Goal: Task Accomplishment & Management: Manage account settings

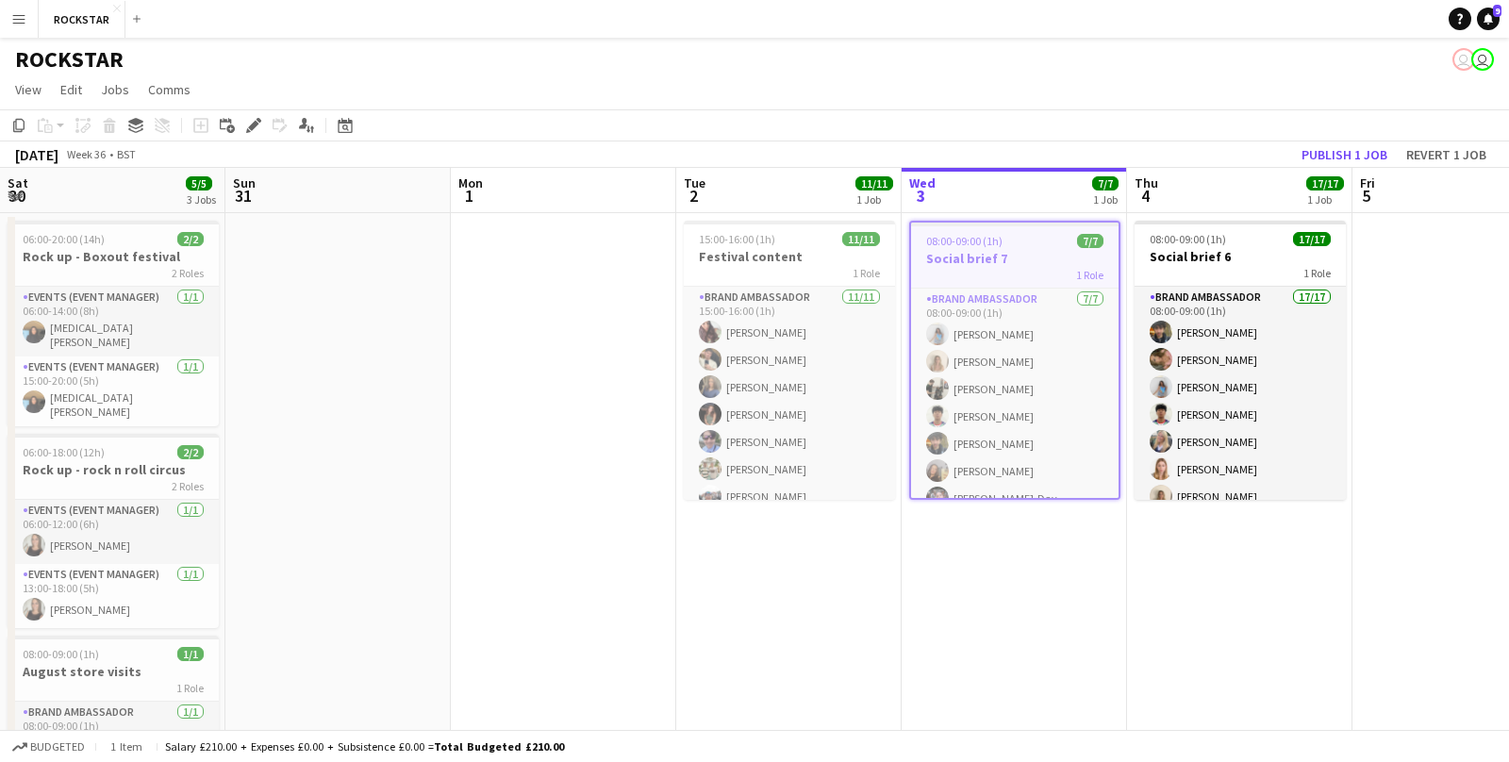
scroll to position [0, 450]
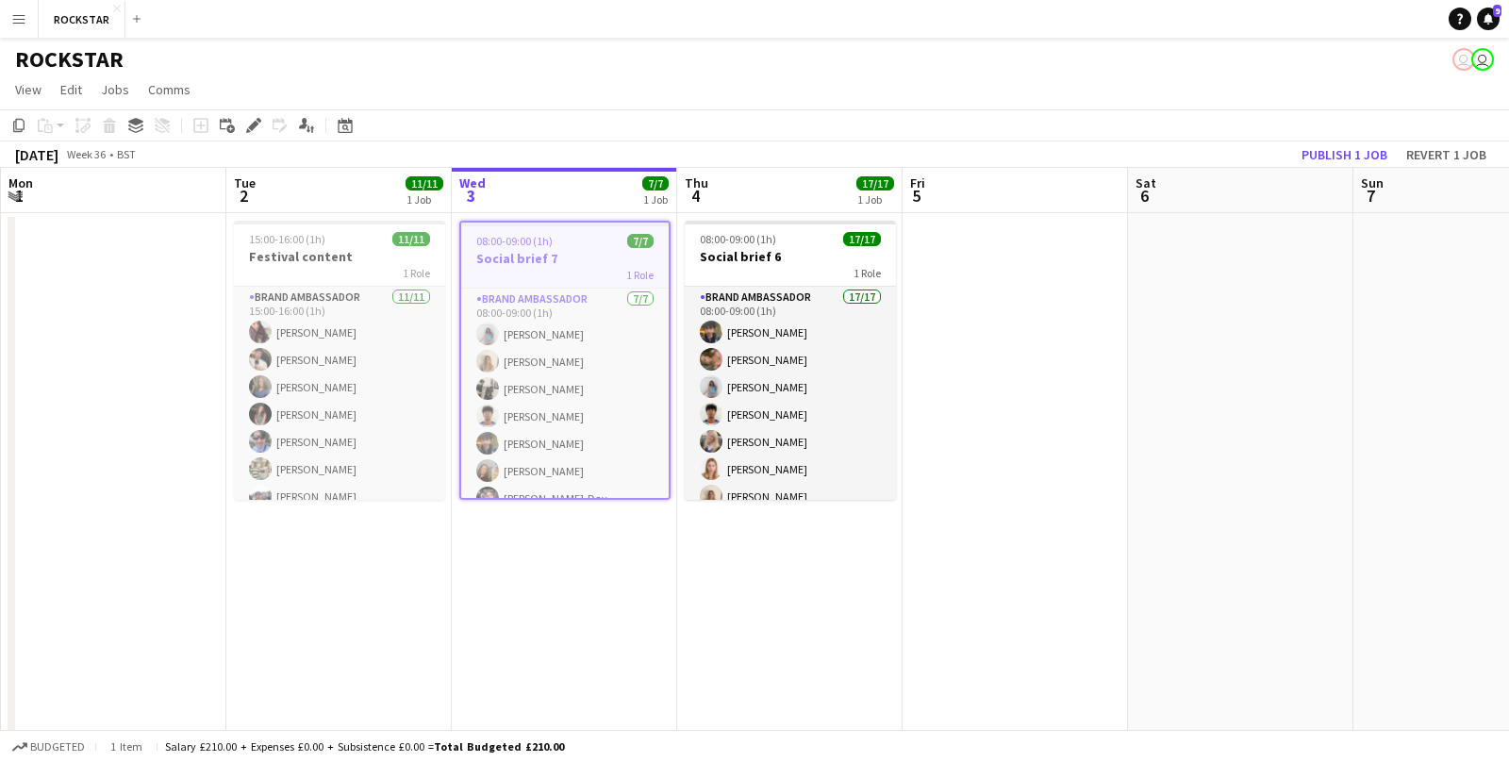
click at [24, 24] on app-icon "Menu" at bounding box center [18, 18] width 15 height 15
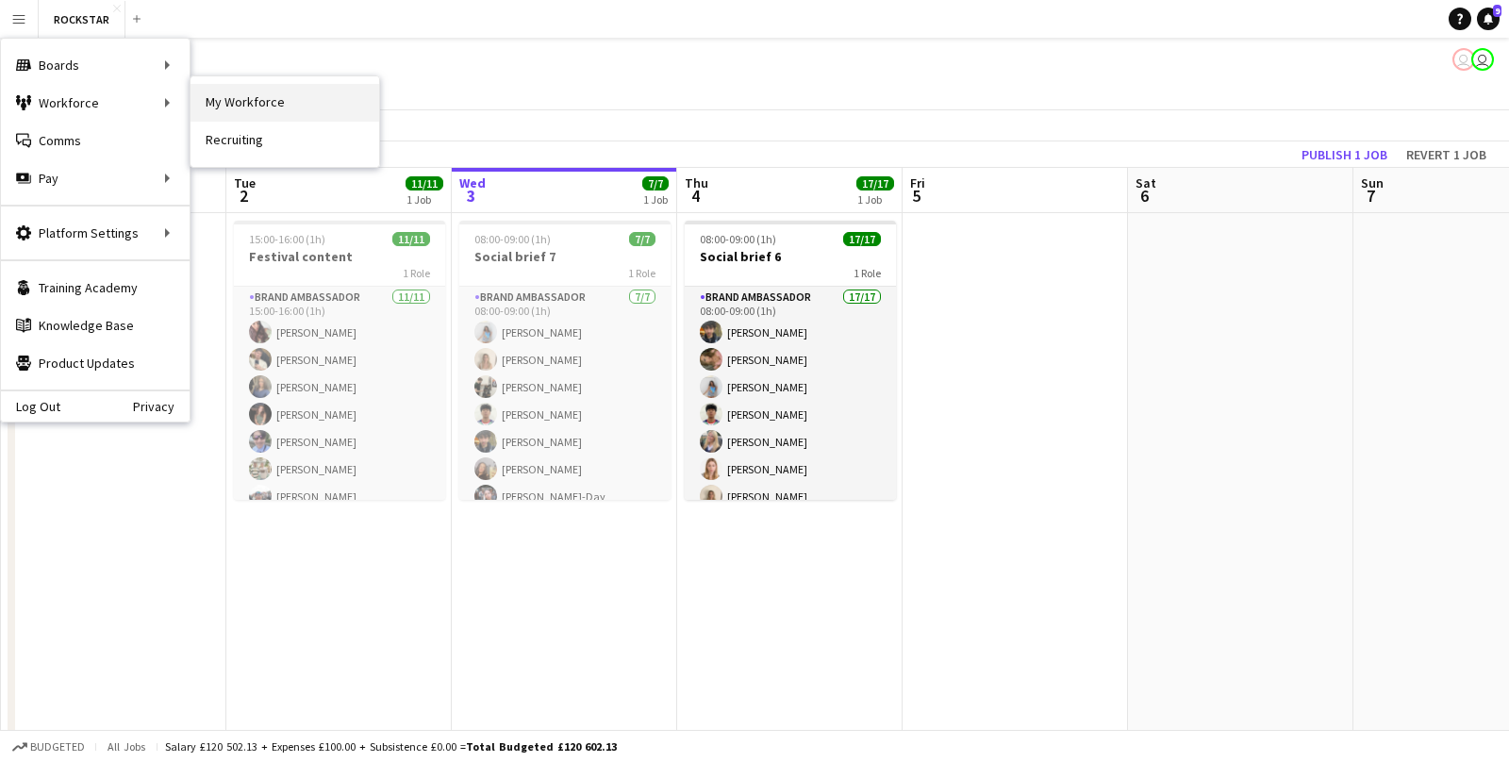
click at [283, 113] on link "My Workforce" at bounding box center [285, 103] width 189 height 38
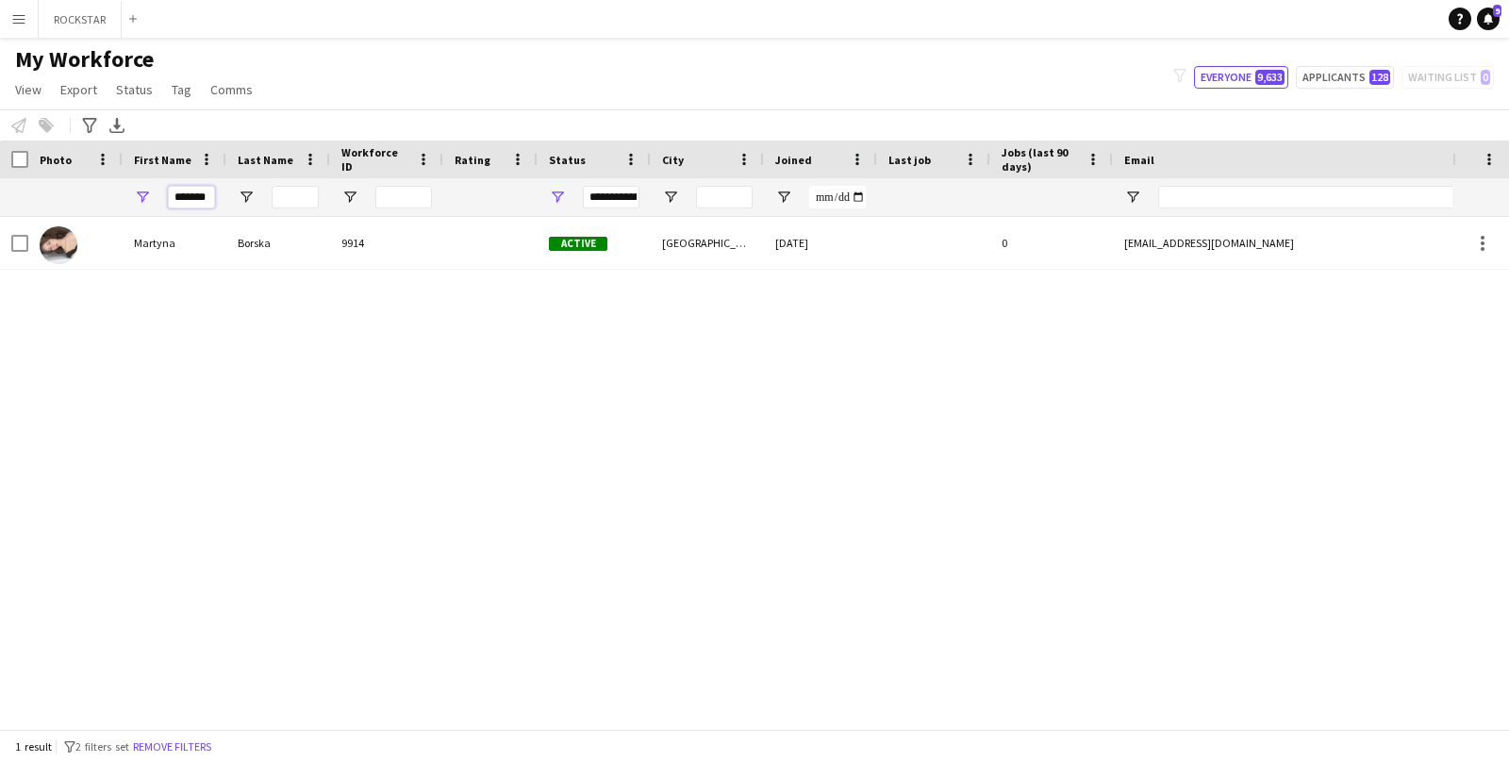
click at [200, 199] on input "*******" at bounding box center [191, 197] width 47 height 23
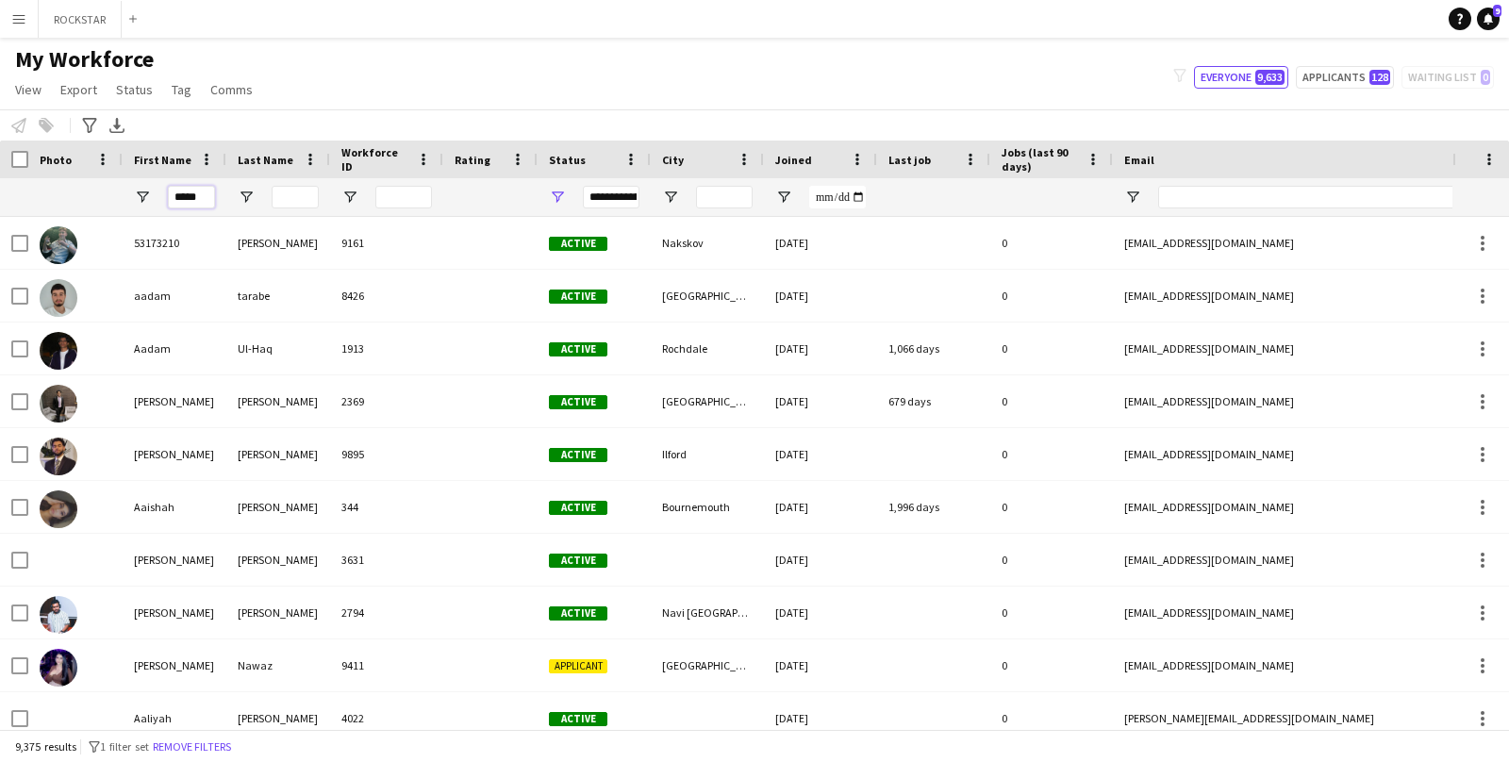
type input "*****"
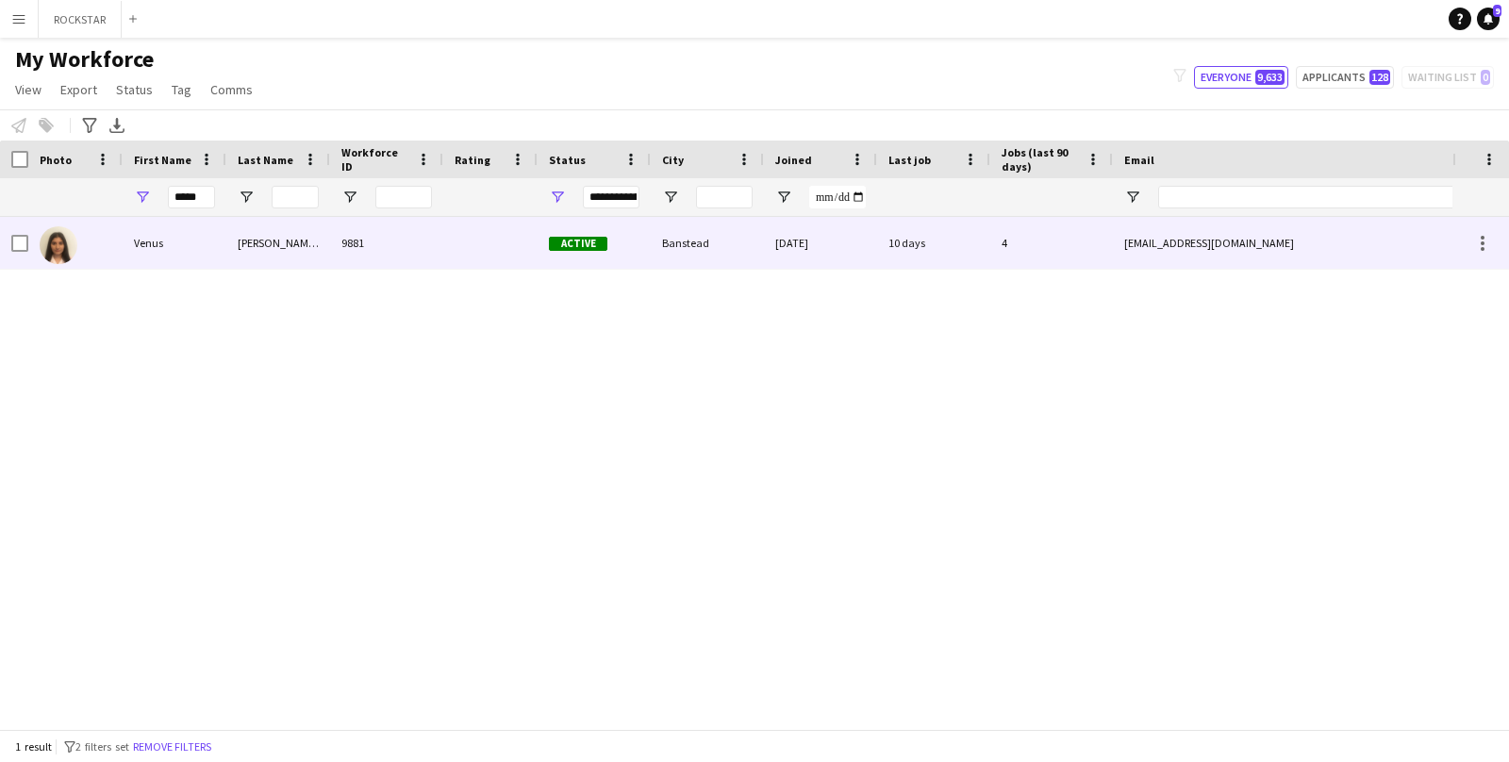
click at [575, 247] on span "Active" at bounding box center [578, 244] width 58 height 14
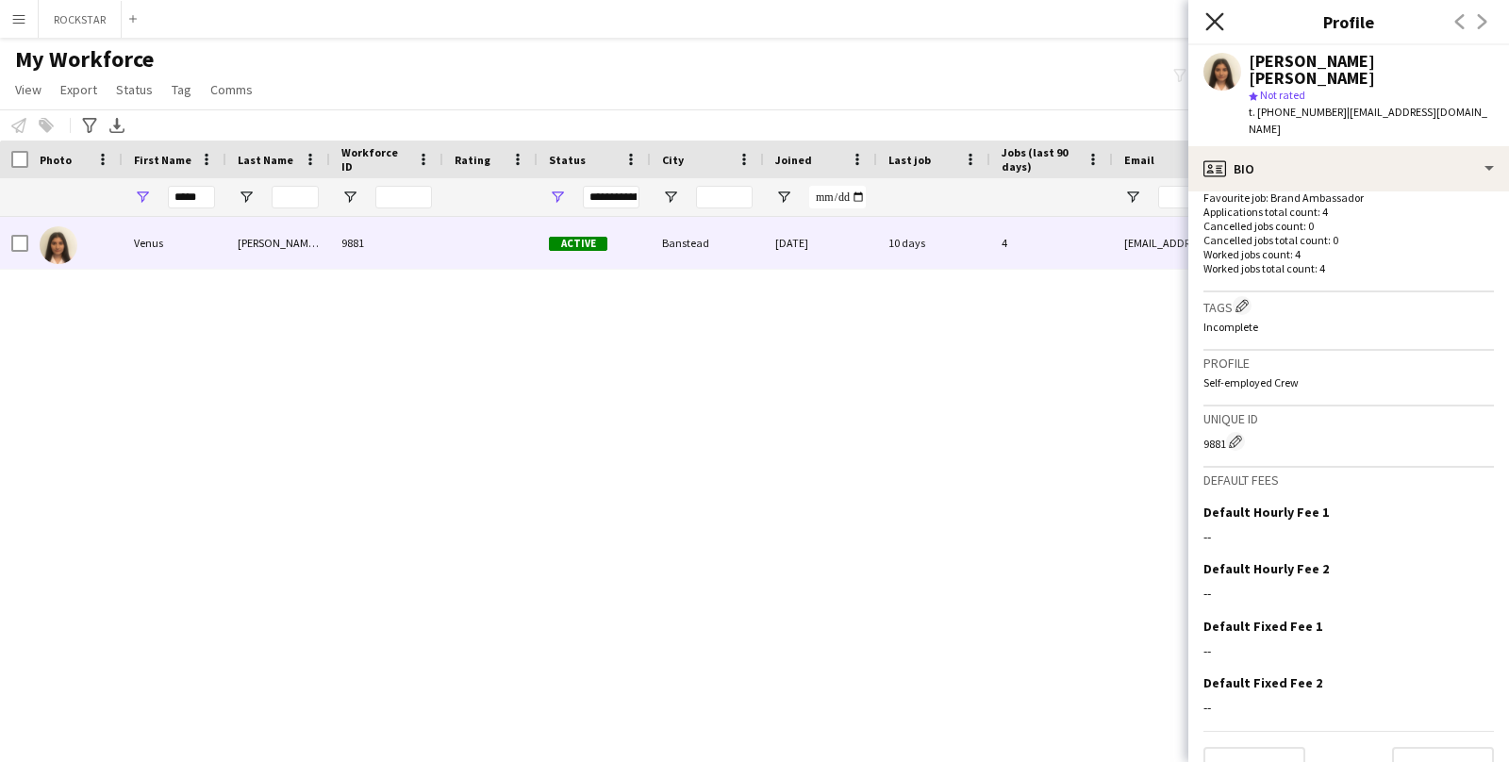
click at [1221, 25] on icon "Close pop-in" at bounding box center [1215, 21] width 18 height 18
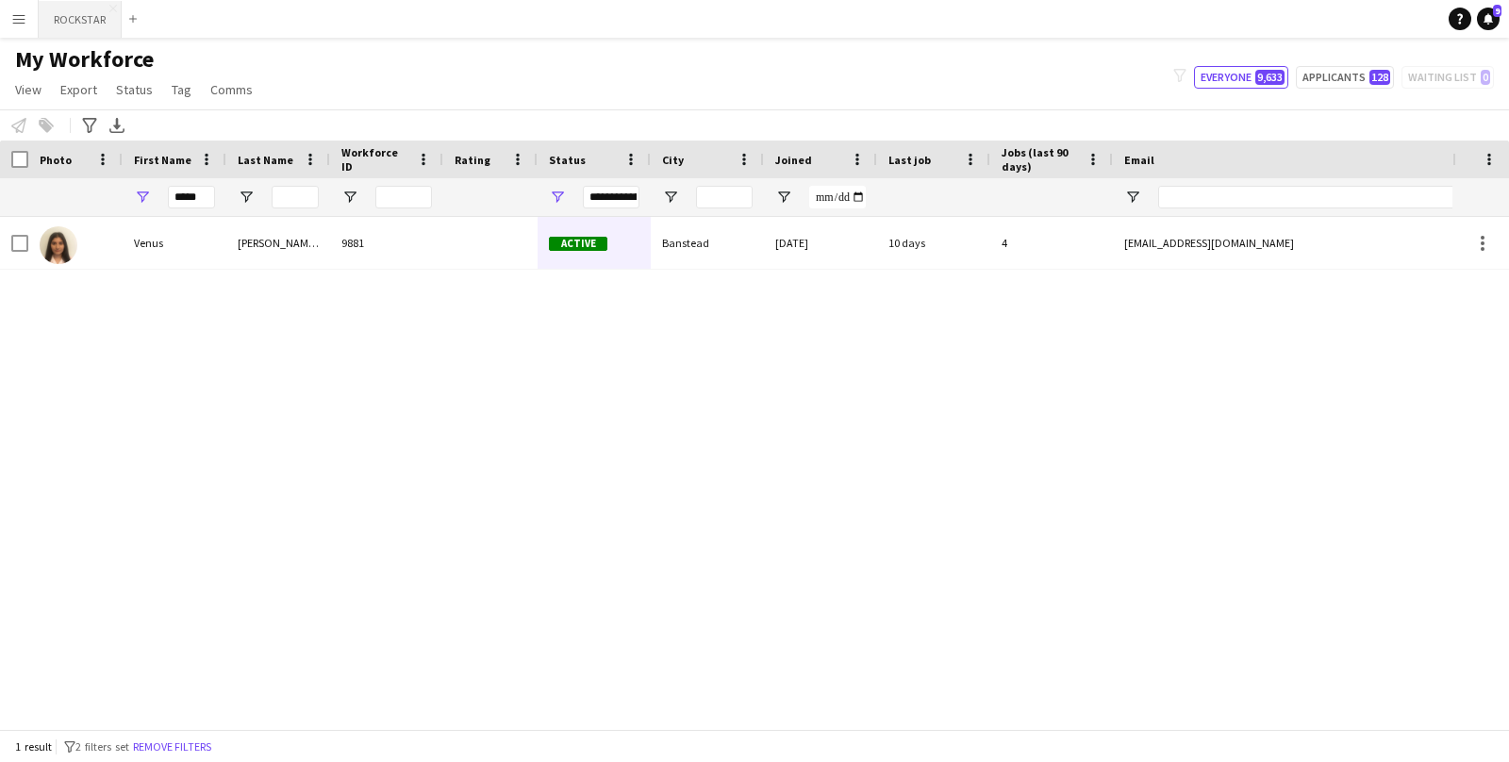
click at [75, 20] on button "ROCKSTAR Close" at bounding box center [80, 19] width 83 height 37
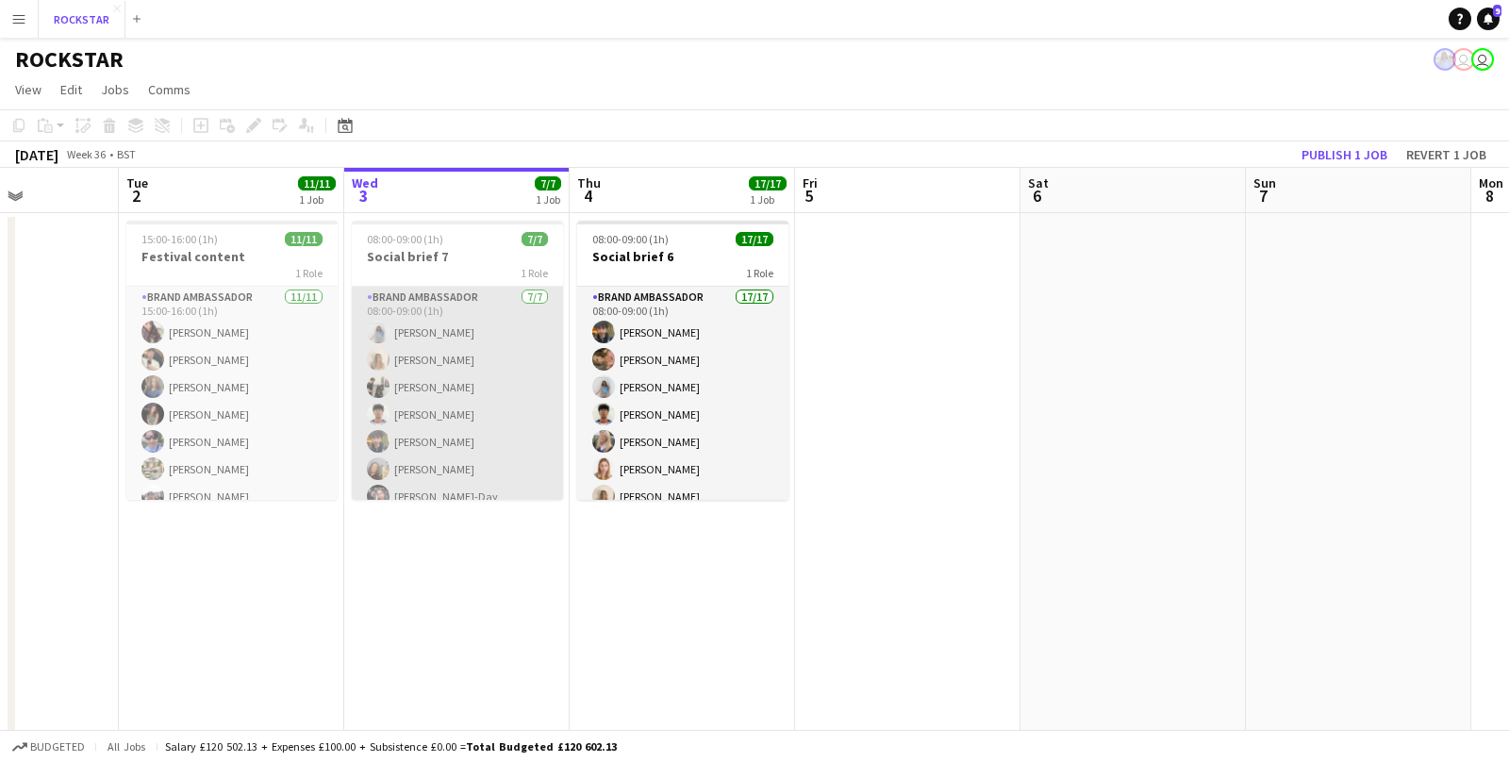
scroll to position [0, 496]
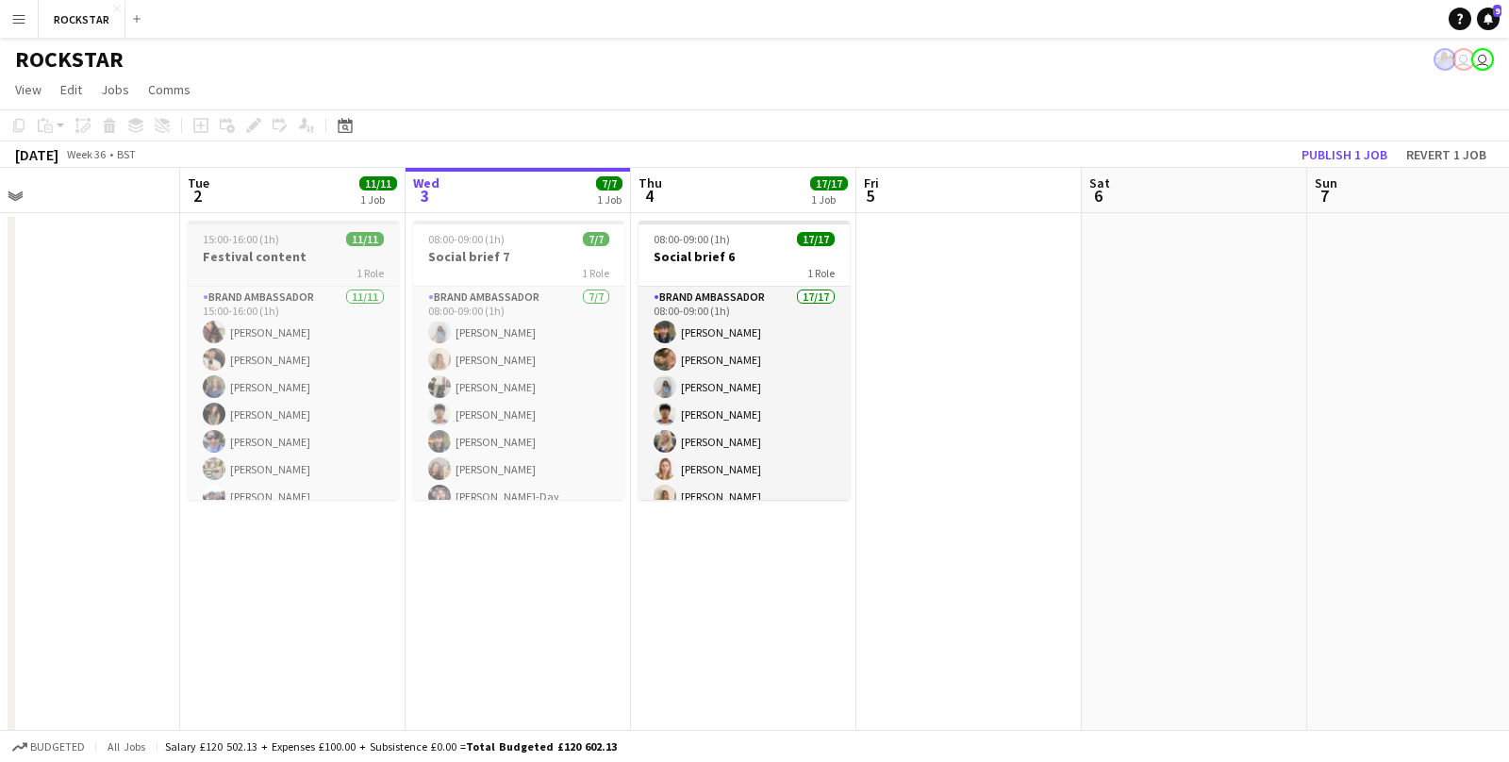
click at [278, 238] on div "15:00-16:00 (1h) 11/11" at bounding box center [293, 239] width 211 height 14
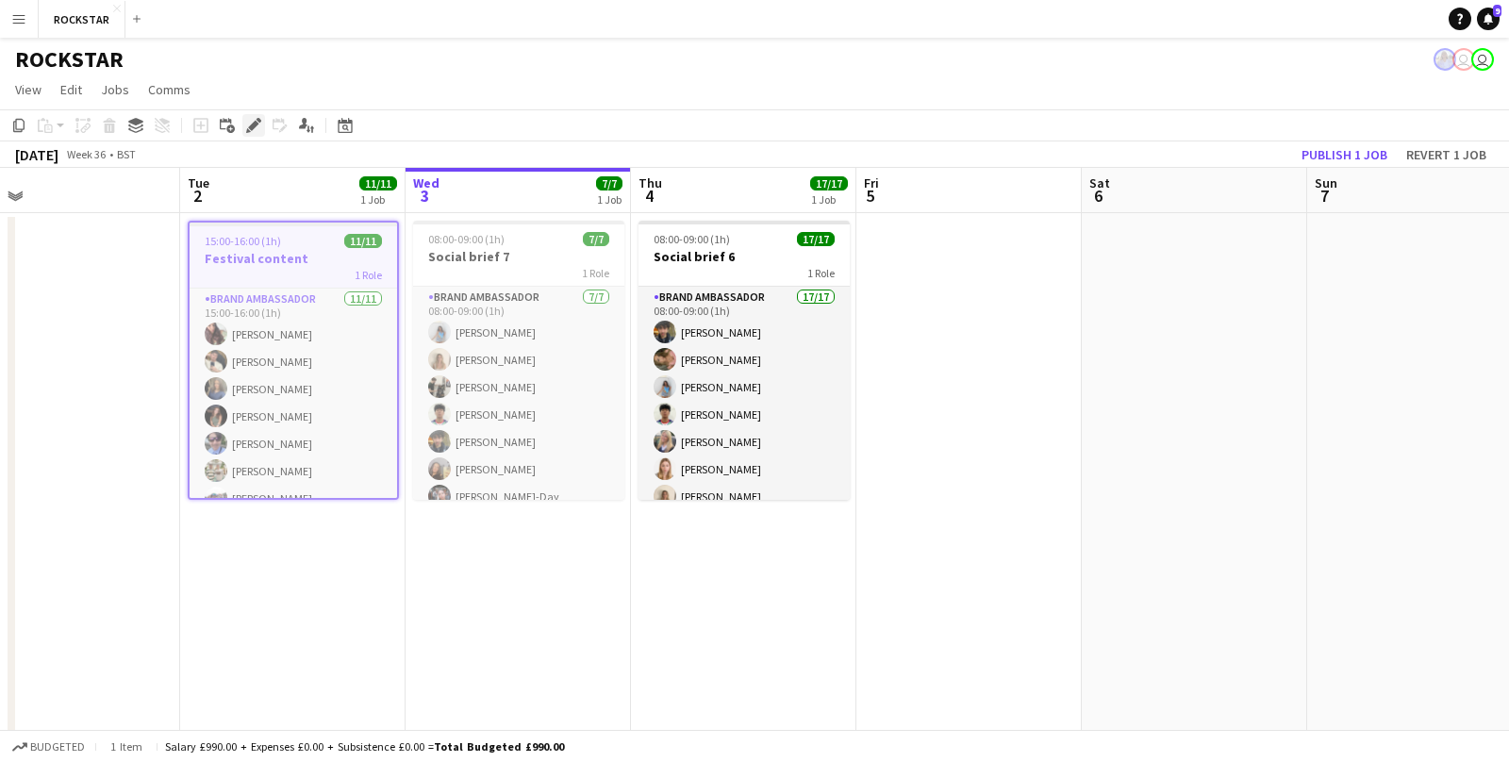
click at [247, 120] on icon "Edit" at bounding box center [253, 125] width 15 height 15
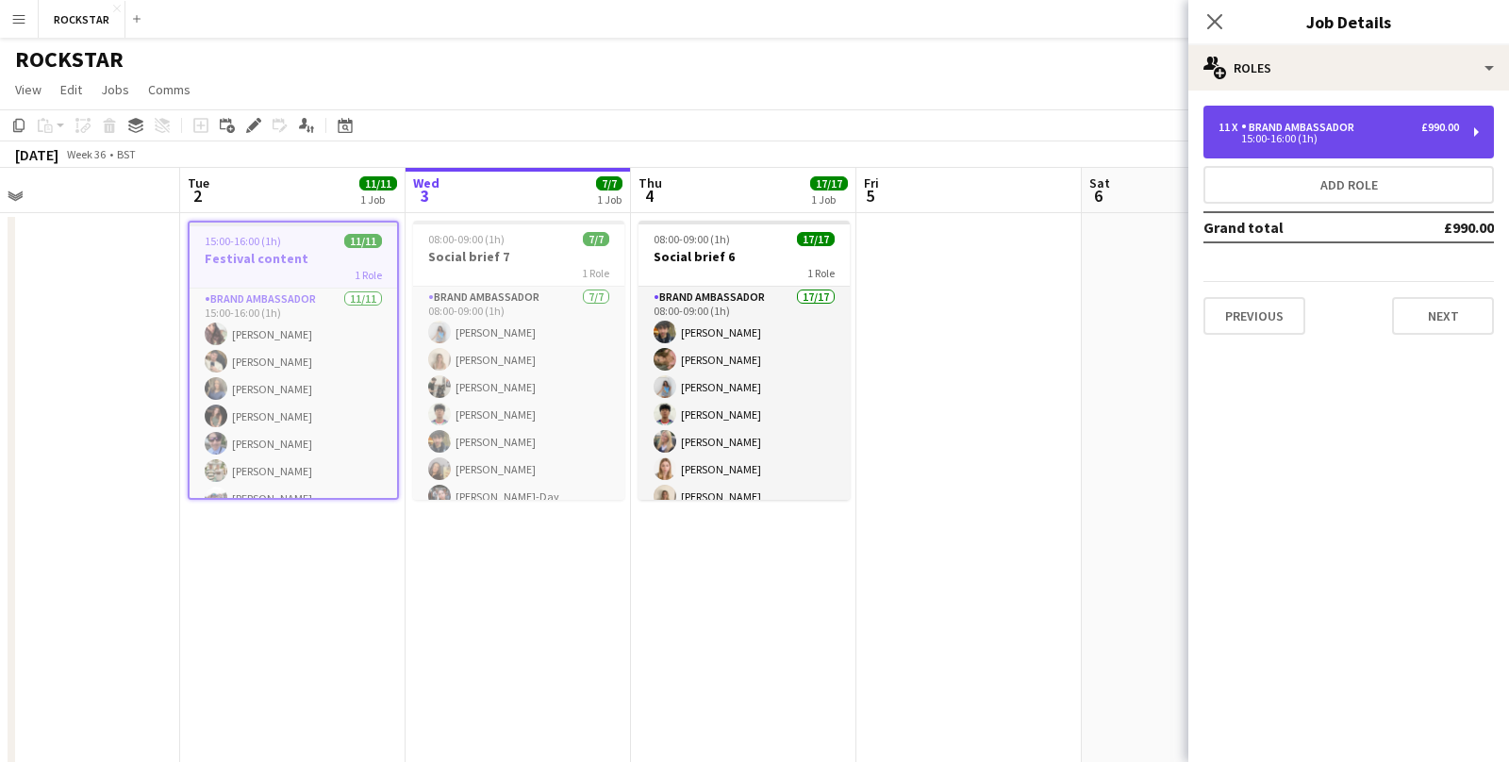
click at [1333, 151] on div "11 x Brand Ambassador £990.00 15:00-16:00 (1h)" at bounding box center [1349, 132] width 291 height 53
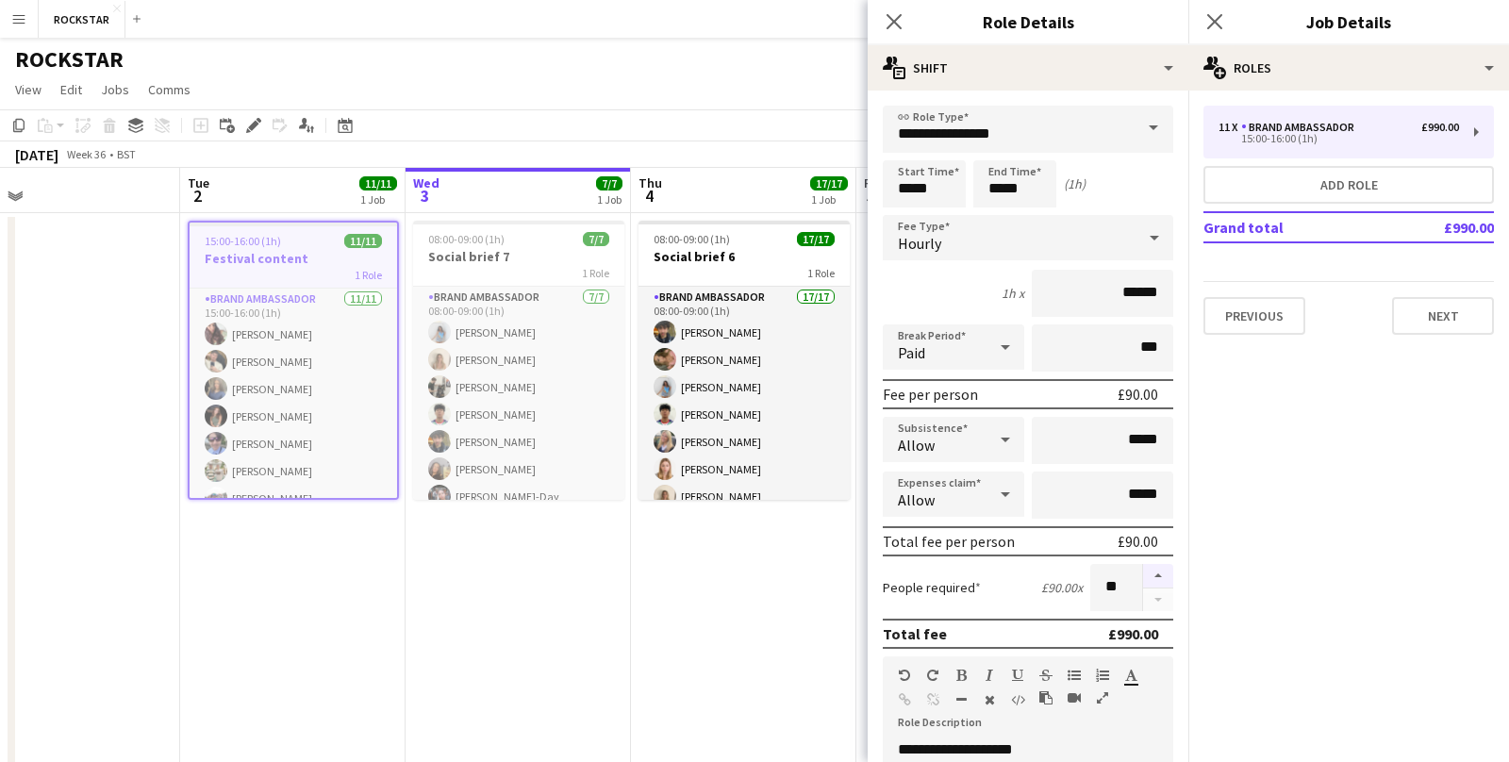
click at [1159, 568] on button "button" at bounding box center [1158, 576] width 30 height 25
type input "**"
click at [1223, 23] on icon "Close pop-in" at bounding box center [1215, 21] width 18 height 18
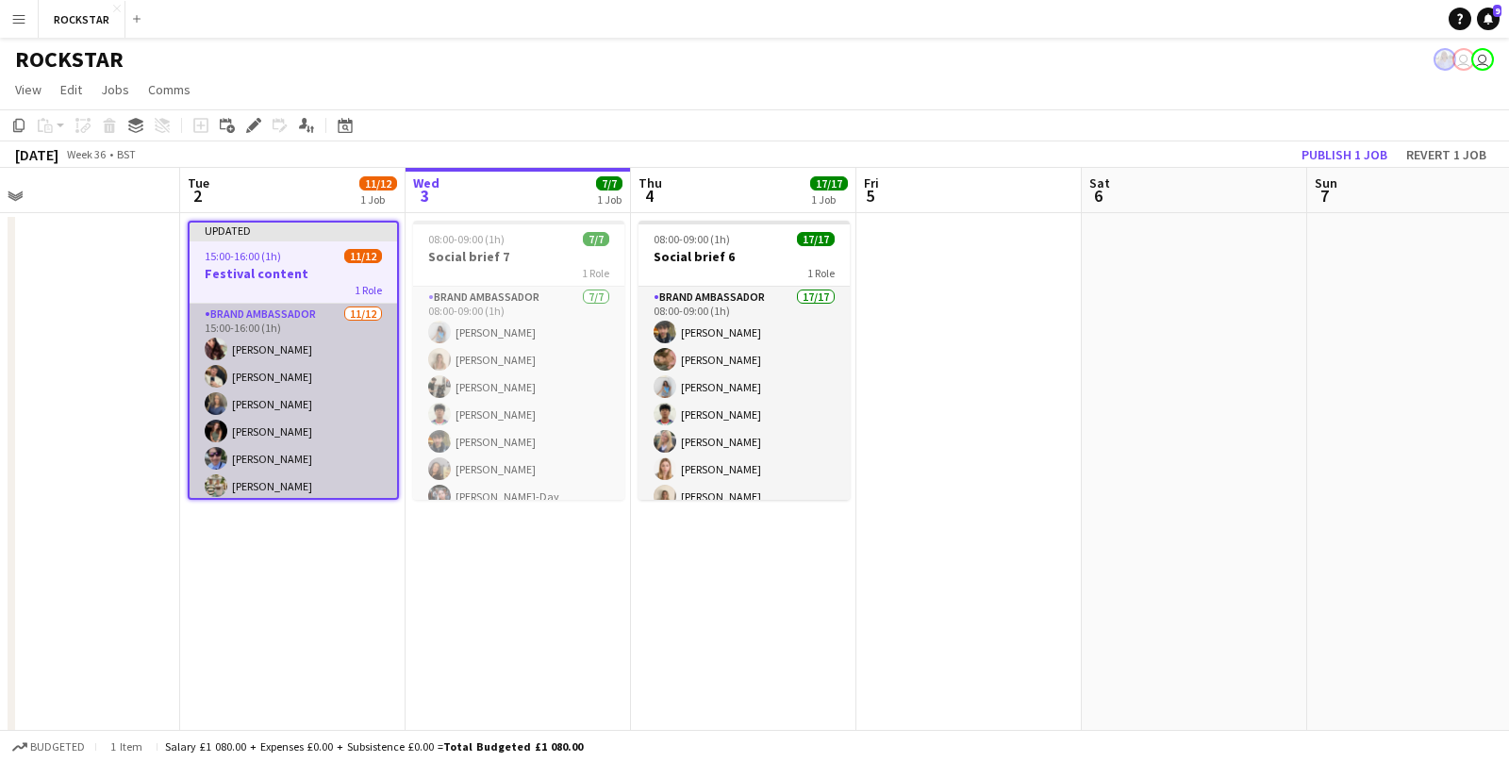
scroll to position [169, 0]
click at [335, 477] on app-card-role "Brand Ambassador [DATE] 15:00-16:00 (1h) [PERSON_NAME] [PERSON_NAME] [PERSON_NA…" at bounding box center [294, 317] width 208 height 365
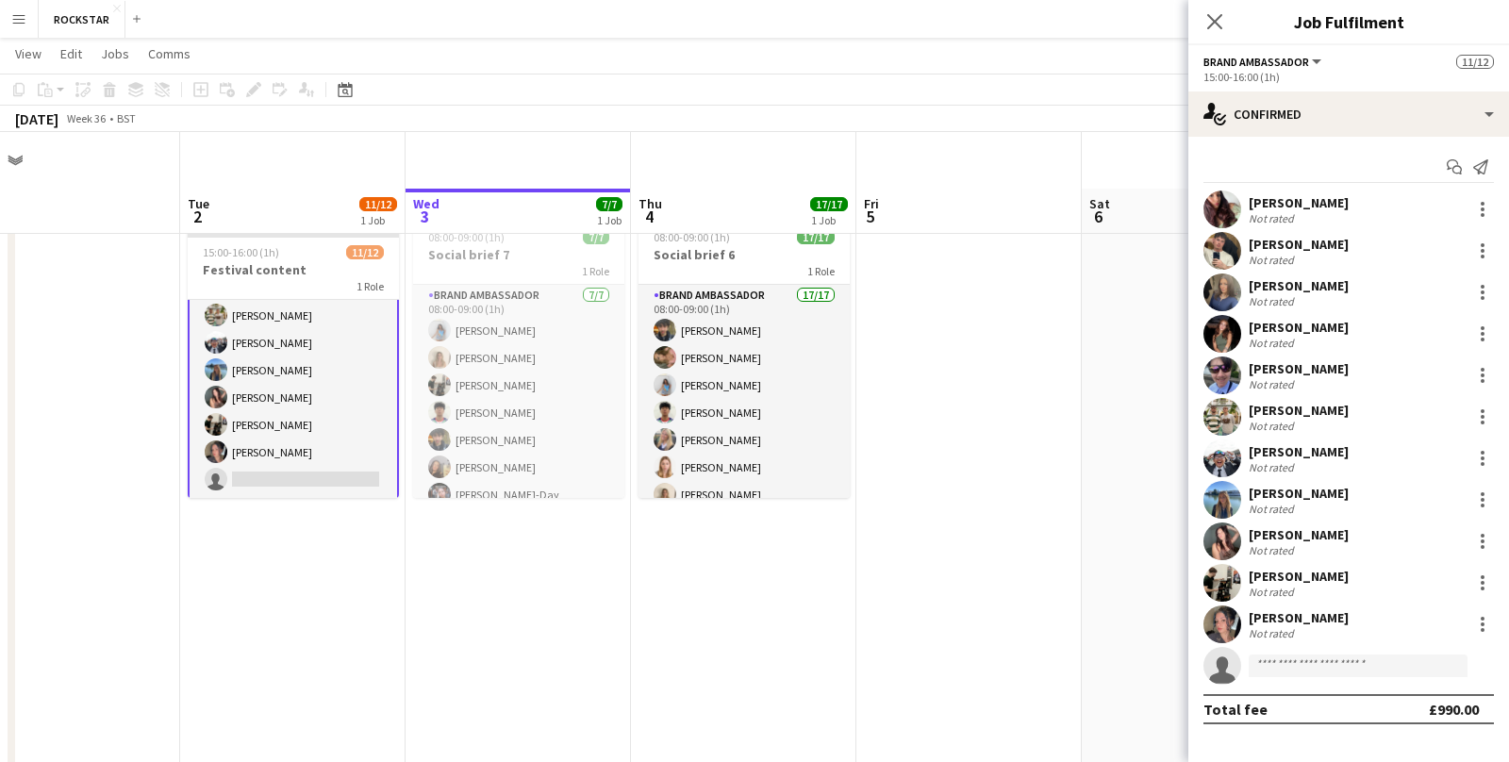
scroll to position [98, 0]
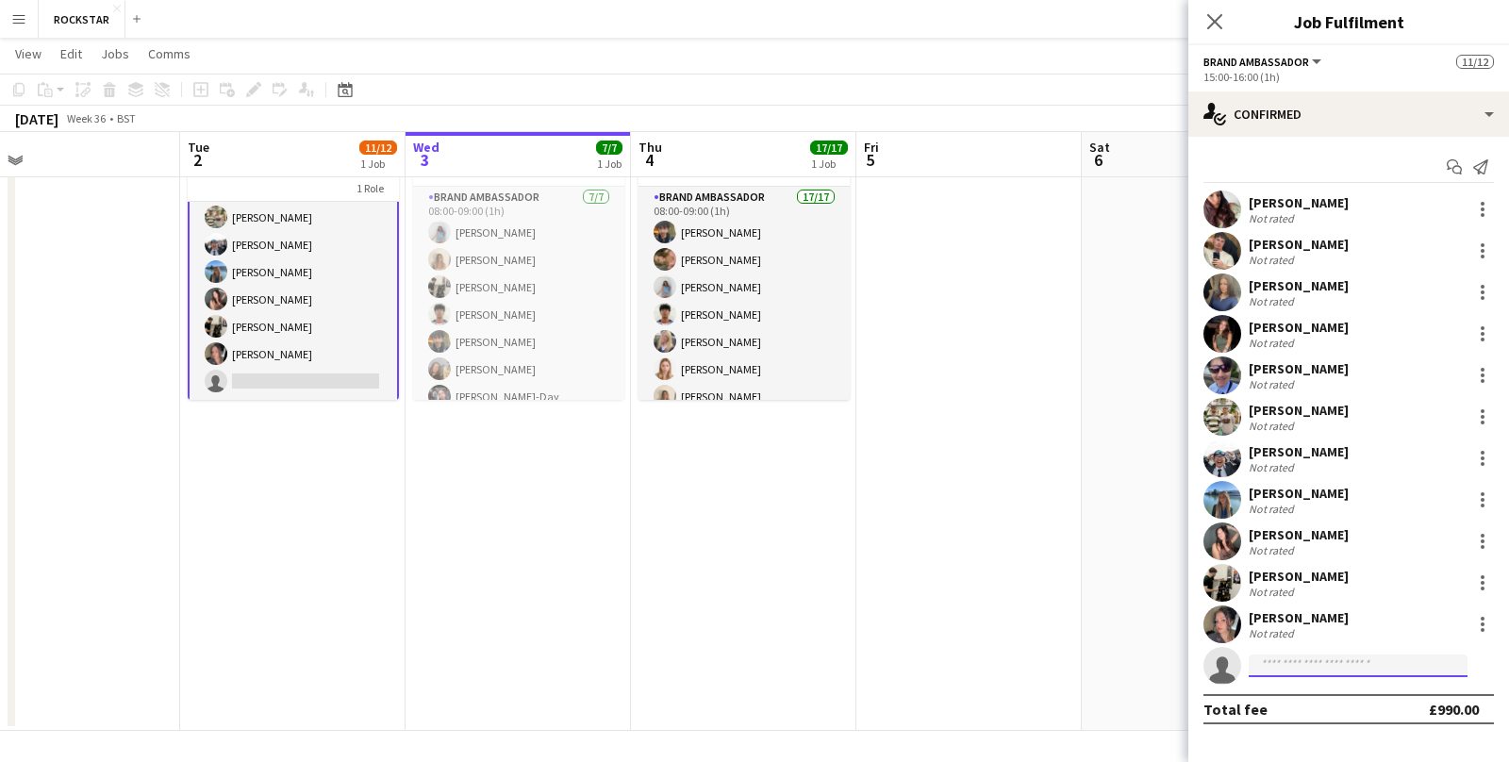
click at [1306, 673] on input at bounding box center [1358, 666] width 219 height 23
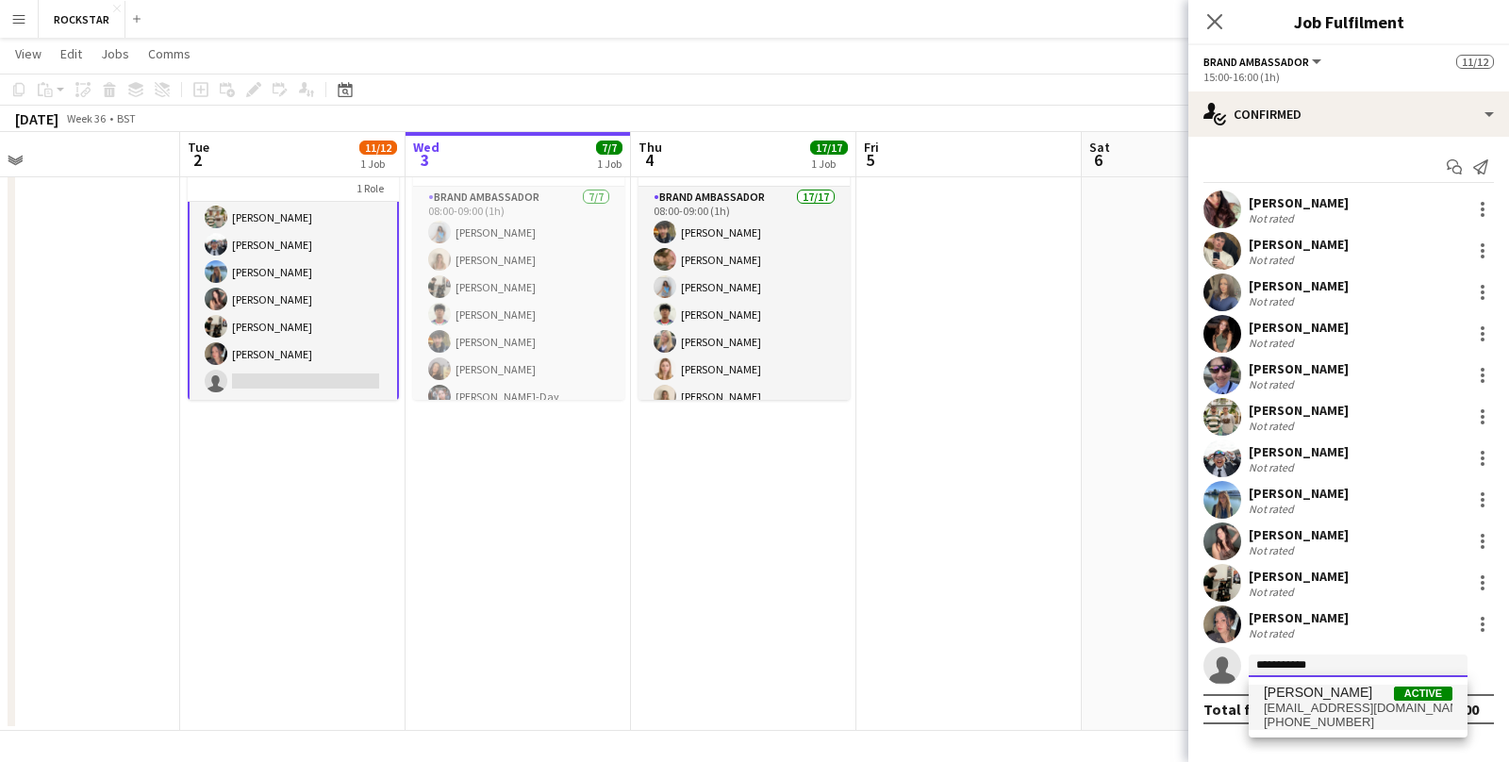
type input "**********"
click at [1314, 709] on span "[EMAIL_ADDRESS][DOMAIN_NAME]" at bounding box center [1358, 708] width 189 height 15
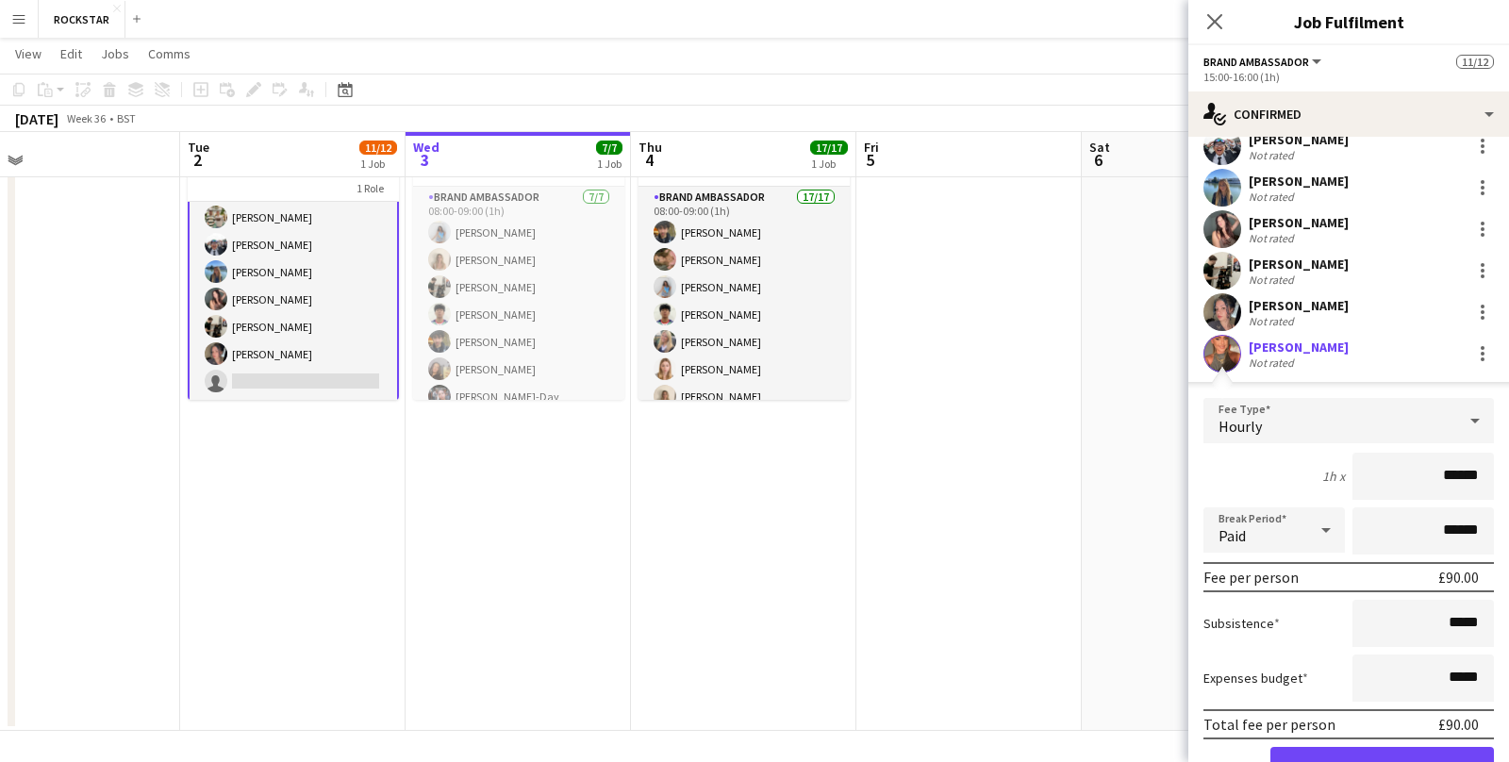
scroll to position [364, 0]
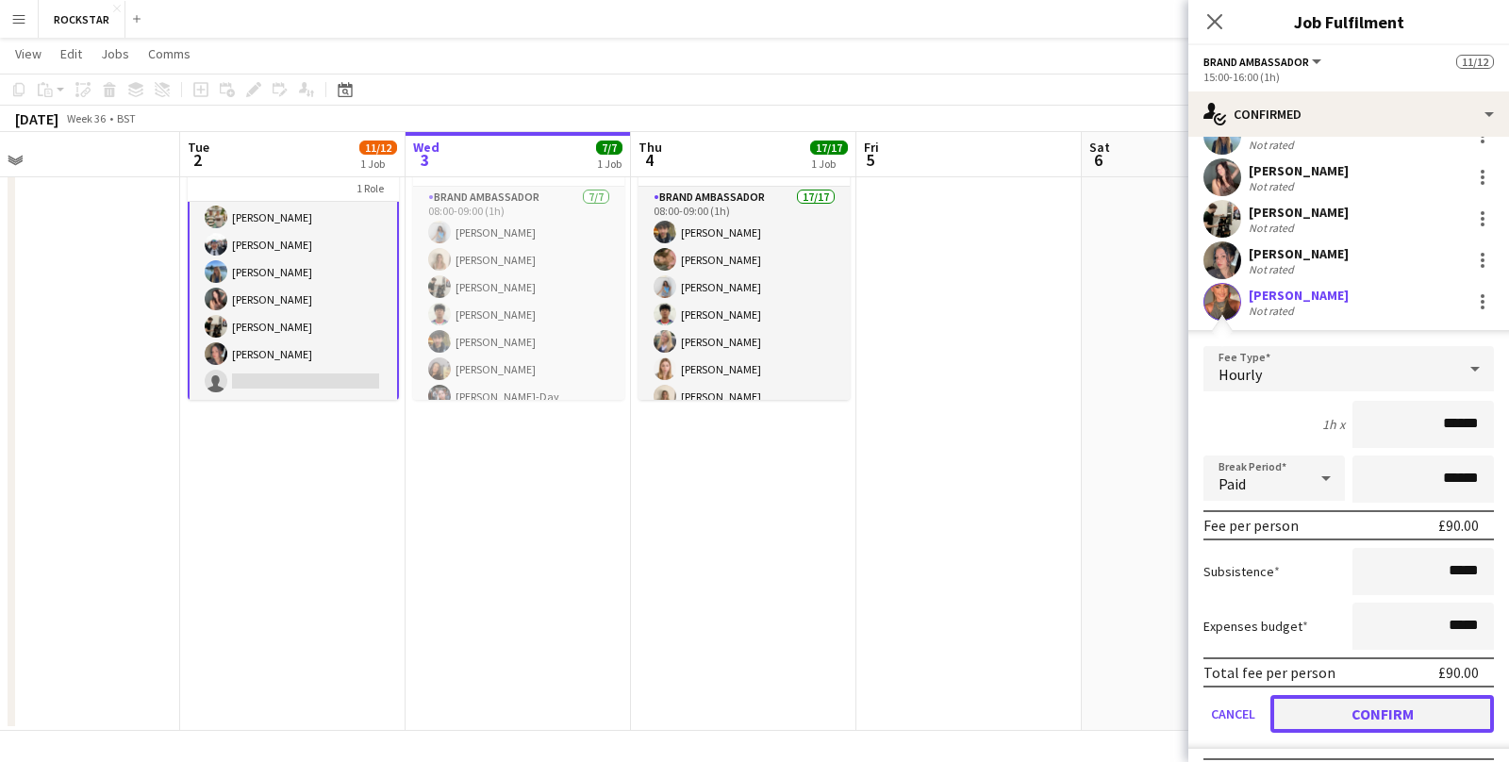
click at [1395, 718] on button "Confirm" at bounding box center [1383, 714] width 224 height 38
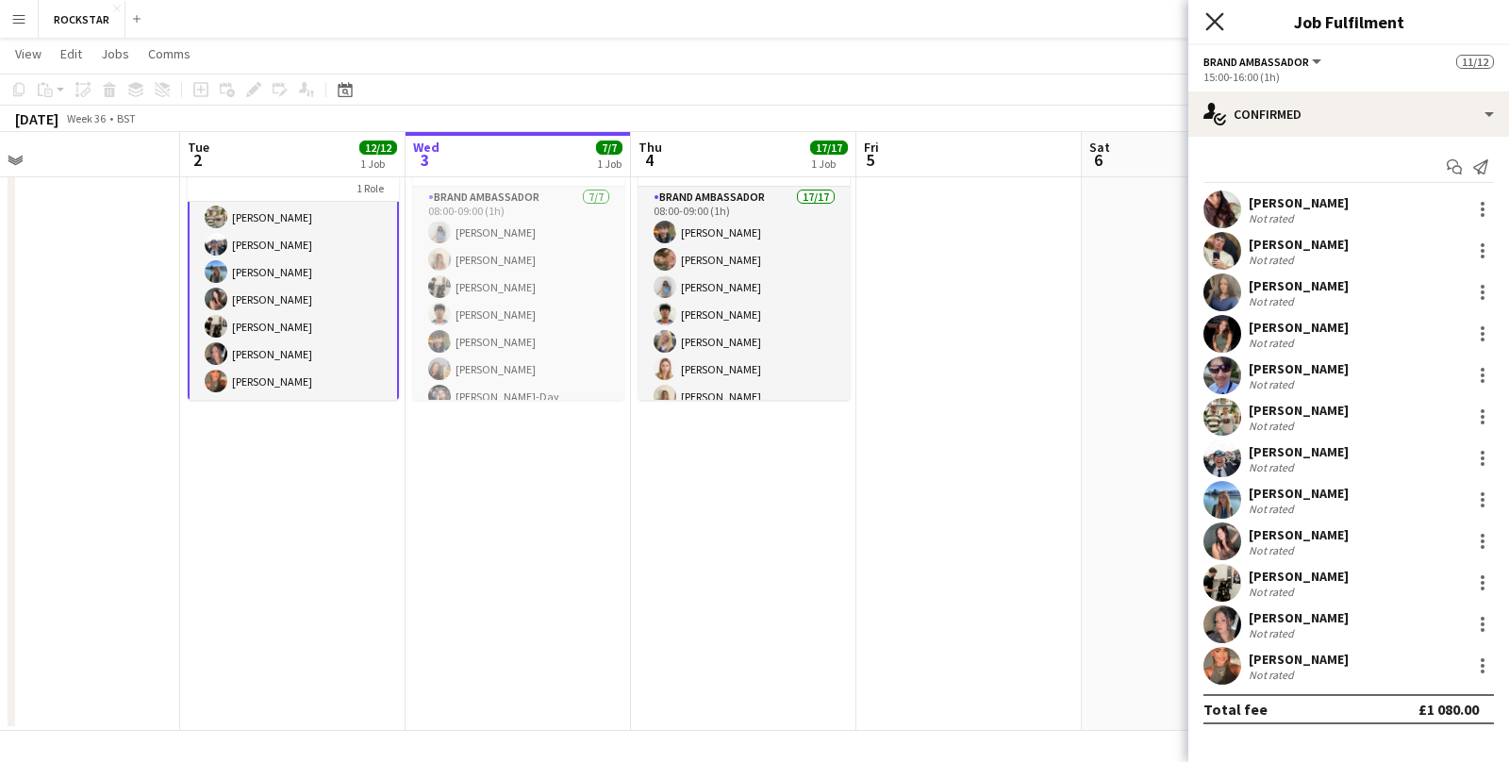
click at [1216, 17] on icon "Close pop-in" at bounding box center [1215, 21] width 18 height 18
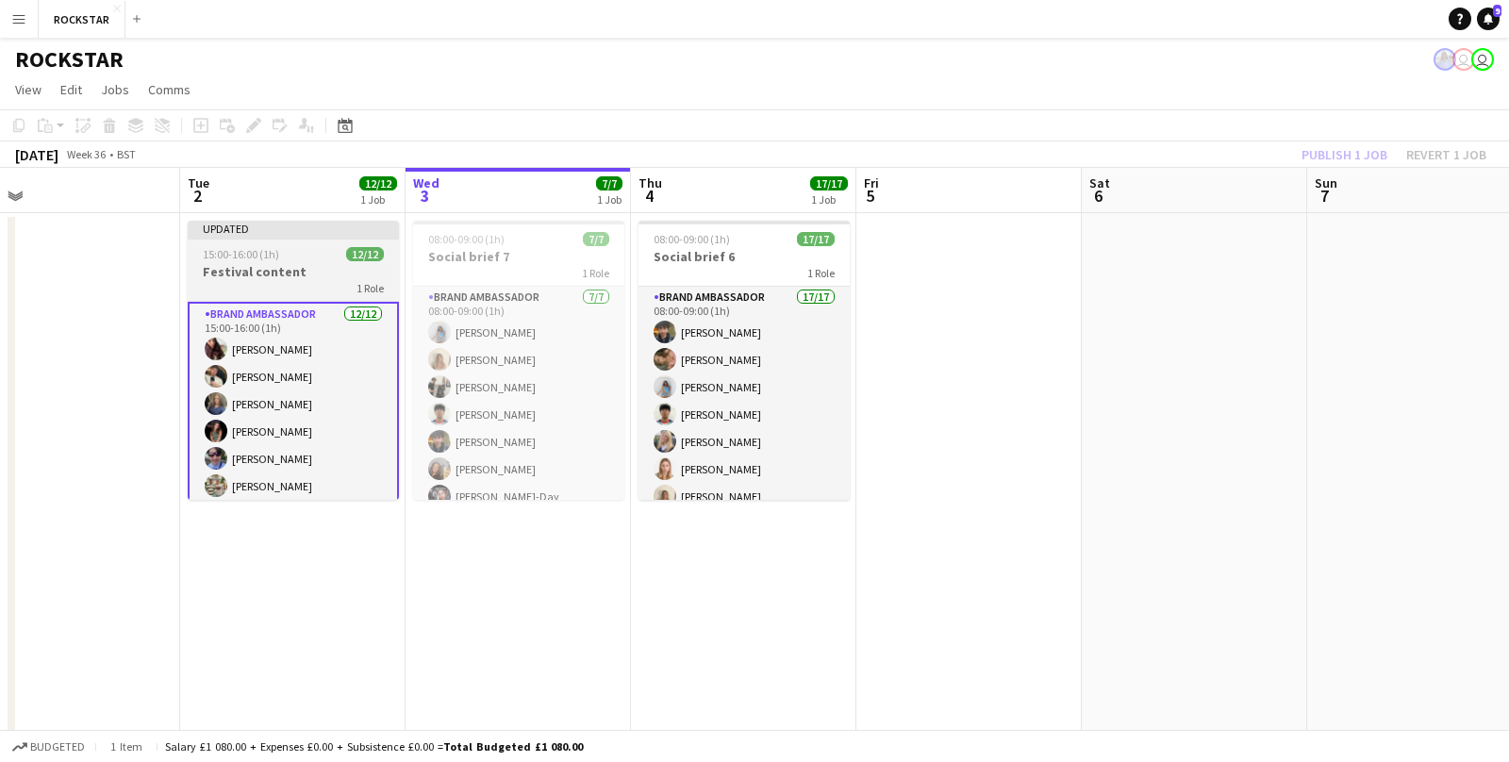
click at [257, 272] on h3 "Festival content" at bounding box center [293, 271] width 211 height 17
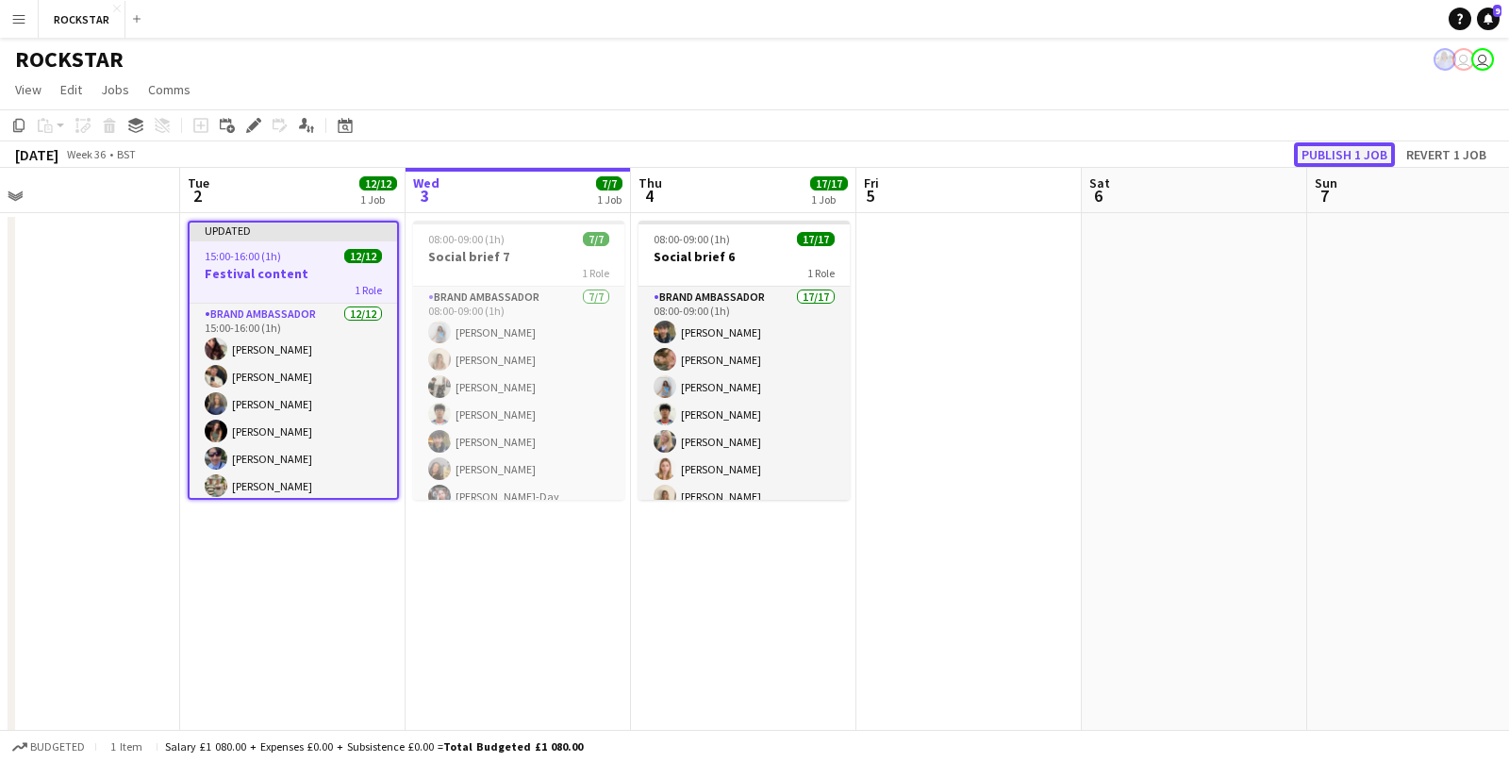
click at [1336, 156] on button "Publish 1 job" at bounding box center [1344, 154] width 101 height 25
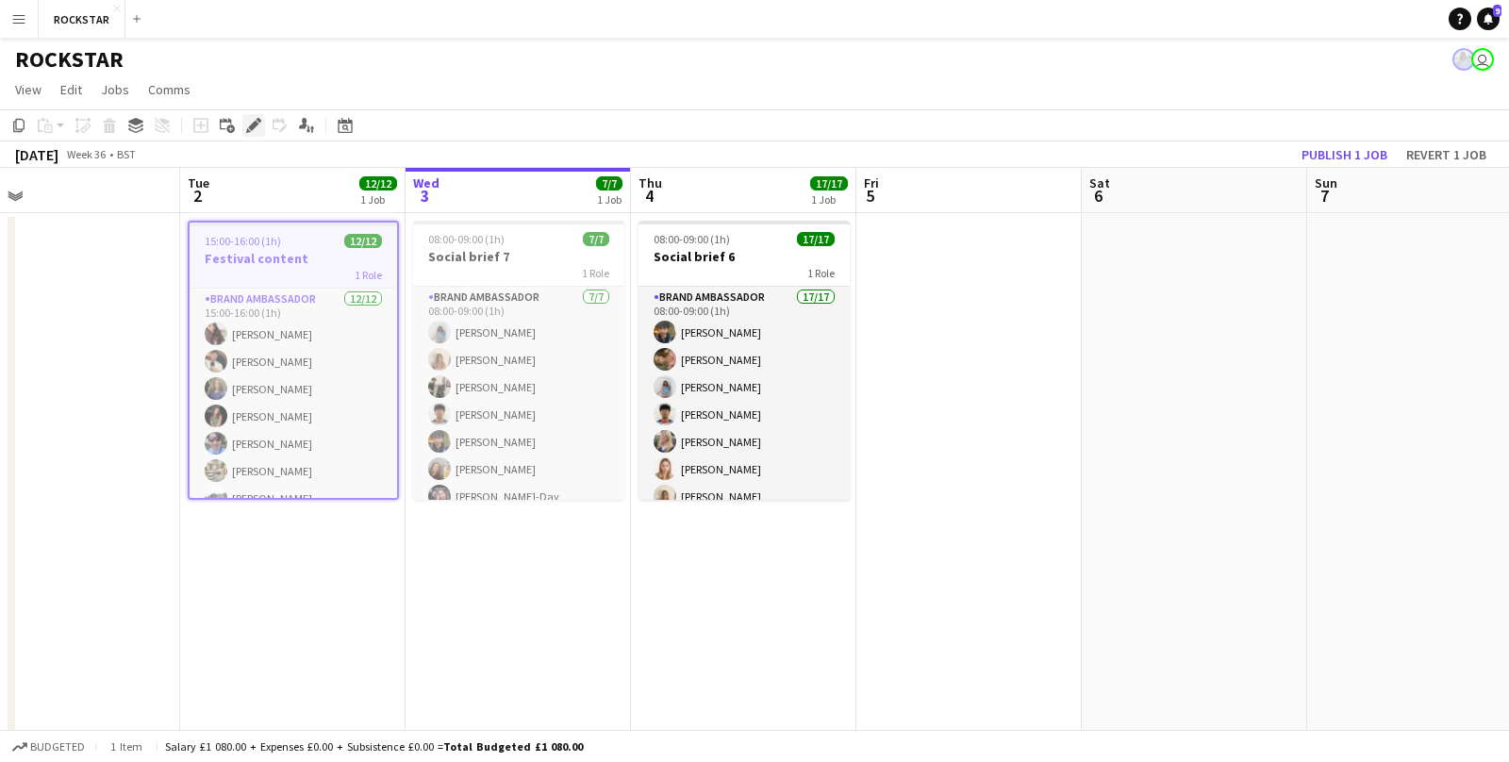
click at [253, 128] on icon "Edit" at bounding box center [253, 125] width 15 height 15
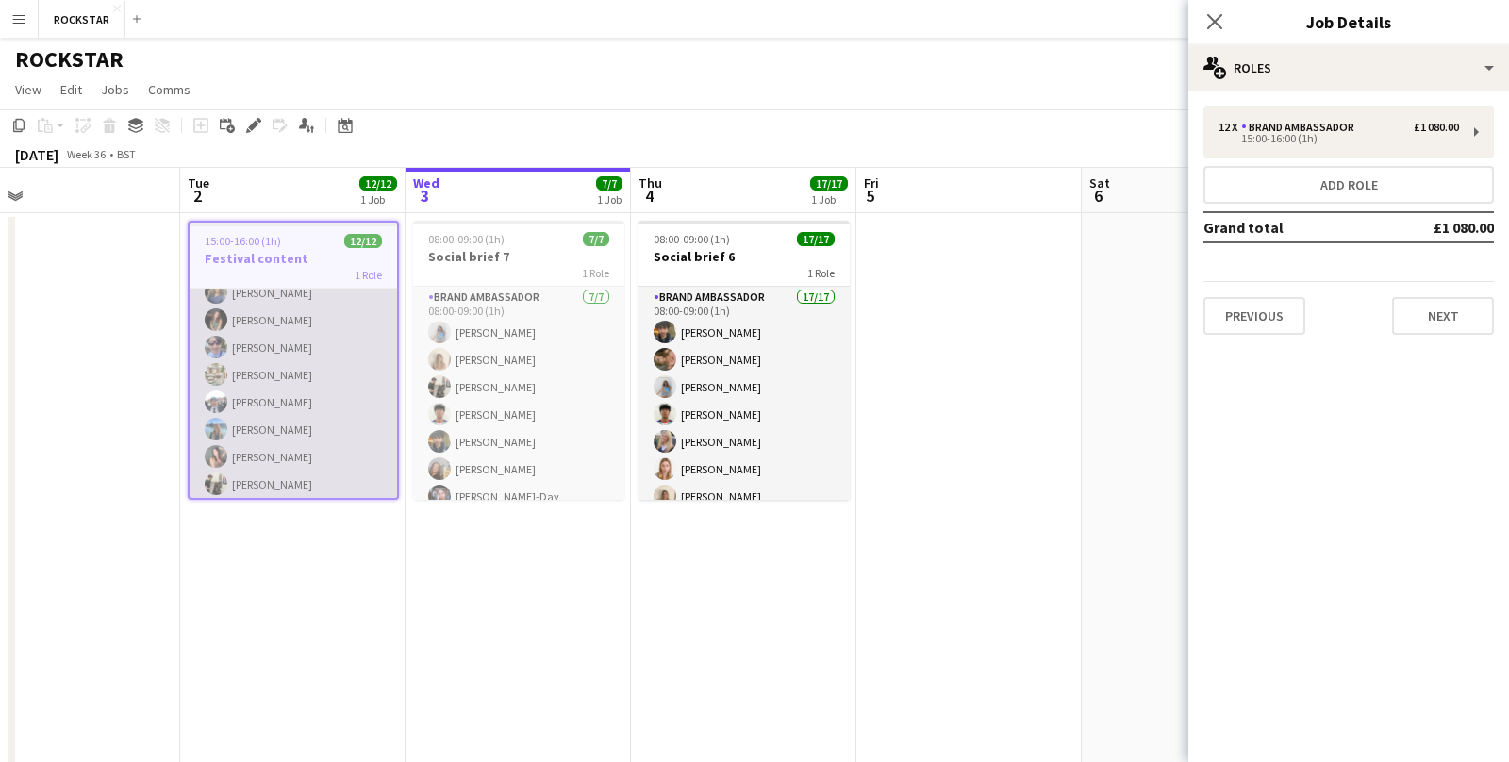
scroll to position [154, 0]
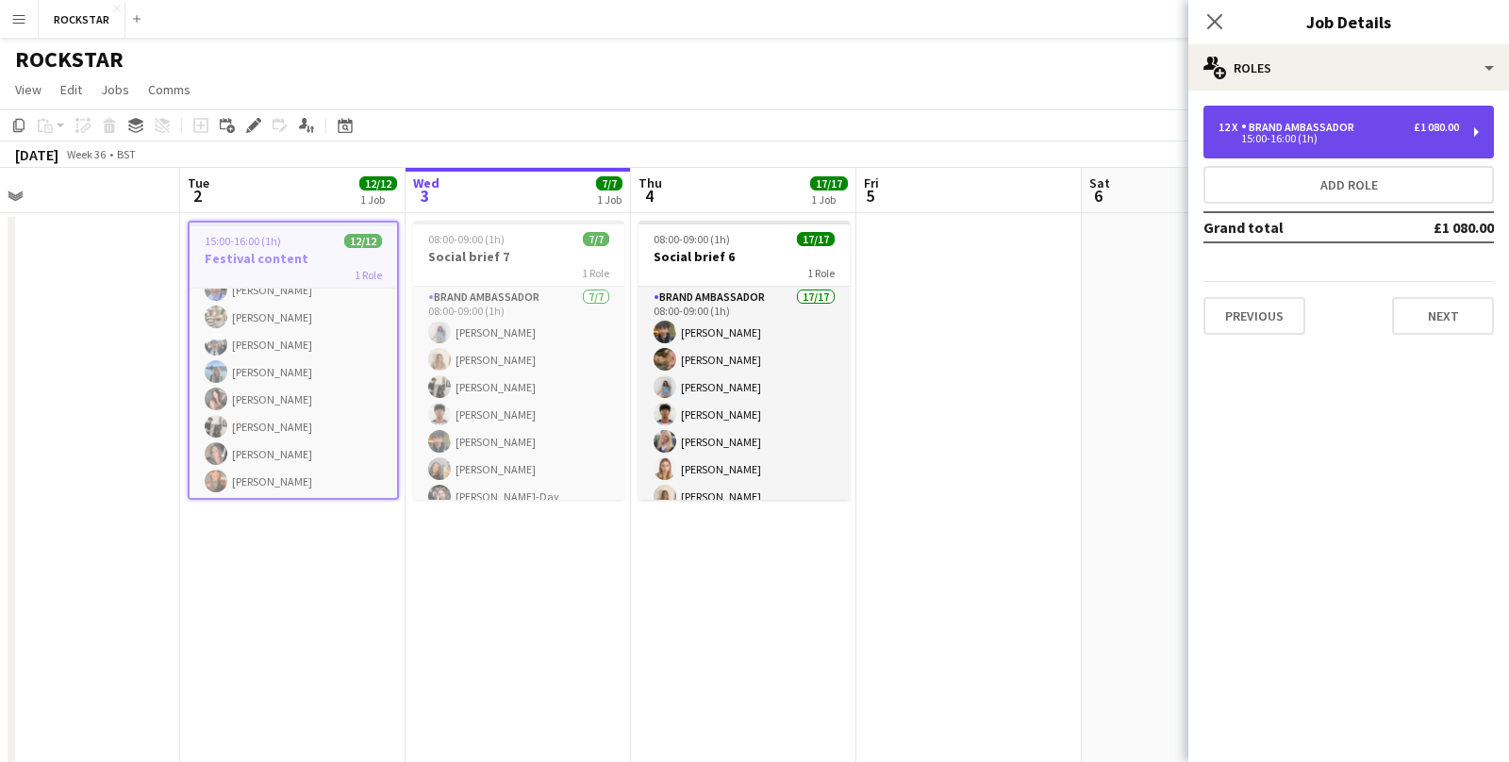
click at [1337, 148] on div "12 x Brand Ambassador £1 080.00 15:00-16:00 (1h)" at bounding box center [1349, 132] width 291 height 53
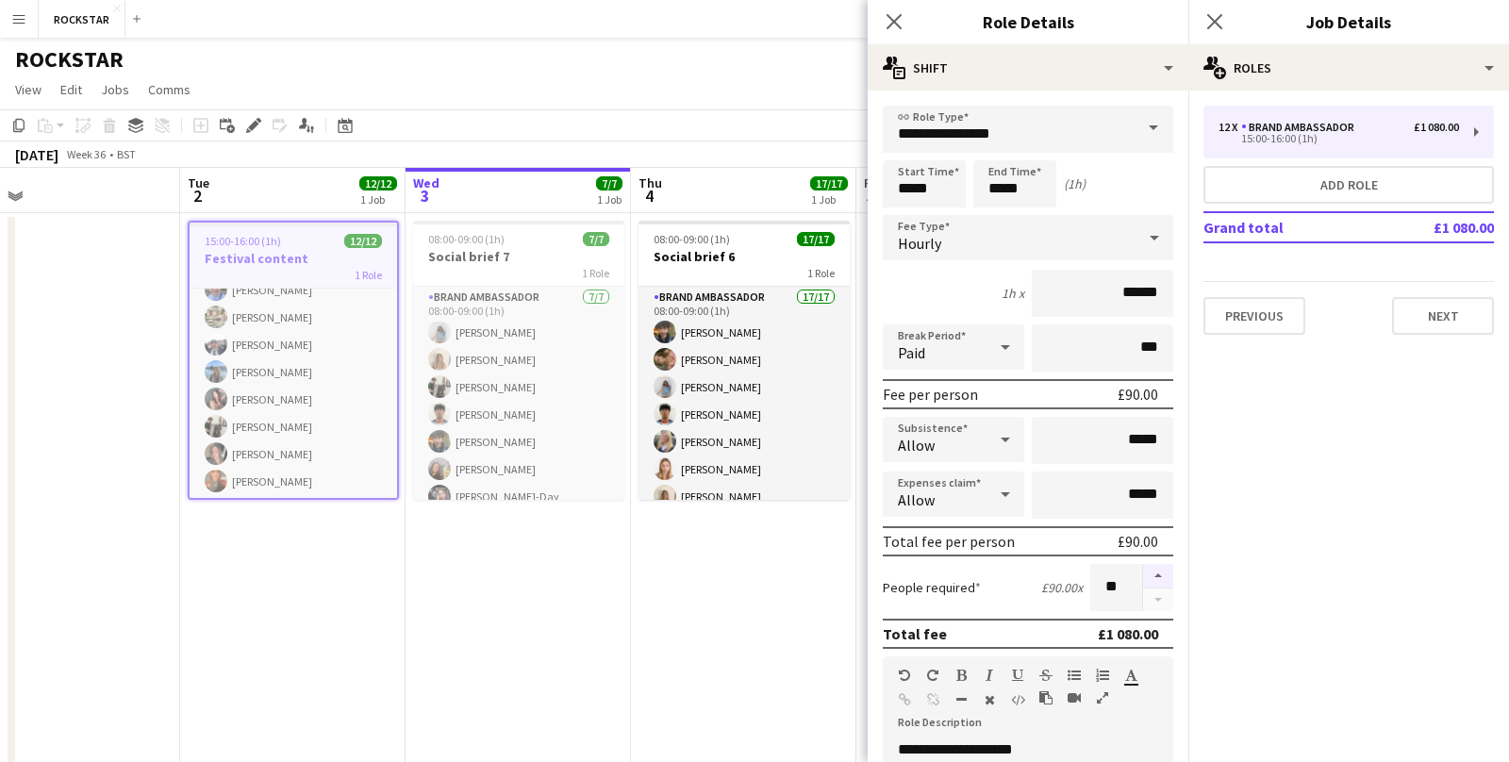
click at [1158, 570] on button "button" at bounding box center [1158, 576] width 30 height 25
type input "**"
click at [1222, 21] on icon "Close pop-in" at bounding box center [1215, 21] width 18 height 18
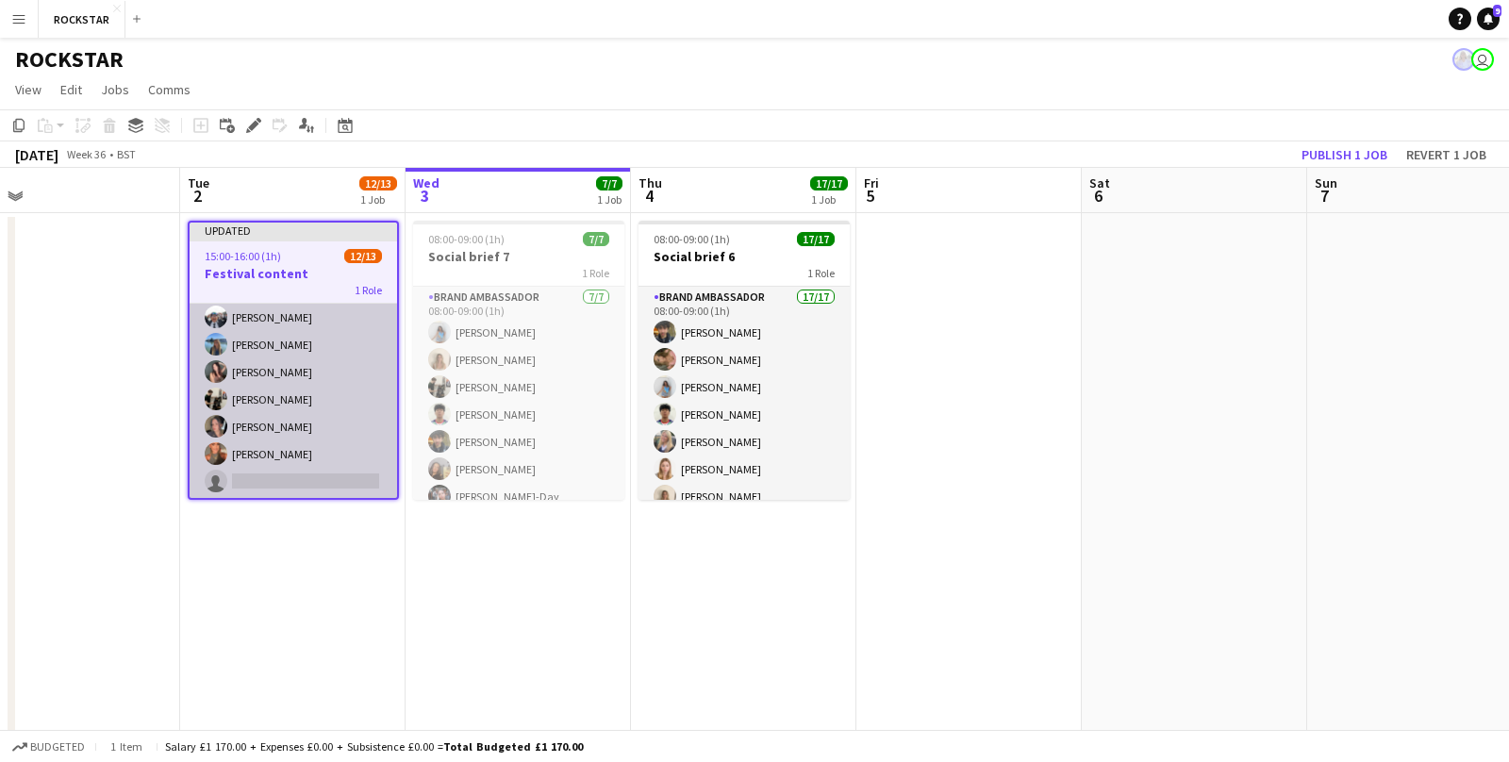
click at [250, 474] on app-card-role "Brand Ambassador [DATE] 15:00-16:00 (1h) [PERSON_NAME] [PERSON_NAME] [PERSON_NA…" at bounding box center [294, 304] width 208 height 392
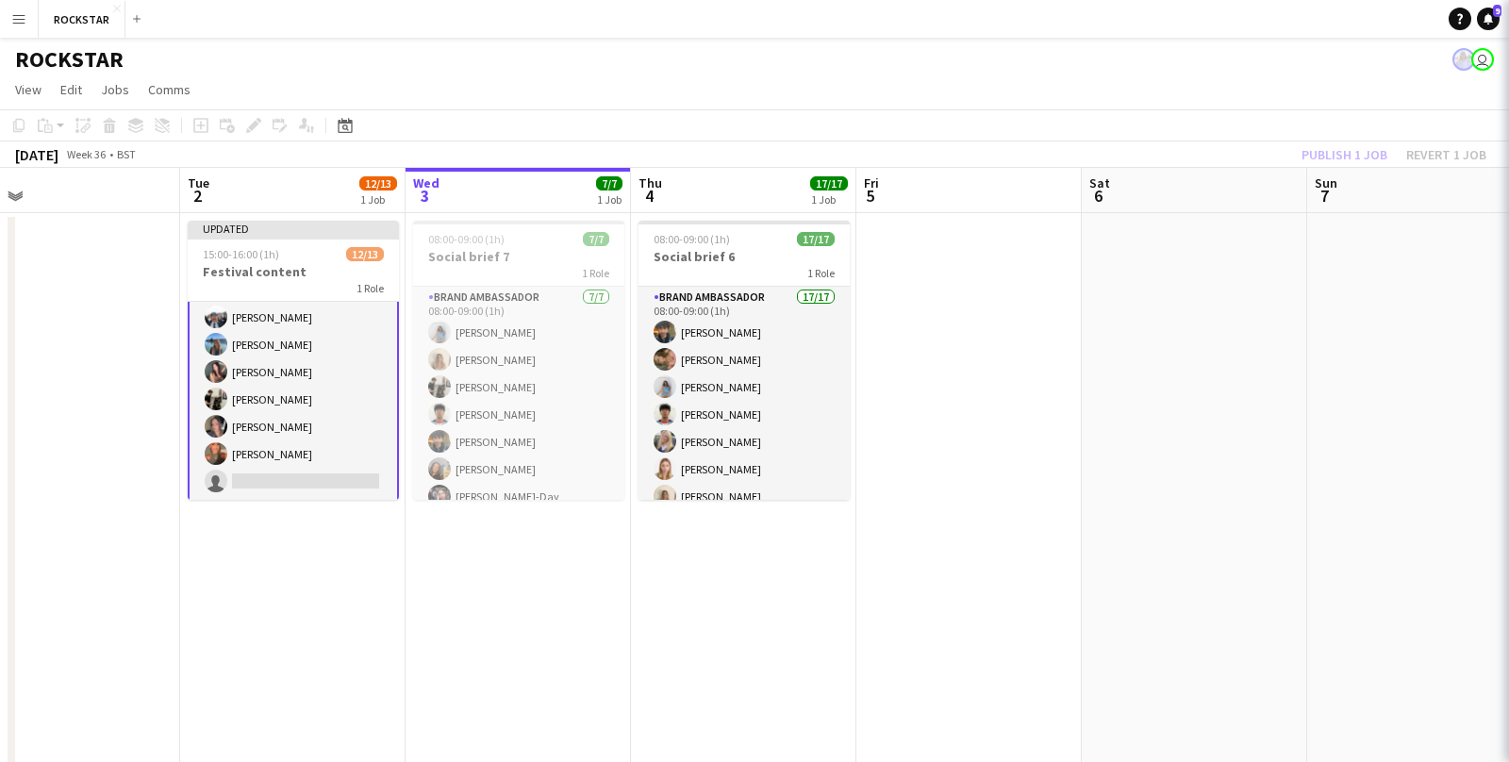
scroll to position [196, 0]
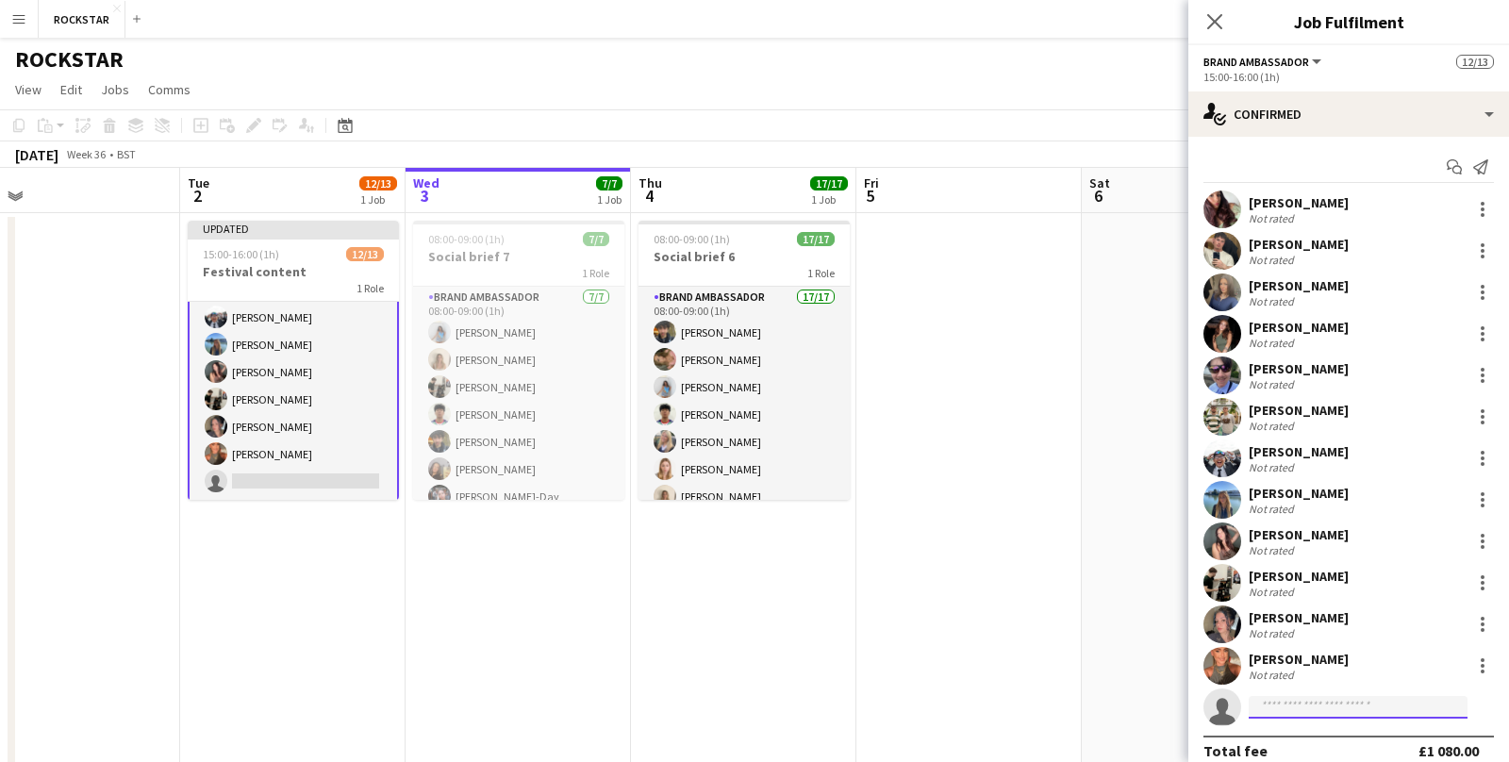
click at [1301, 707] on input at bounding box center [1358, 707] width 219 height 23
type input "**********"
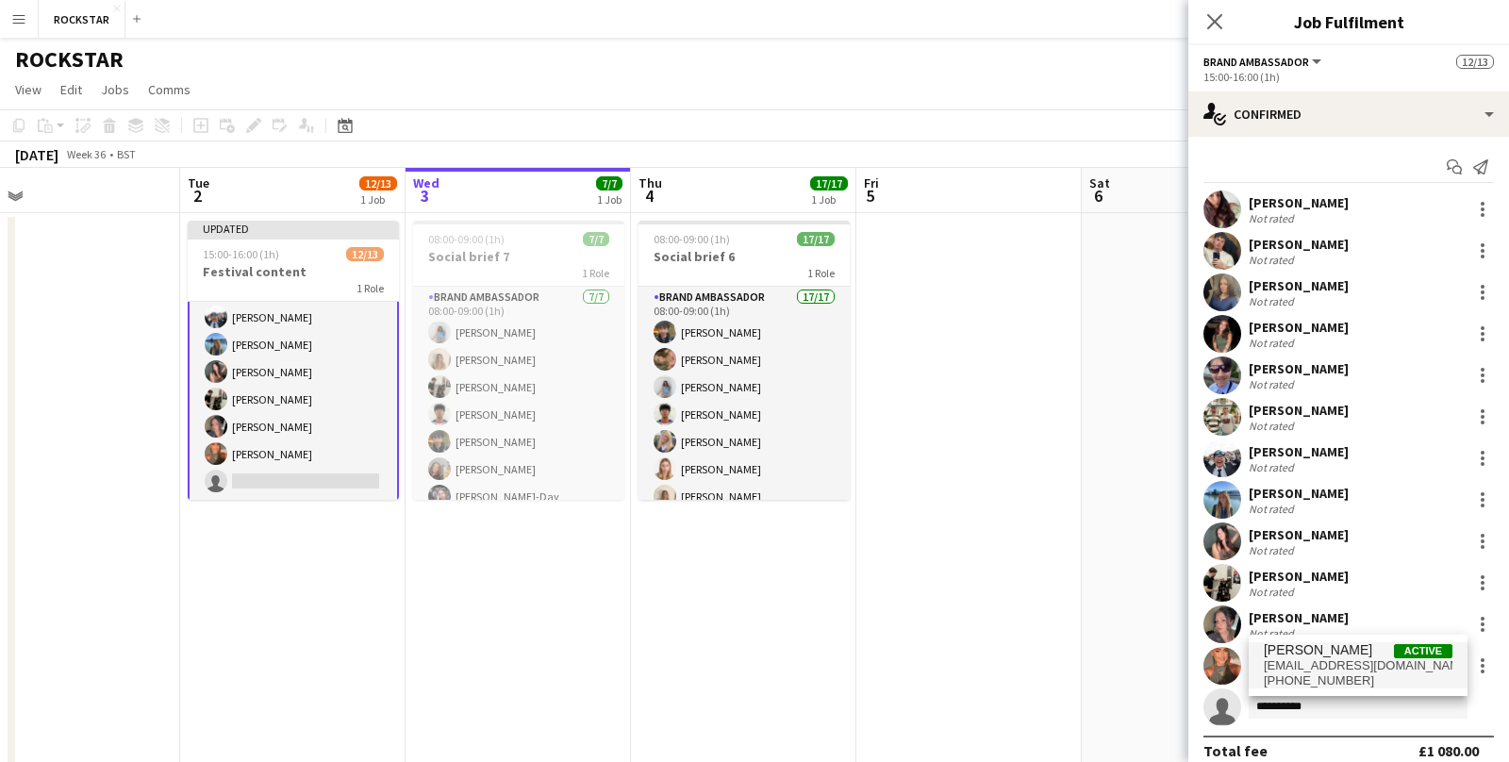
click at [1322, 669] on span "[EMAIL_ADDRESS][DOMAIN_NAME]" at bounding box center [1358, 665] width 189 height 15
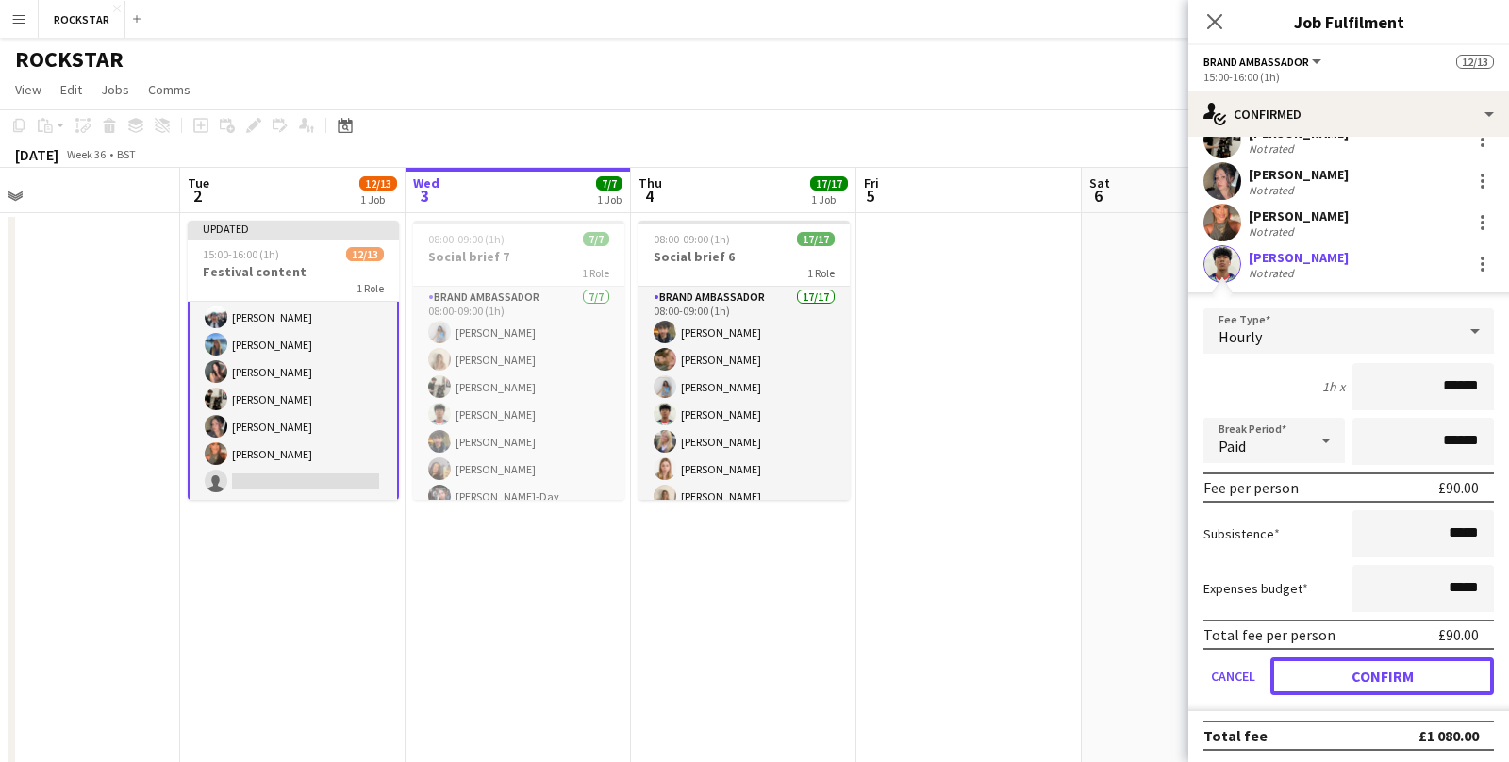
click at [1338, 674] on button "Confirm" at bounding box center [1383, 677] width 224 height 38
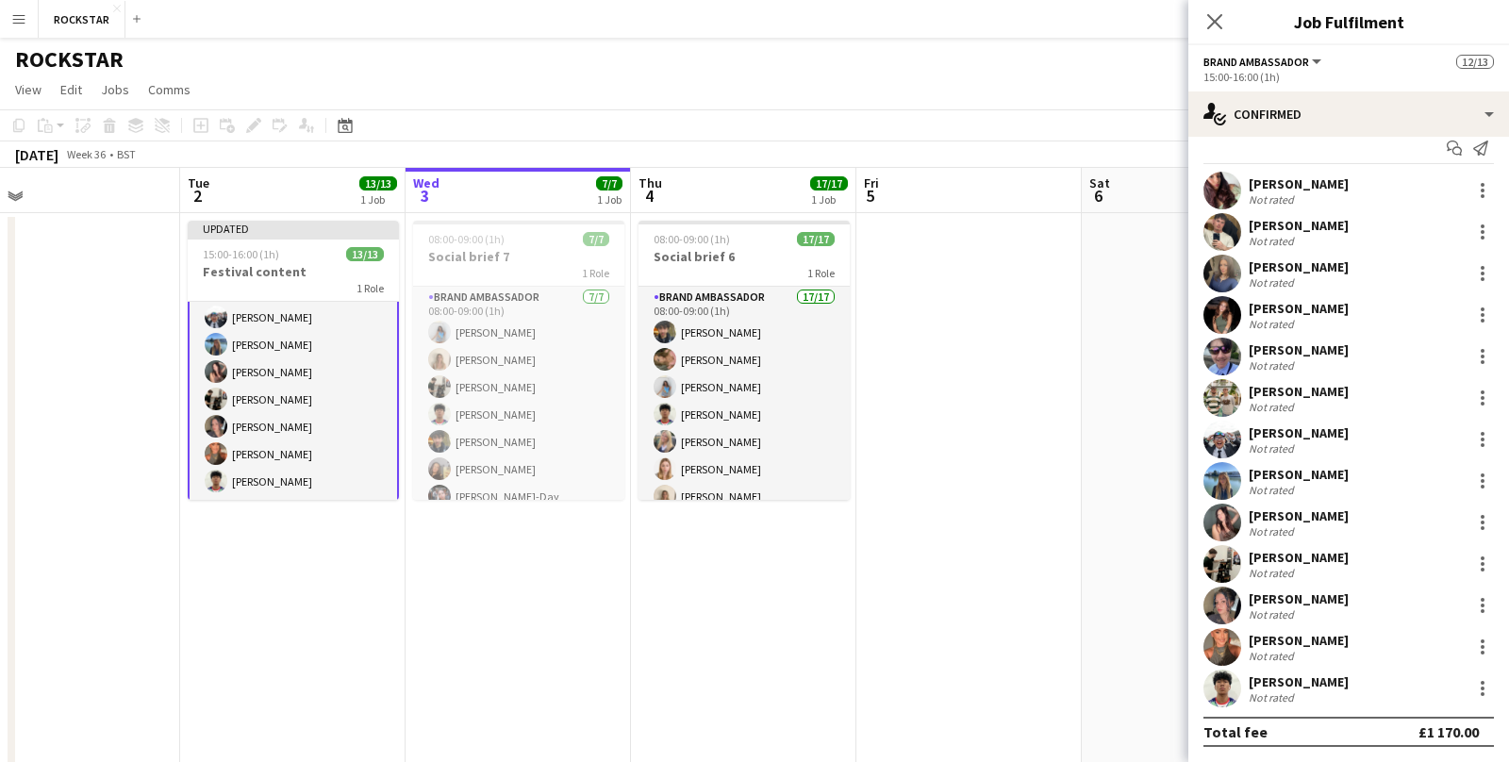
scroll to position [18, 0]
click at [1220, 22] on icon "Close pop-in" at bounding box center [1215, 21] width 18 height 18
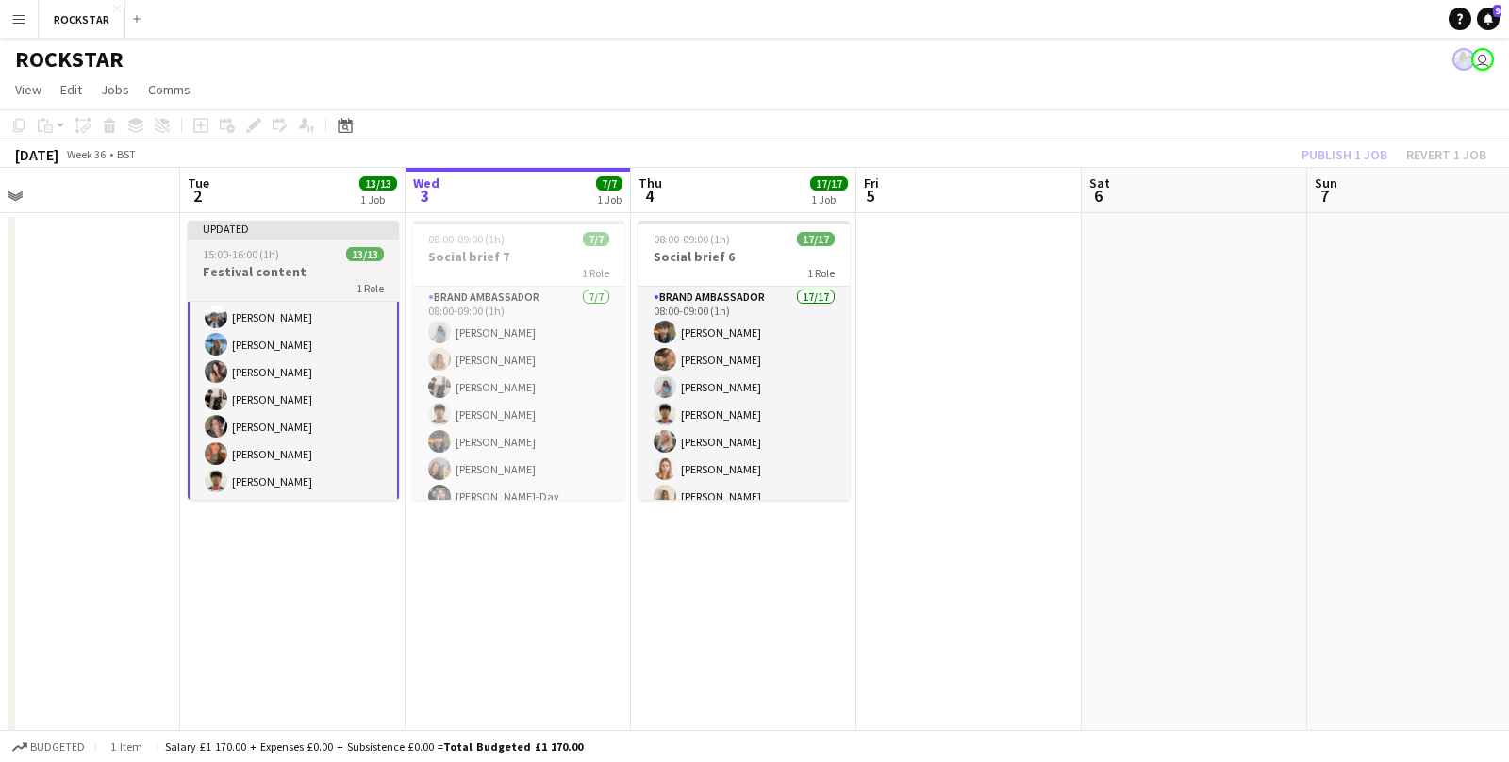
click at [254, 277] on h3 "Festival content" at bounding box center [293, 271] width 211 height 17
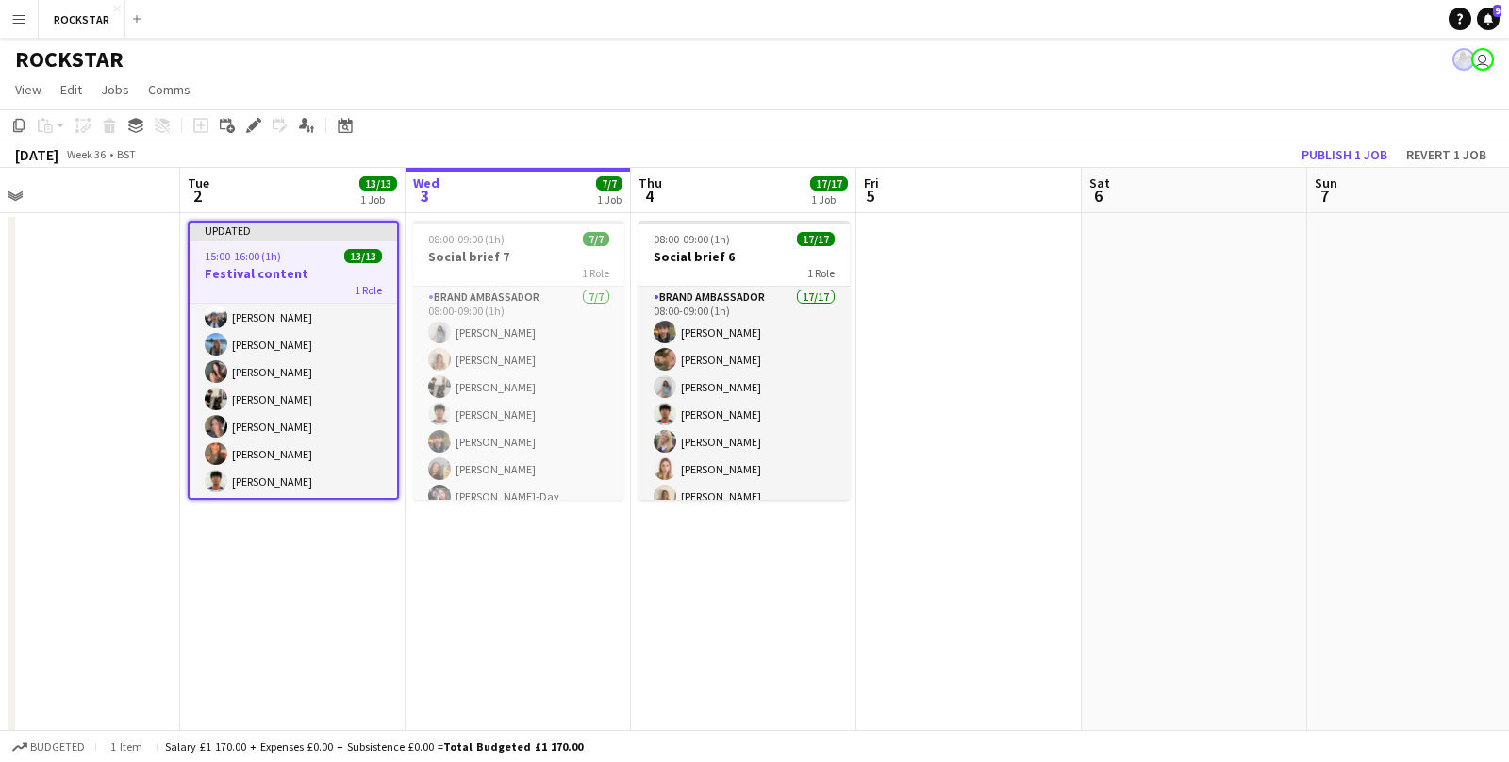
scroll to position [195, 0]
click at [1331, 156] on button "Publish 1 job" at bounding box center [1344, 154] width 101 height 25
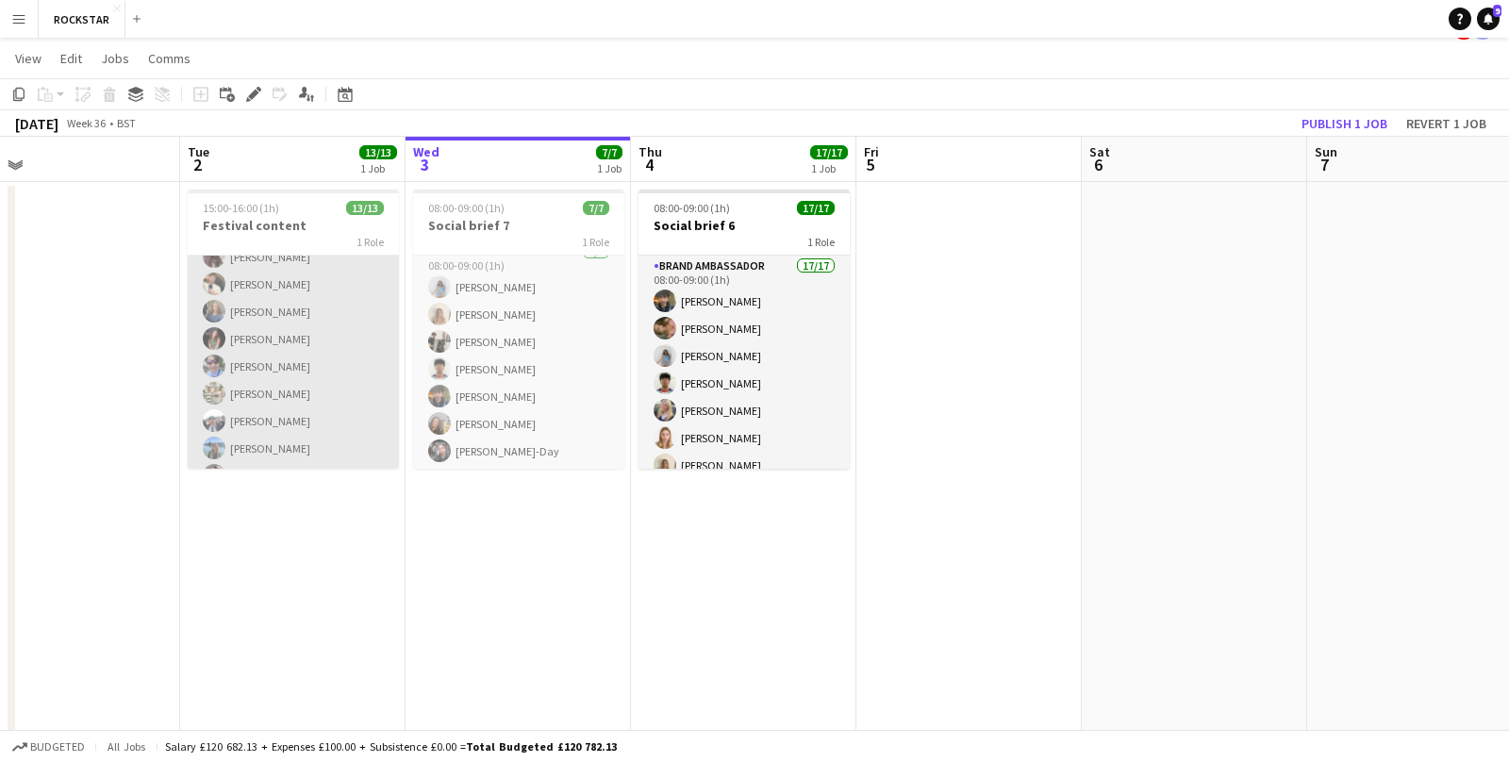
scroll to position [0, 0]
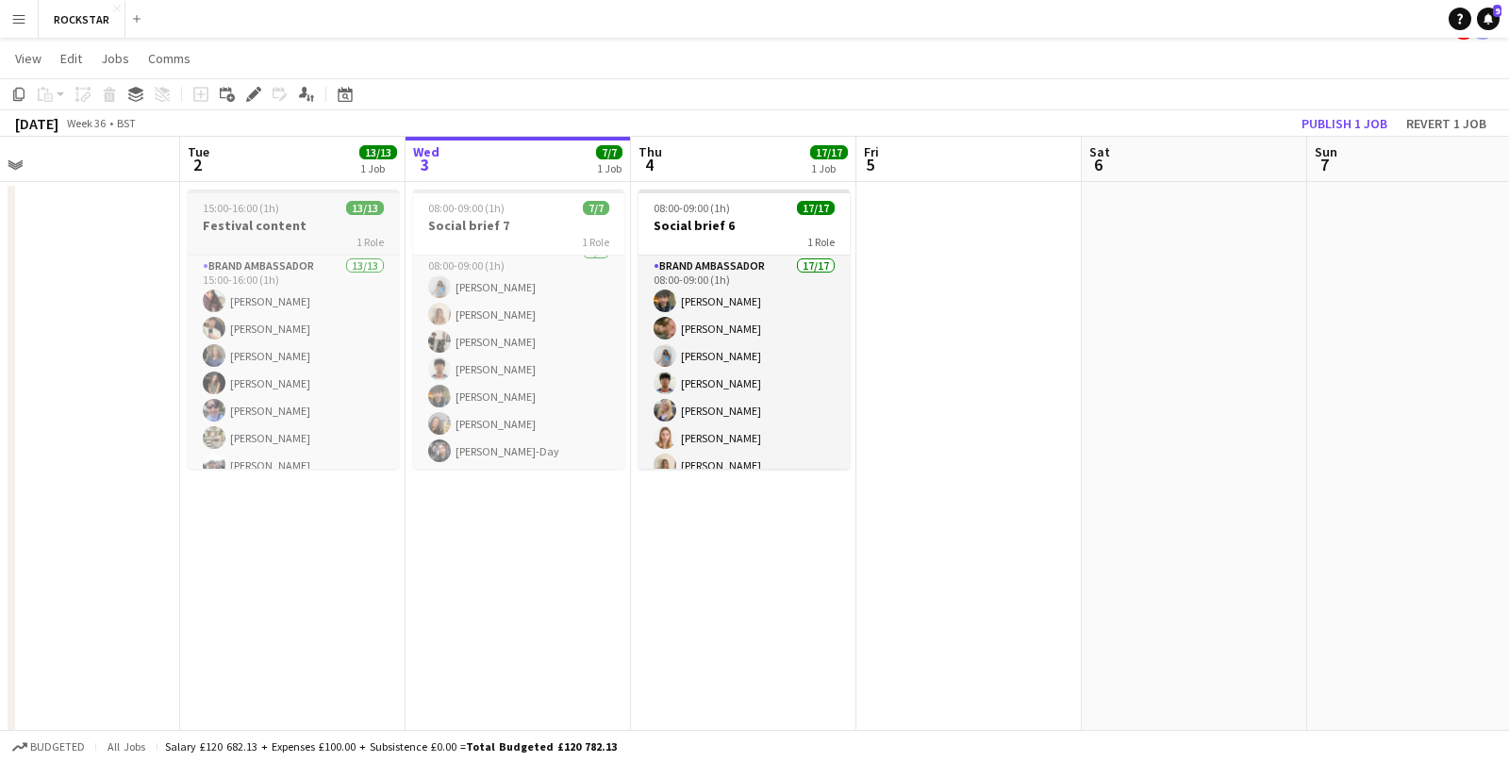
click at [270, 211] on span "15:00-16:00 (1h)" at bounding box center [241, 208] width 76 height 14
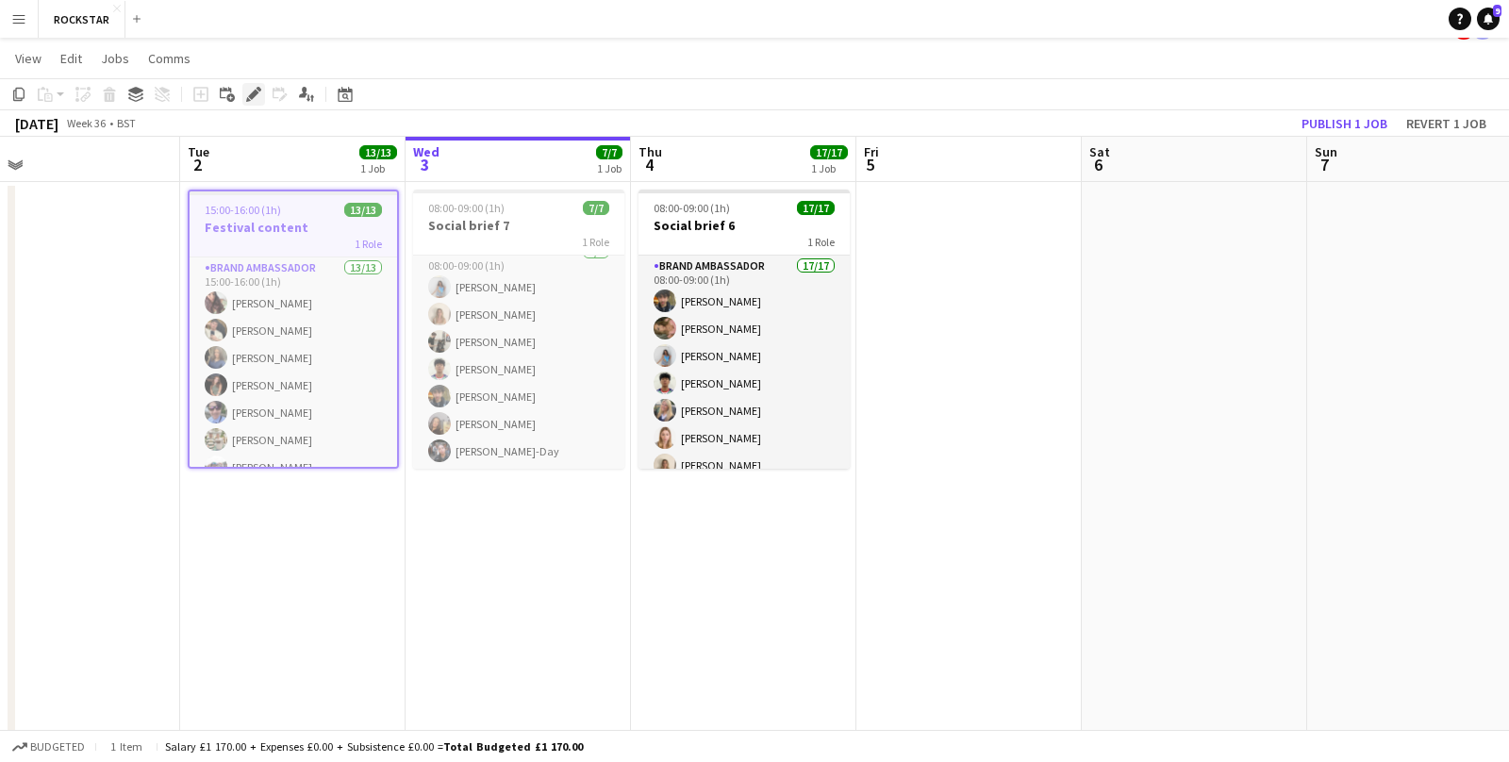
click at [254, 98] on icon "Edit" at bounding box center [253, 94] width 15 height 15
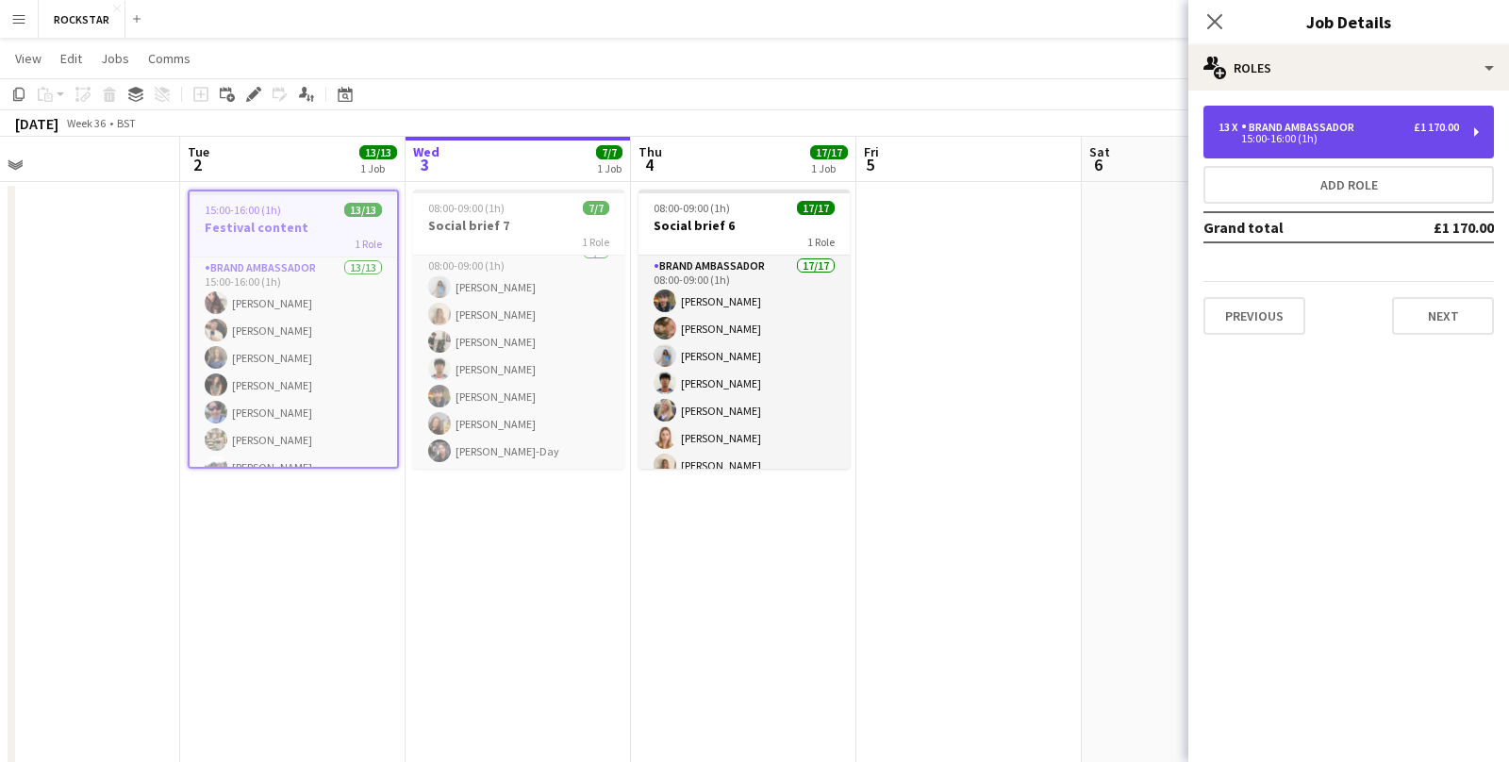
click at [1391, 149] on div "13 x Brand Ambassador £1 170.00 15:00-16:00 (1h)" at bounding box center [1349, 132] width 291 height 53
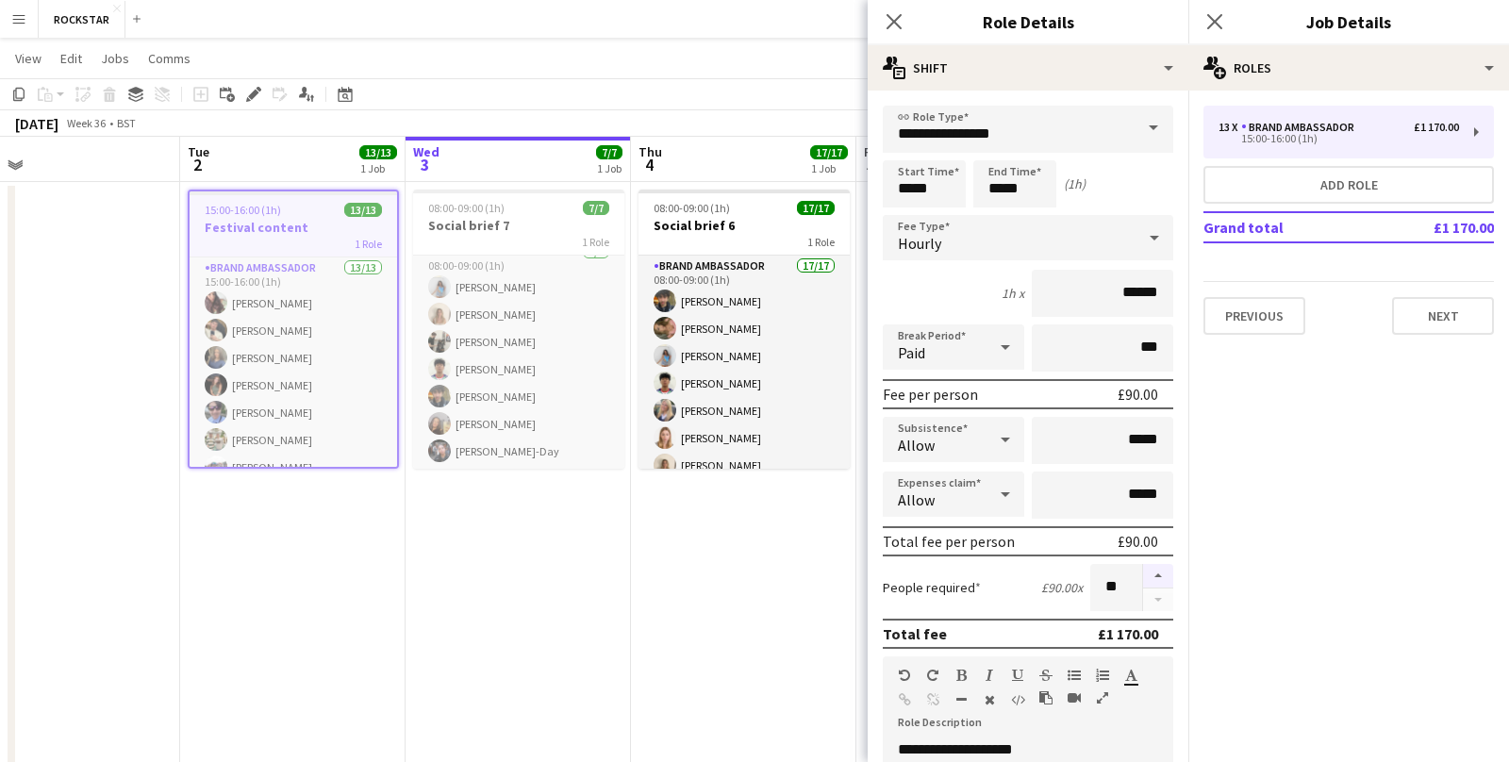
click at [1164, 575] on button "button" at bounding box center [1158, 576] width 30 height 25
type input "**"
click at [1226, 26] on div "Close pop-in" at bounding box center [1215, 21] width 53 height 43
click at [1217, 25] on icon "Close pop-in" at bounding box center [1215, 21] width 18 height 18
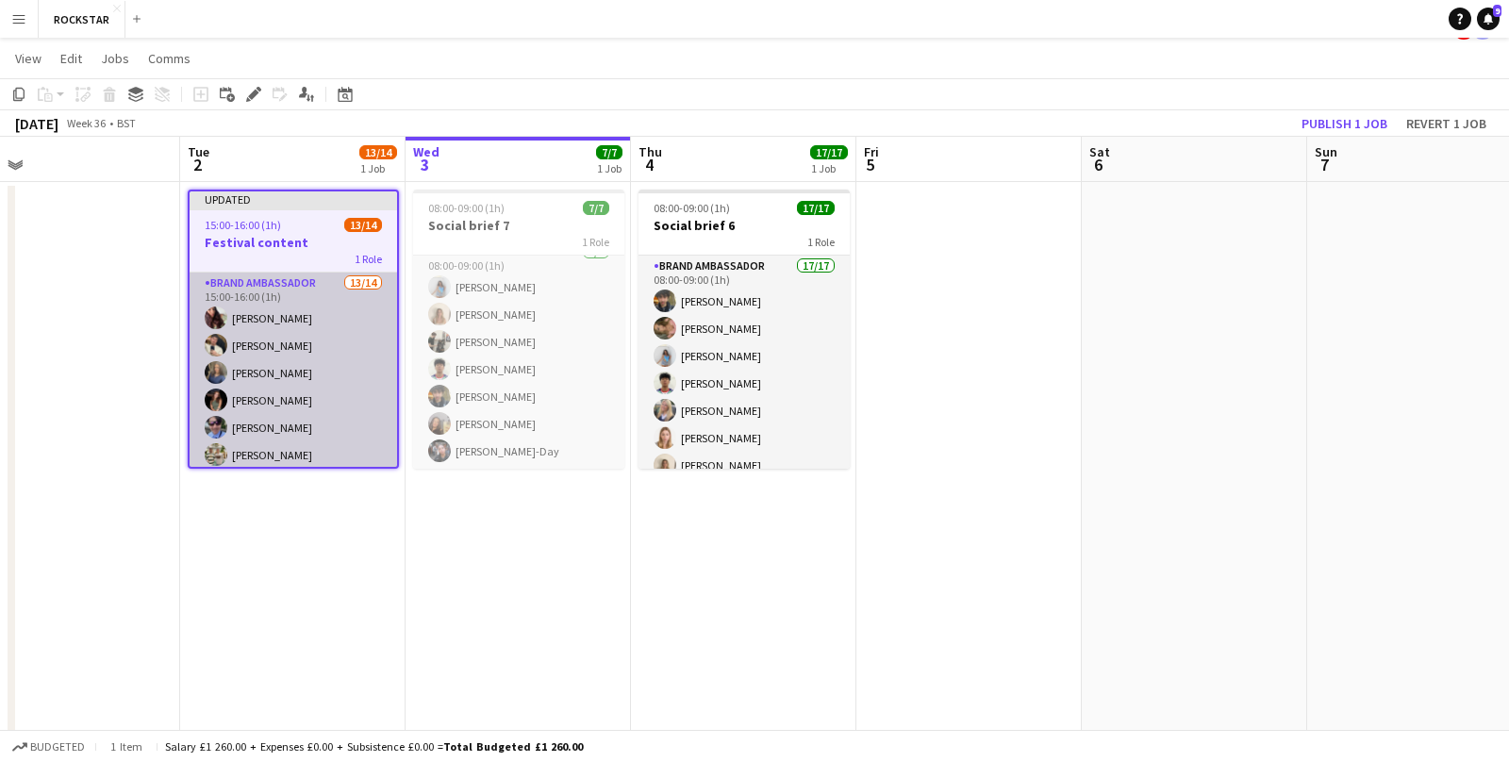
scroll to position [224, 0]
click at [315, 442] on app-card-role "Brand Ambassador 13/14 15:00-16:00 (1h) [PERSON_NAME] [PERSON_NAME] [PERSON_NAM…" at bounding box center [294, 259] width 208 height 420
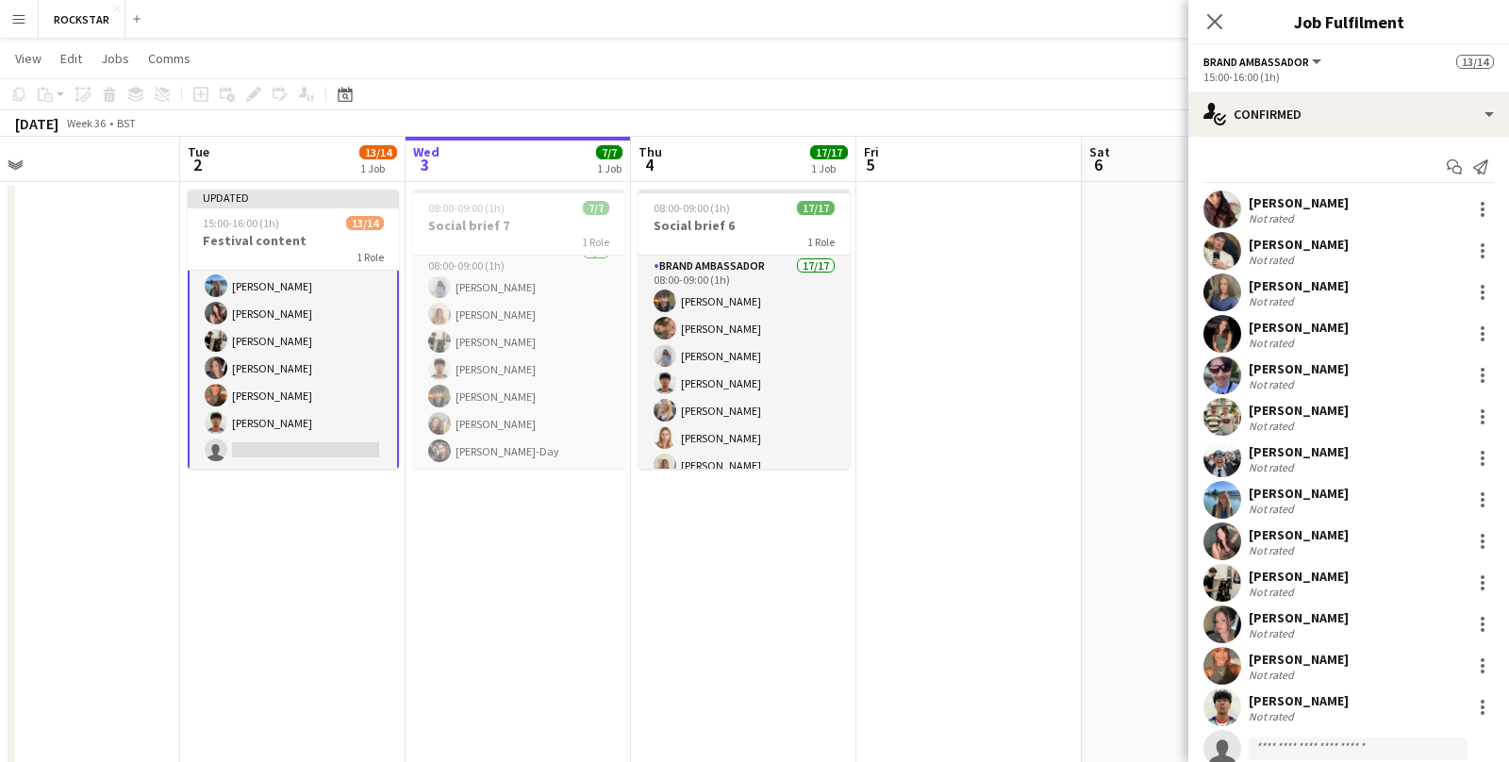
scroll to position [59, 0]
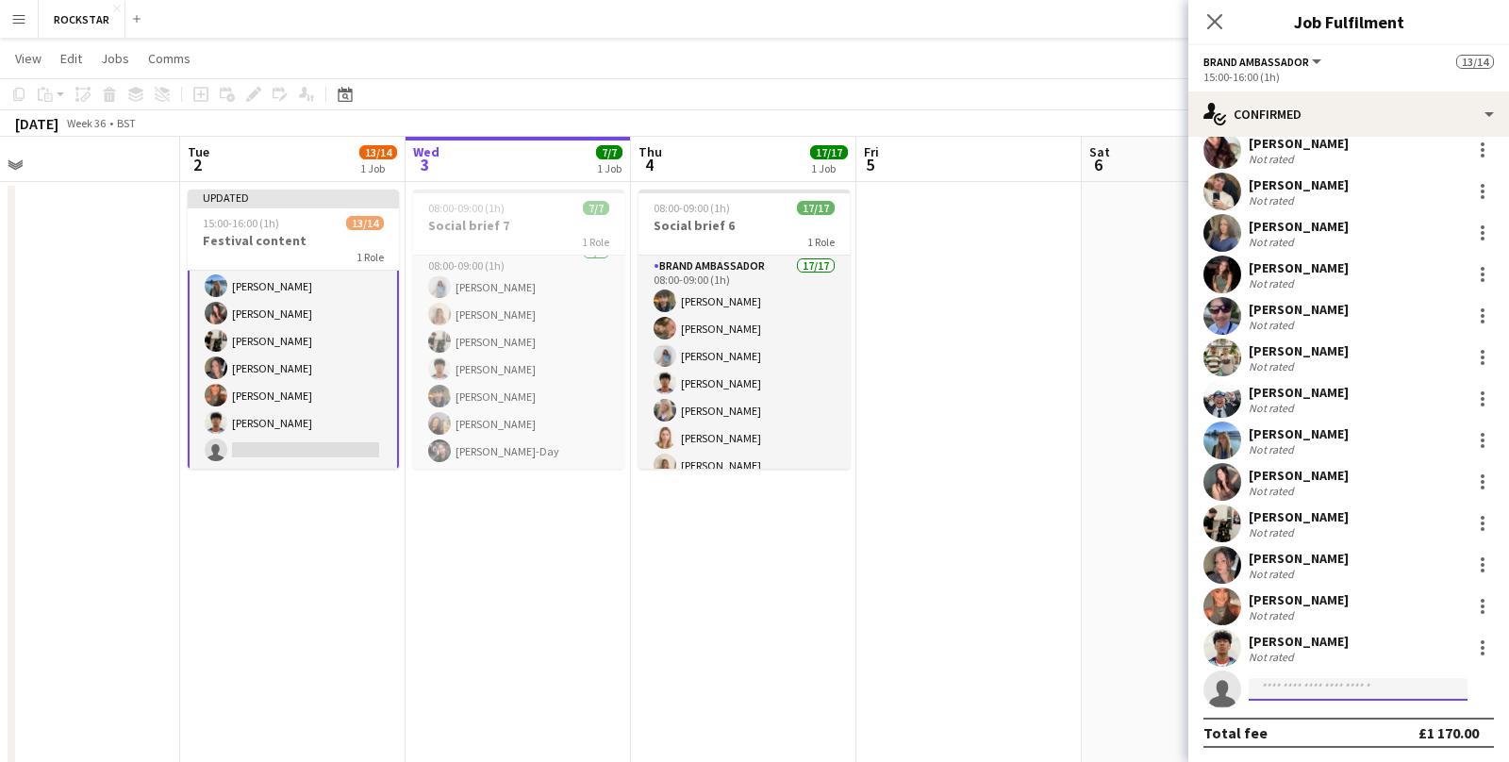
click at [1288, 683] on input at bounding box center [1358, 689] width 219 height 23
type input "*********"
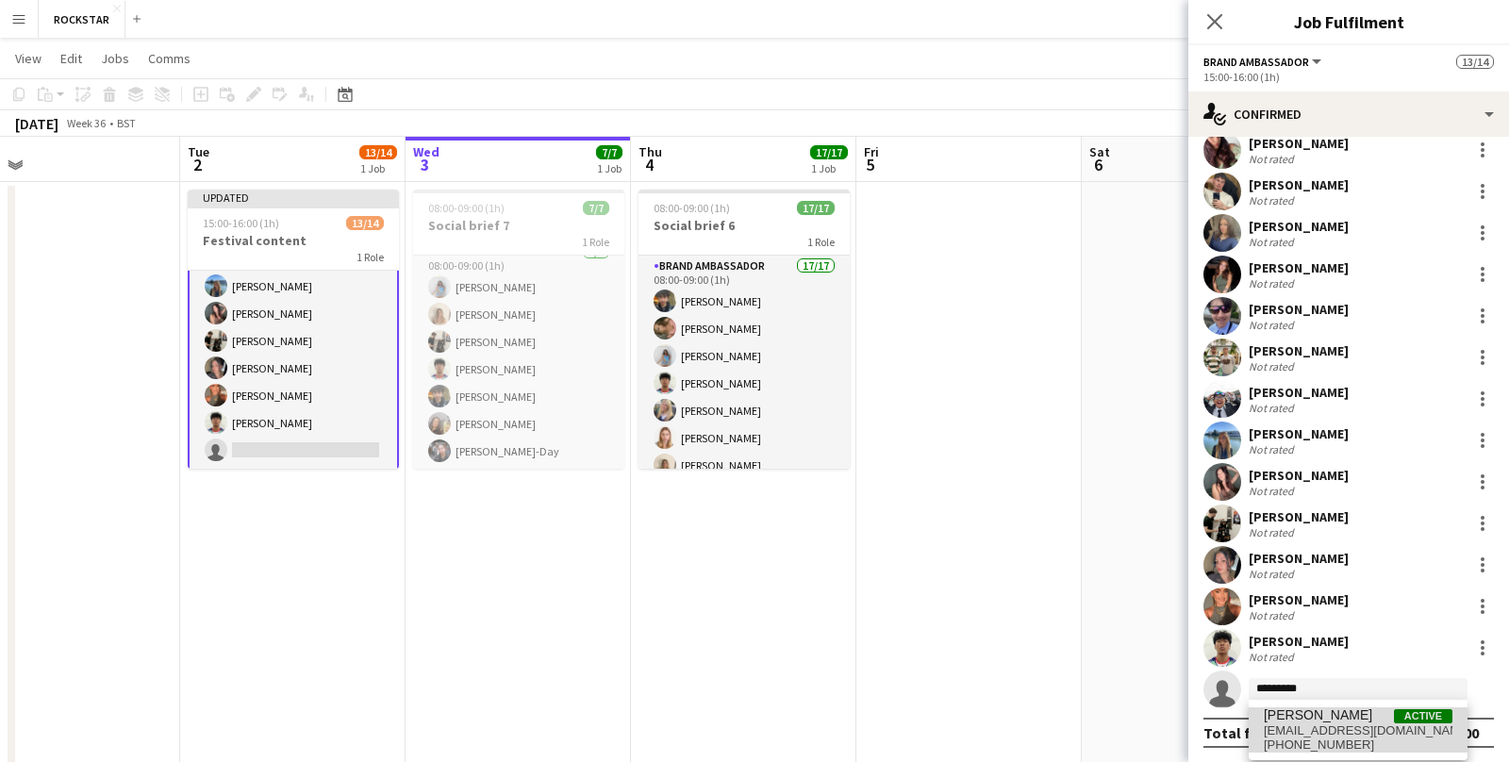
click at [1324, 731] on span "[EMAIL_ADDRESS][DOMAIN_NAME]" at bounding box center [1358, 731] width 189 height 15
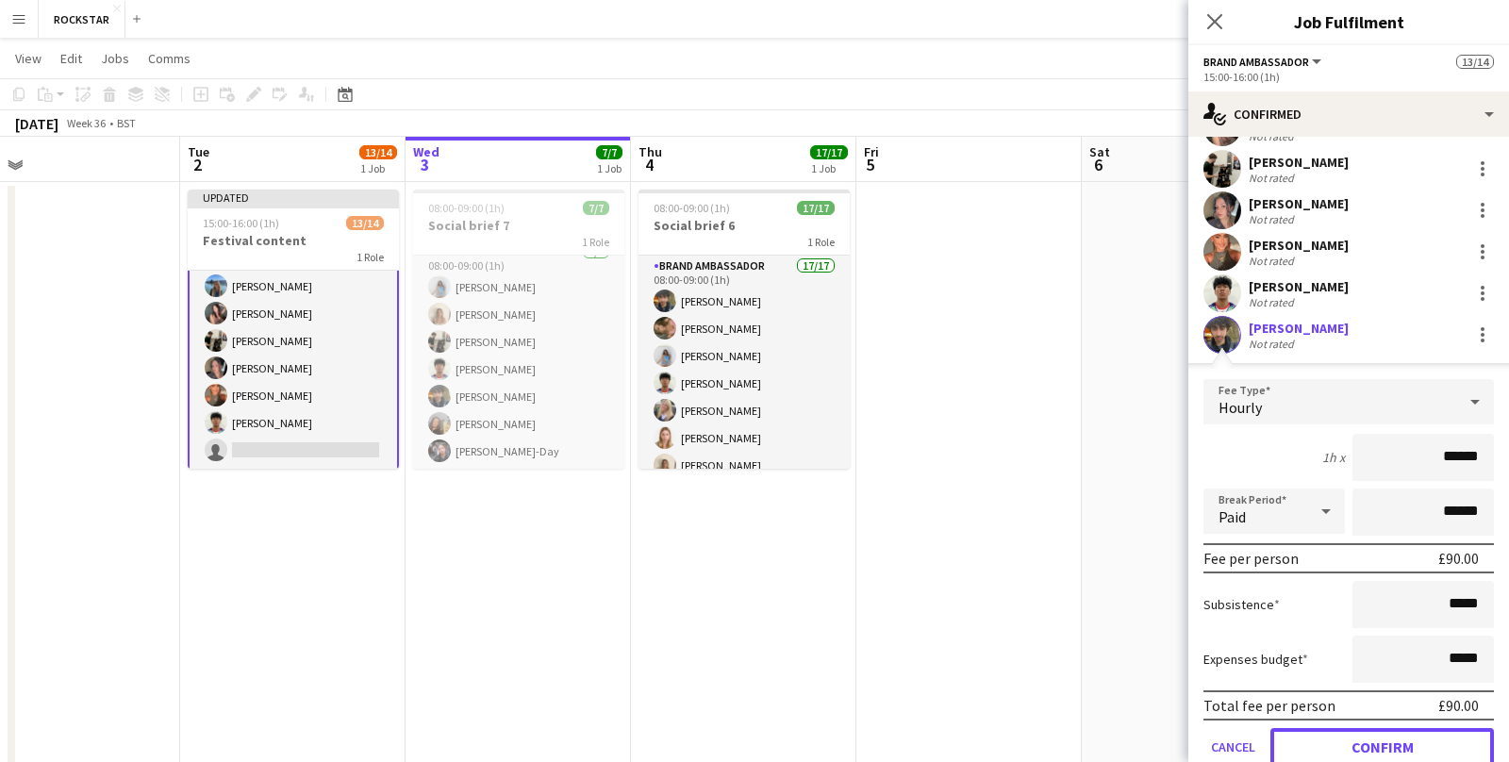
click at [1324, 731] on button "Confirm" at bounding box center [1383, 747] width 224 height 38
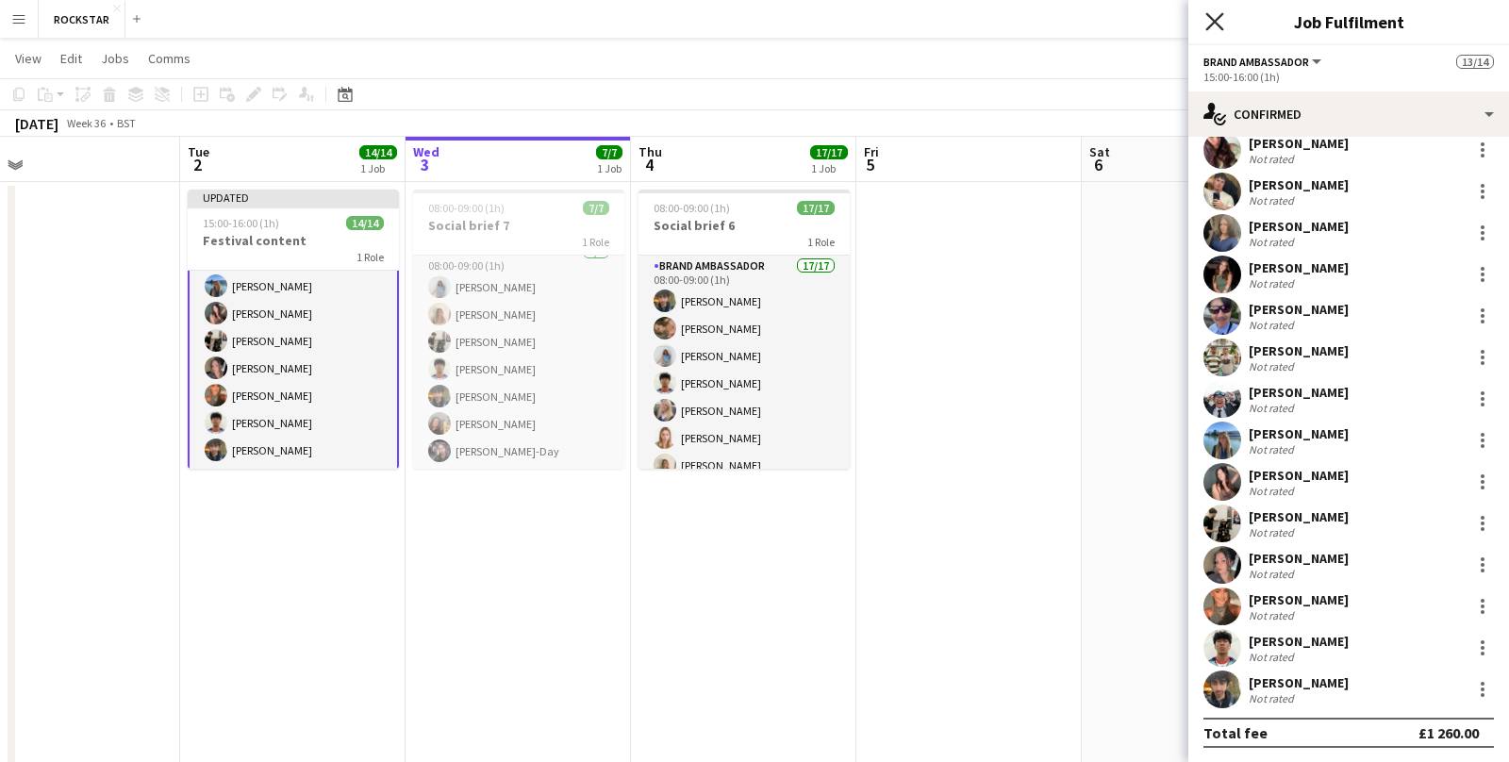
click at [1214, 26] on icon "Close pop-in" at bounding box center [1215, 21] width 18 height 18
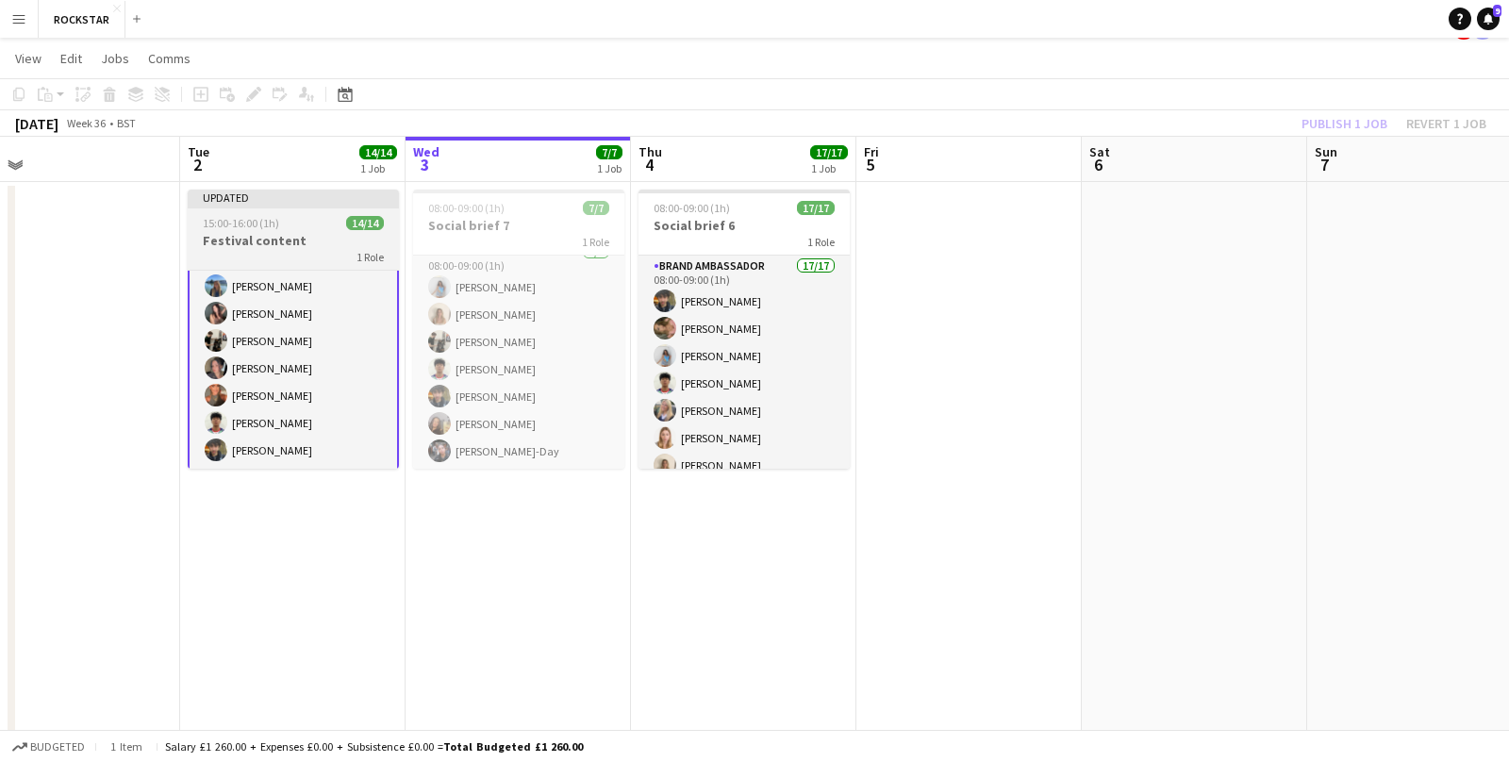
click at [273, 236] on h3 "Festival content" at bounding box center [293, 240] width 211 height 17
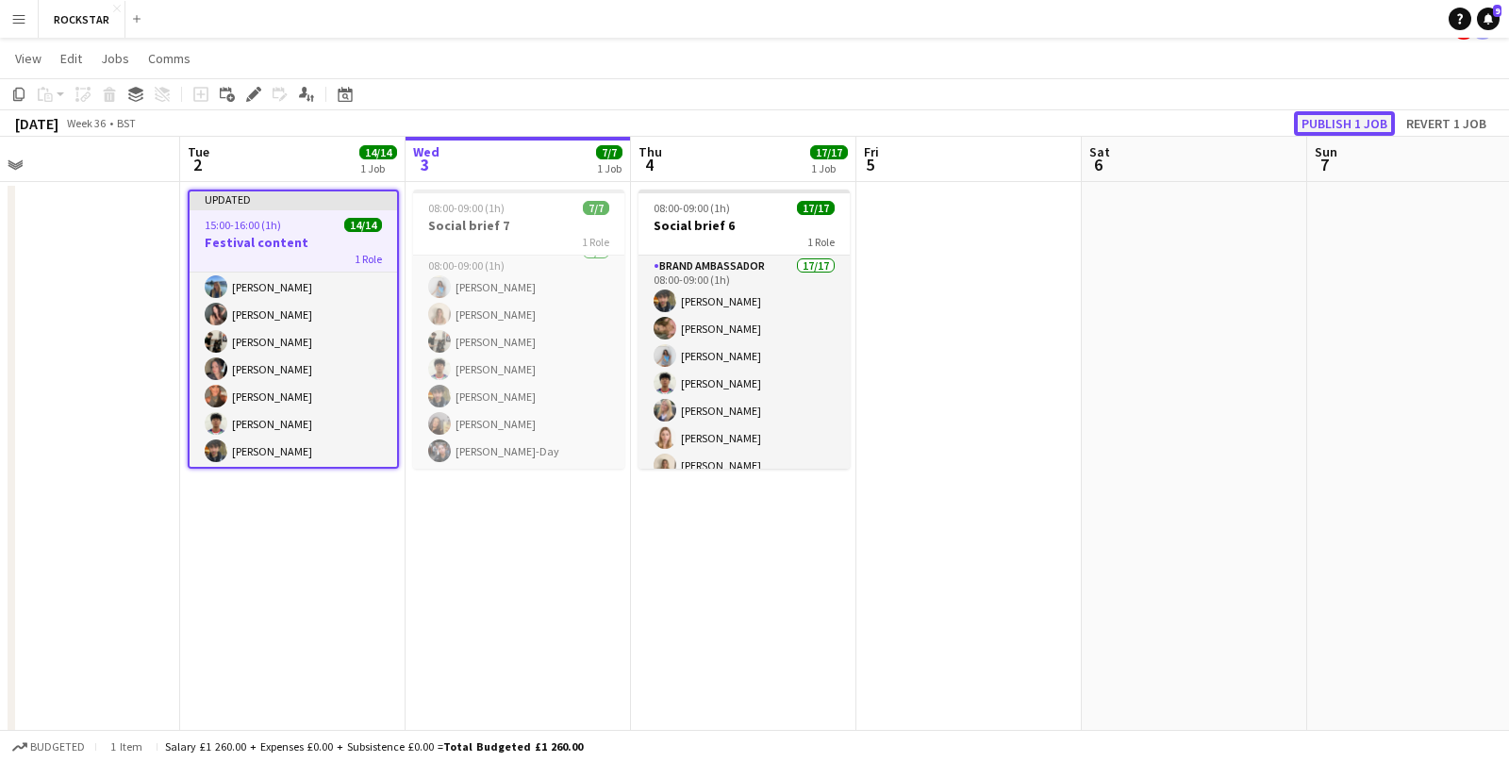
click at [1328, 121] on button "Publish 1 job" at bounding box center [1344, 123] width 101 height 25
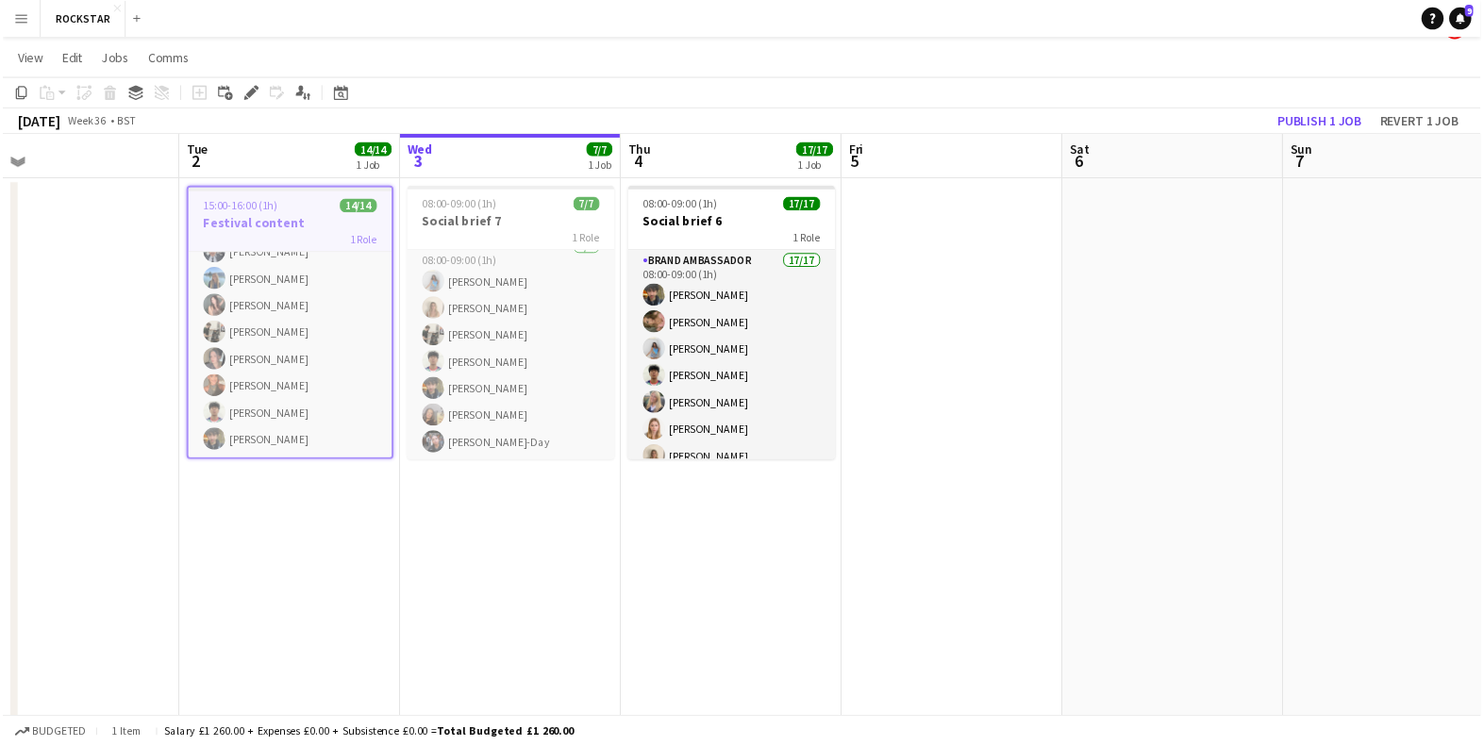
scroll to position [208, 0]
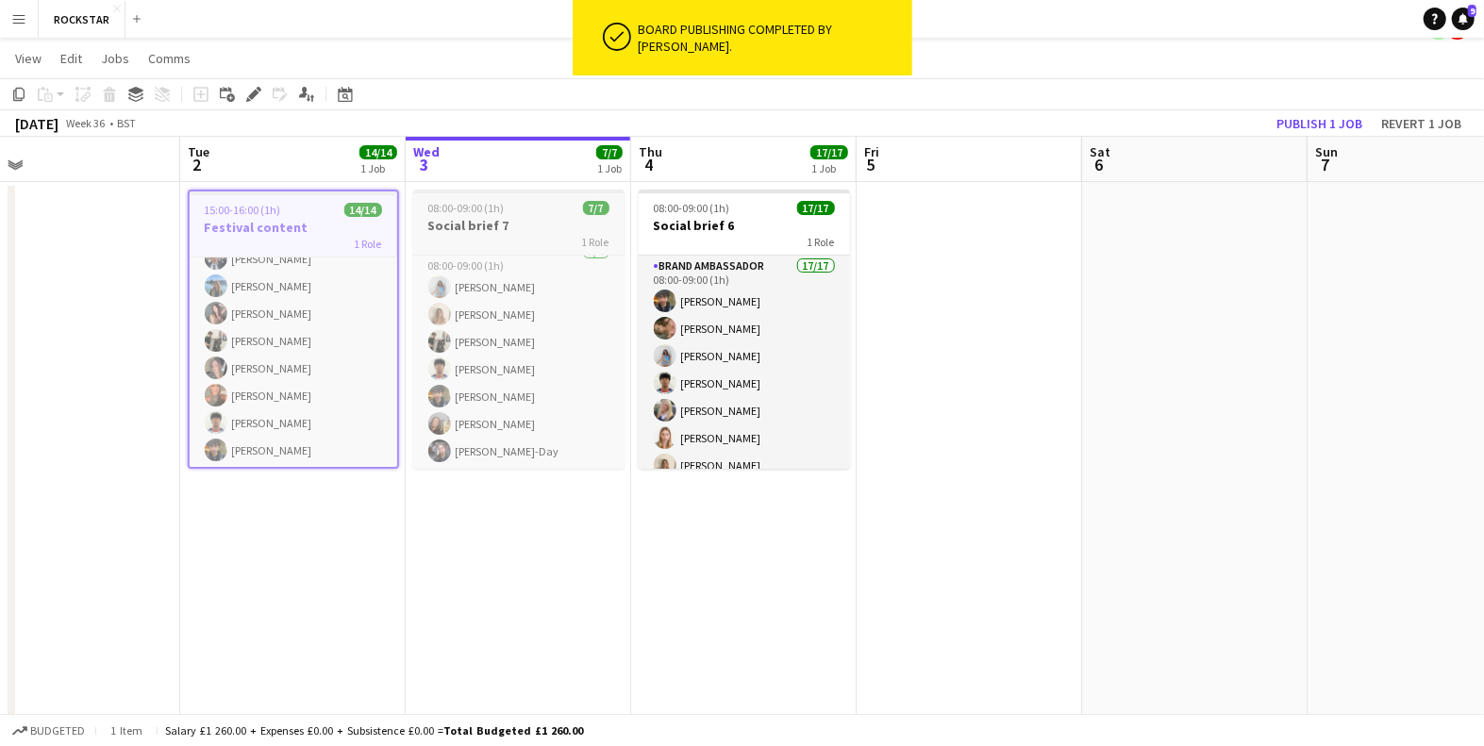
click at [542, 240] on div "1 Role" at bounding box center [518, 241] width 211 height 15
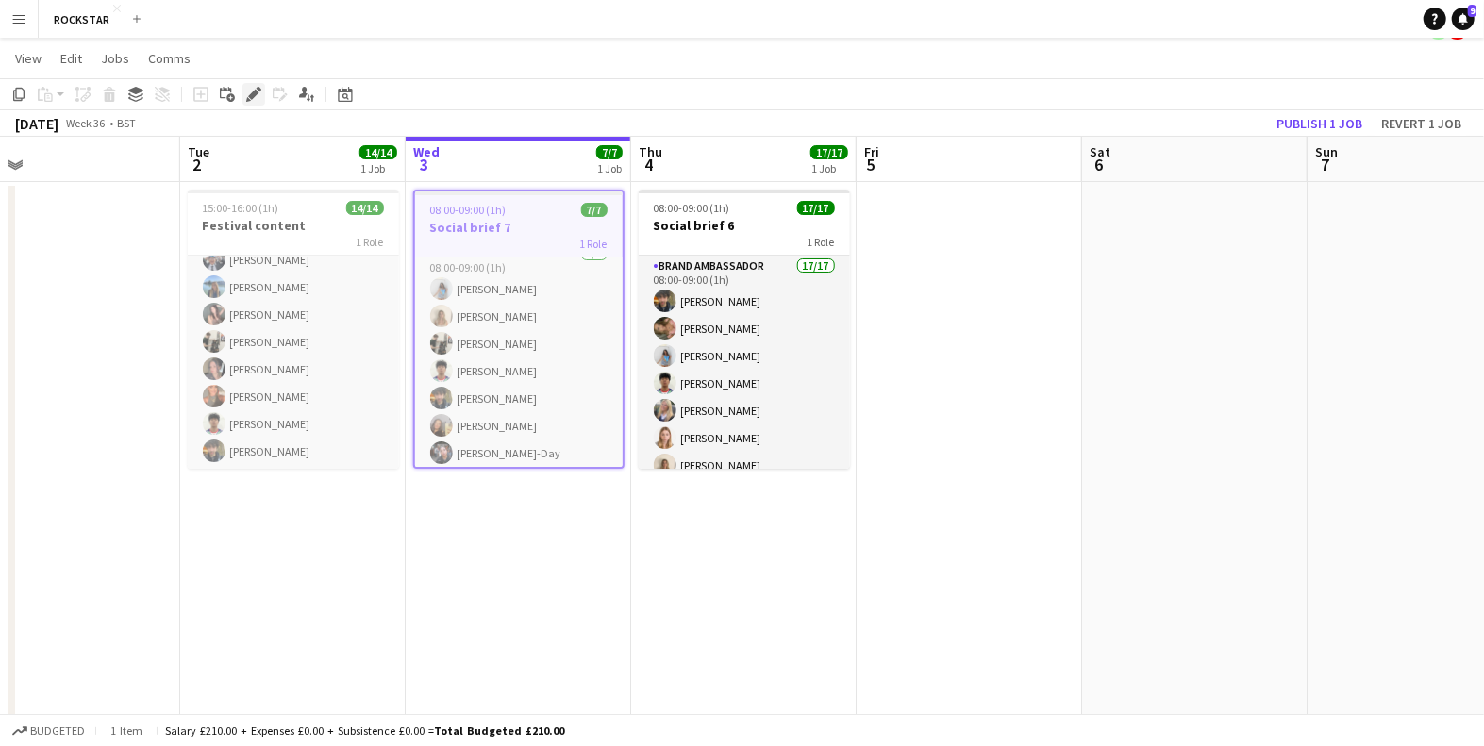
click at [254, 96] on icon "Edit" at bounding box center [253, 94] width 15 height 15
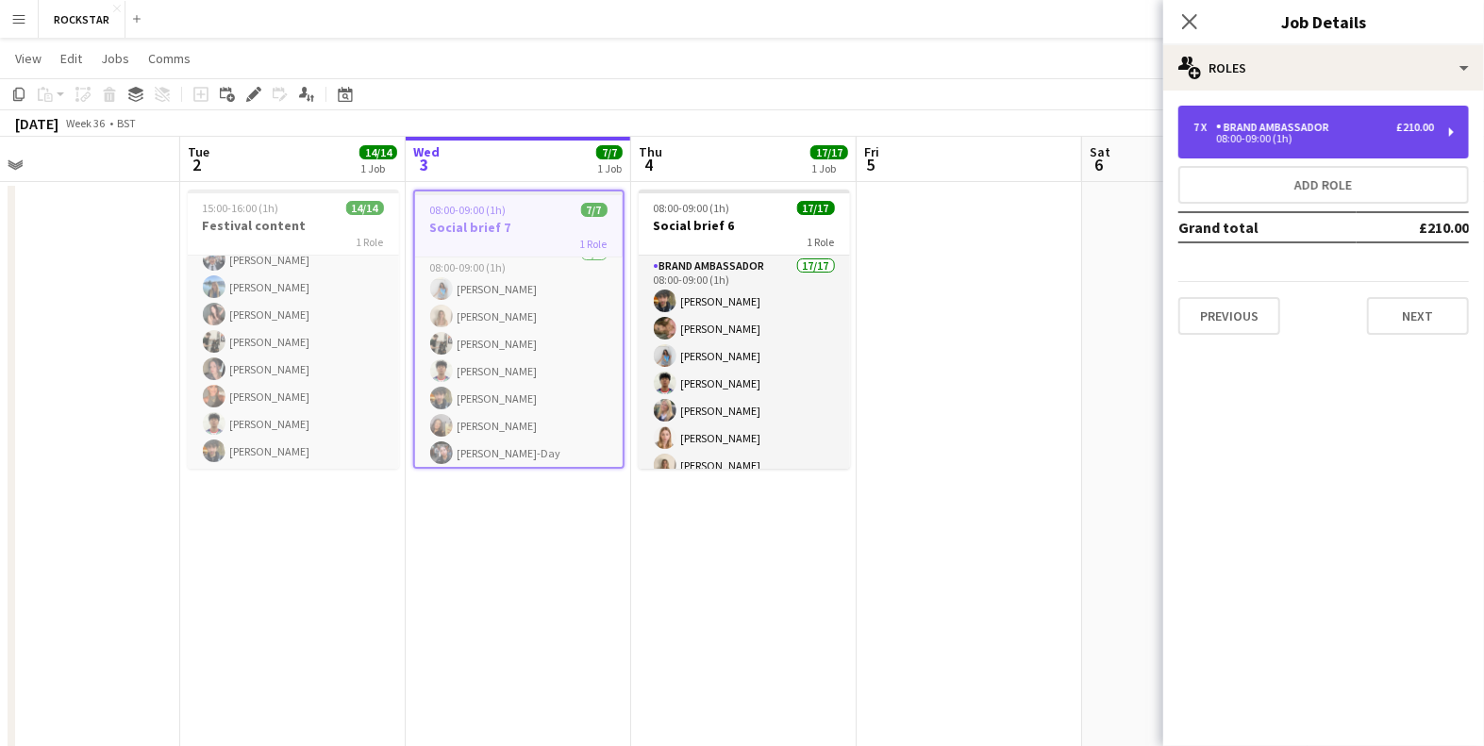
click at [1313, 131] on div "Brand Ambassador" at bounding box center [1276, 127] width 121 height 13
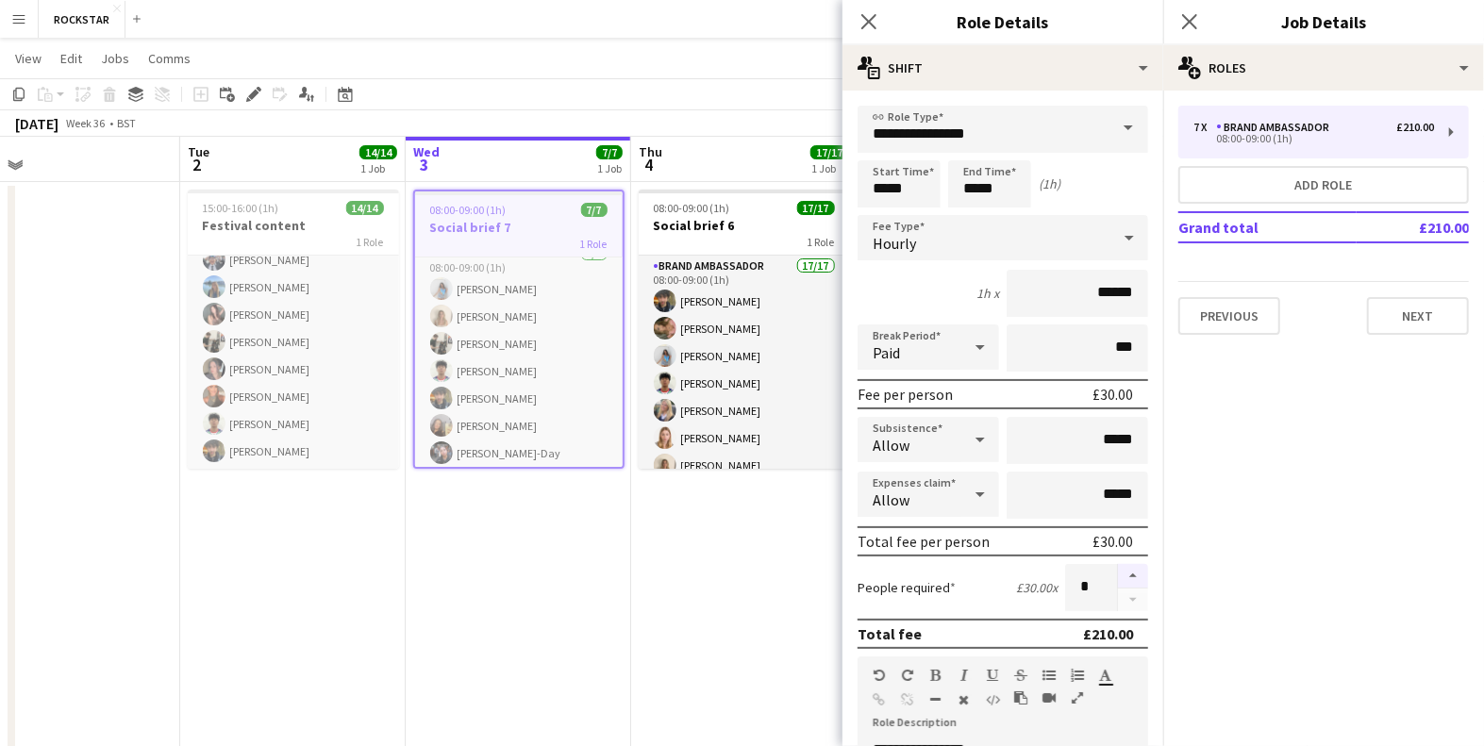
click at [1132, 573] on button "button" at bounding box center [1133, 576] width 30 height 25
type input "*"
click at [1189, 25] on icon "Close pop-in" at bounding box center [1189, 21] width 18 height 18
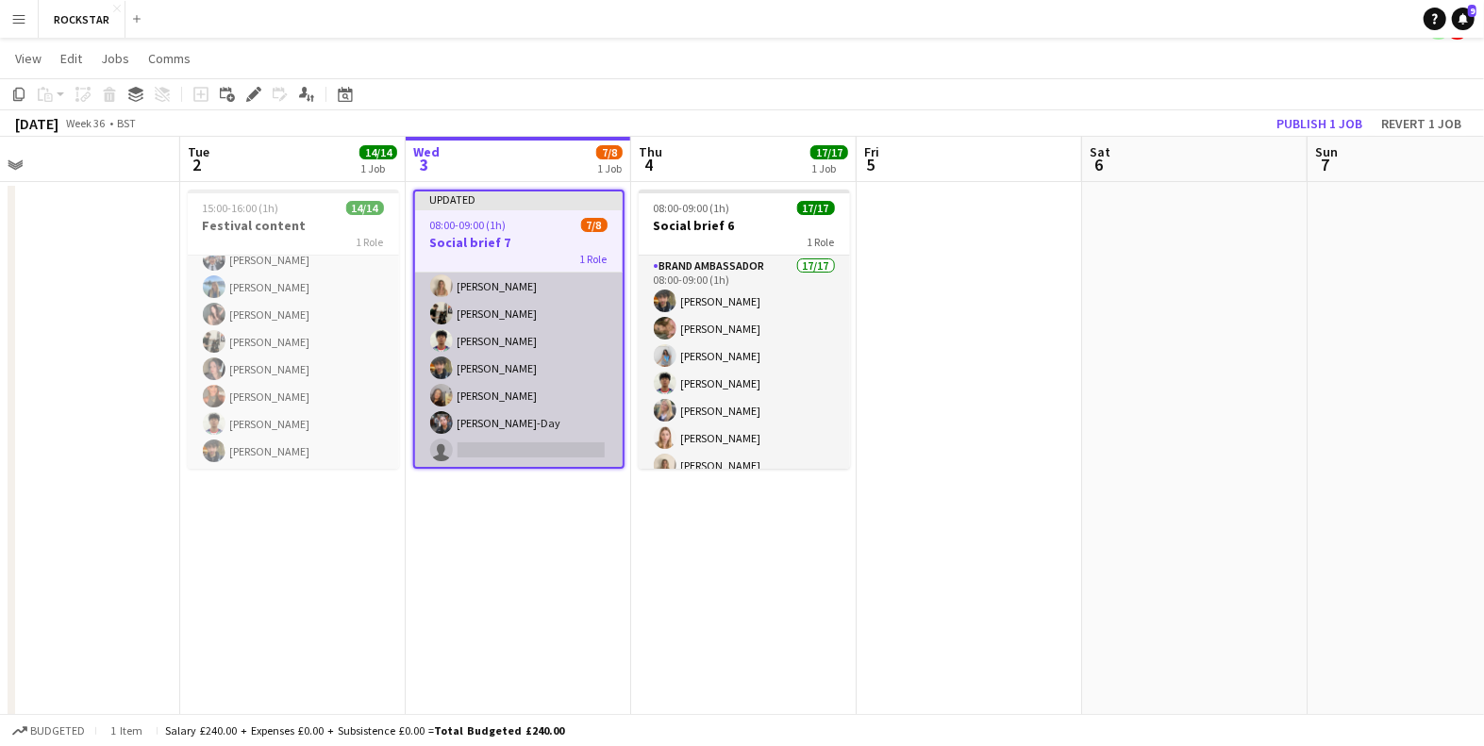
click at [532, 448] on app-card-role "Brand Ambassador [DATE] 08:00-09:00 (1h) [PERSON_NAME] [PERSON_NAME] [PERSON_NA…" at bounding box center [519, 341] width 208 height 256
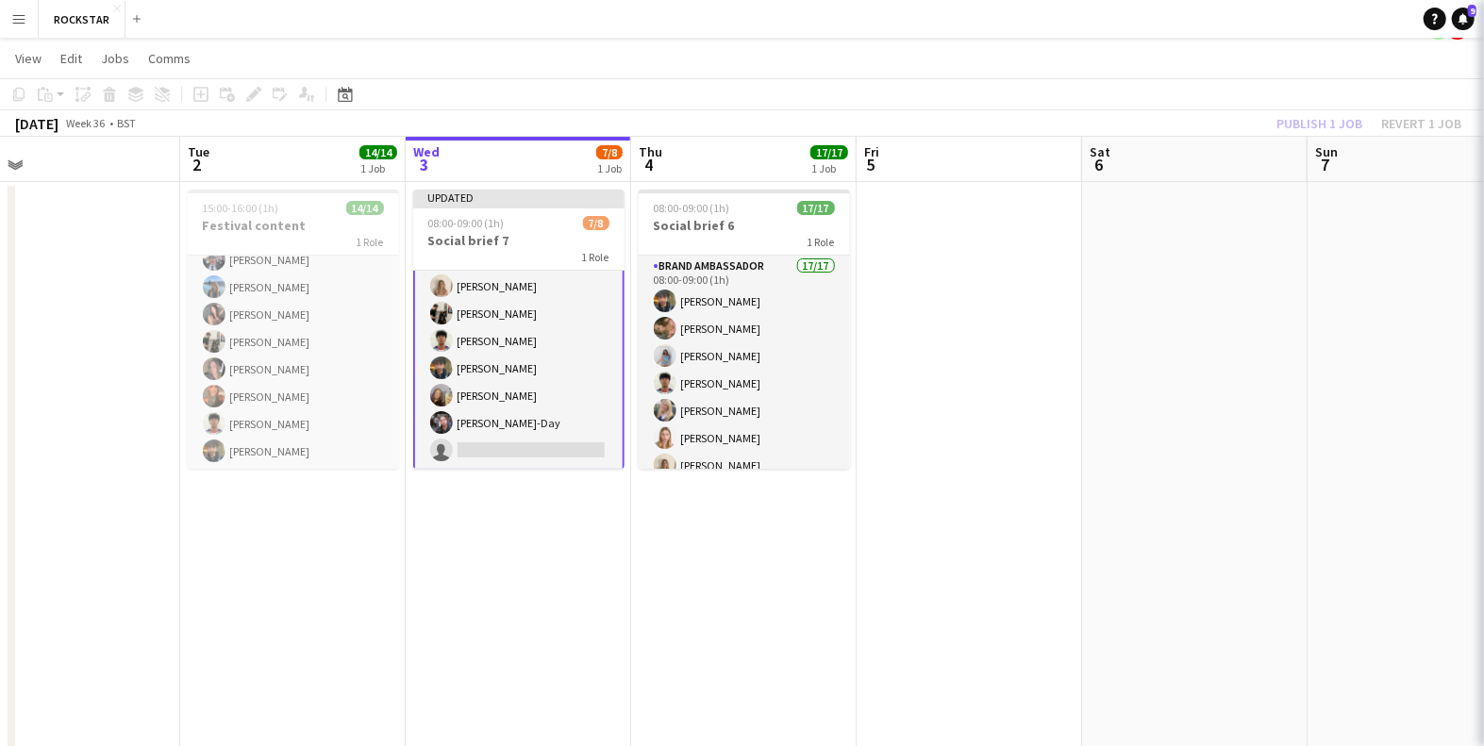
scroll to position [59, 0]
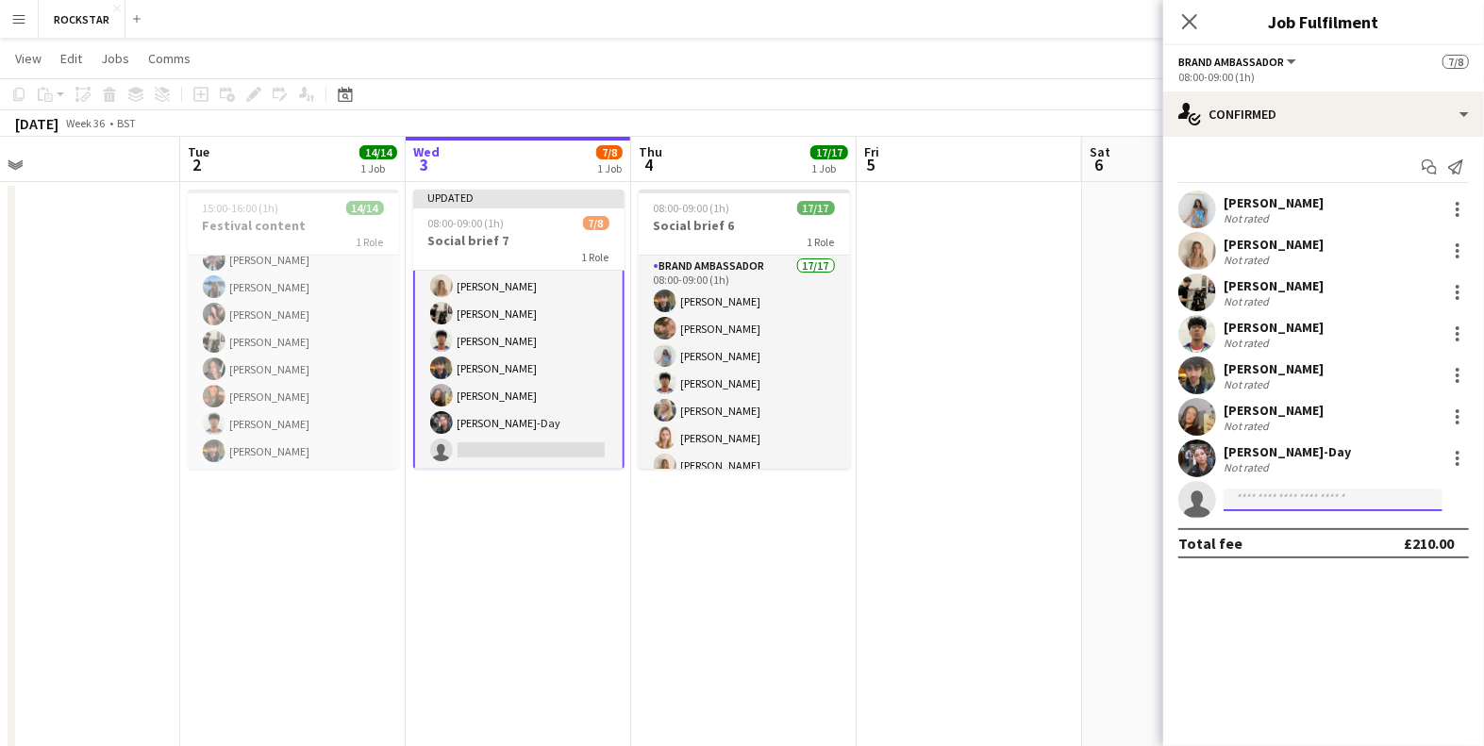
click at [1276, 499] on input at bounding box center [1333, 500] width 219 height 23
click at [1250, 497] on input "**********" at bounding box center [1333, 500] width 219 height 23
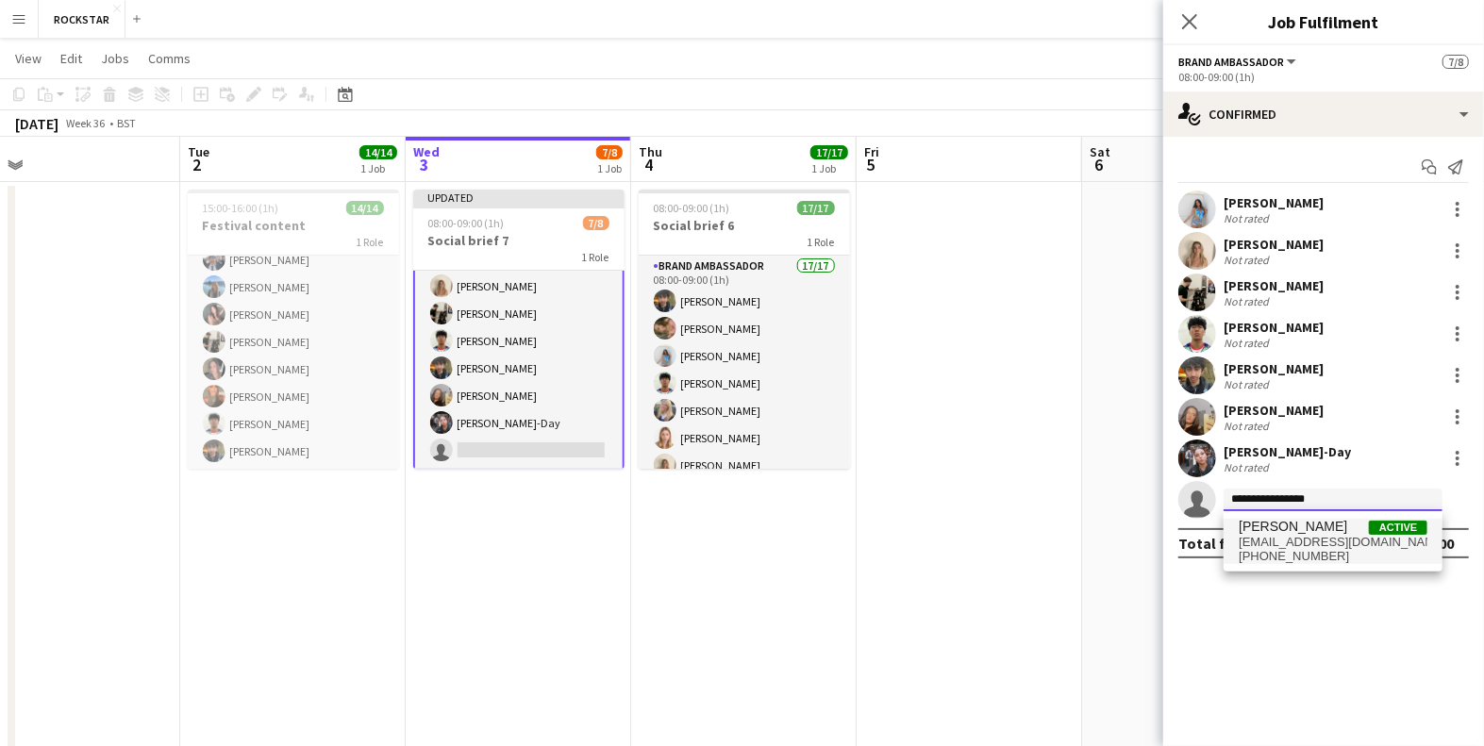
type input "**********"
click at [1264, 538] on span "[EMAIL_ADDRESS][DOMAIN_NAME]" at bounding box center [1333, 542] width 189 height 15
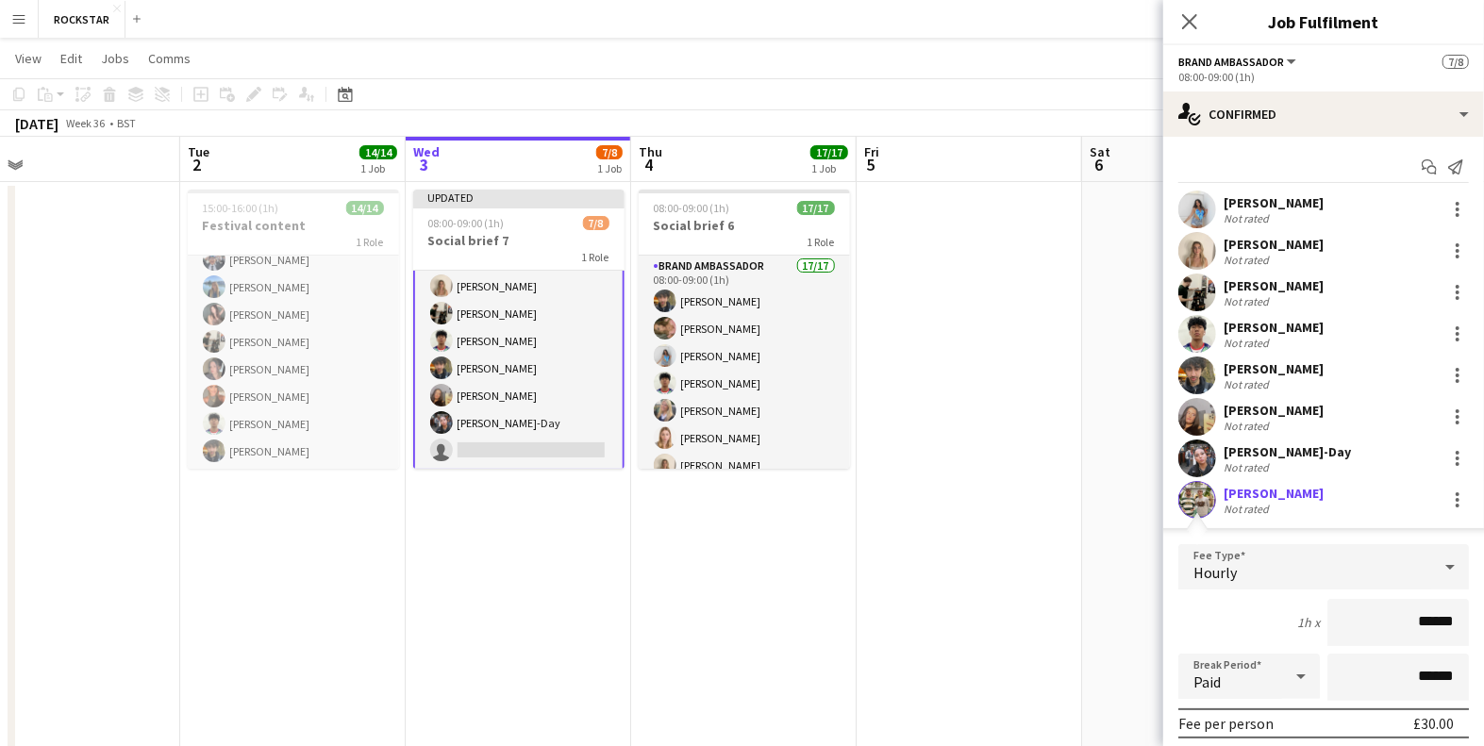
scroll to position [252, 0]
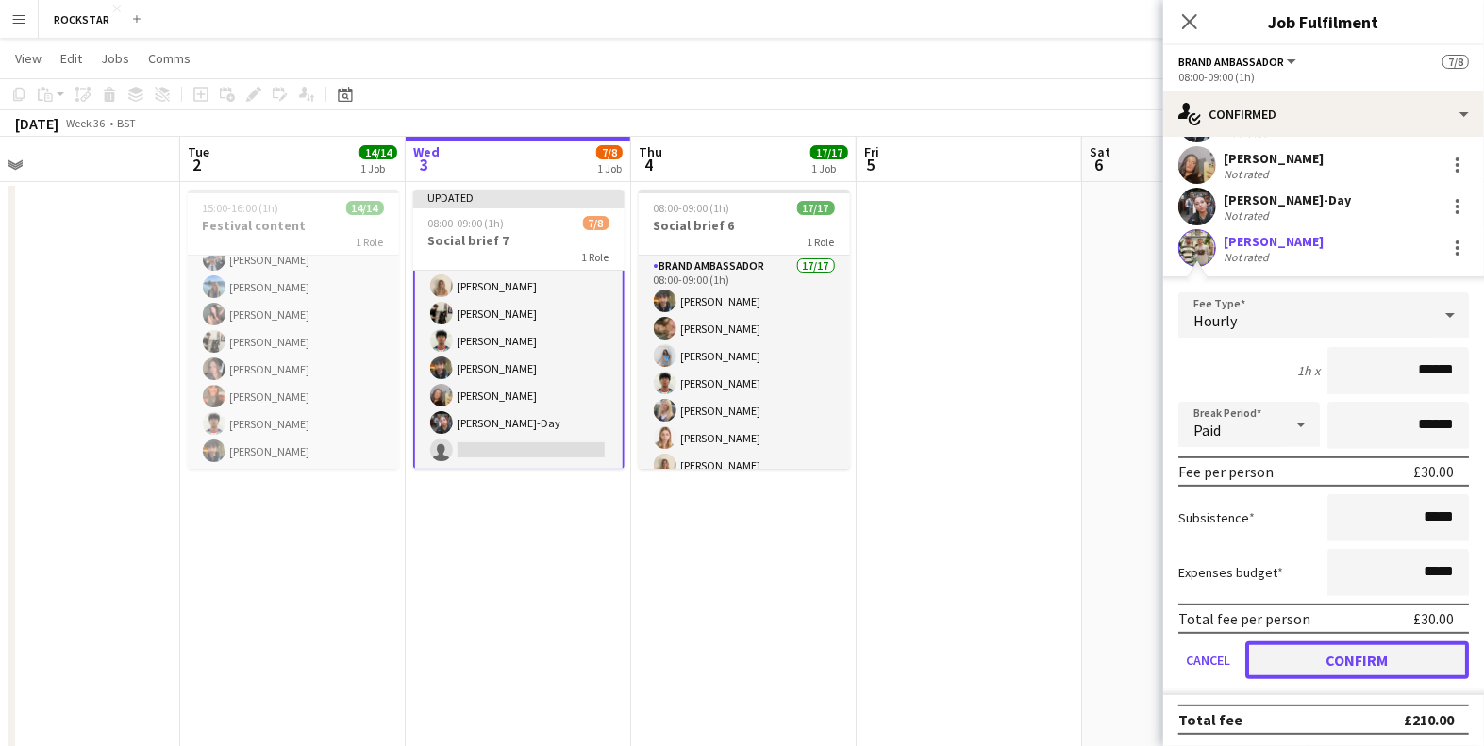
click at [1336, 664] on button "Confirm" at bounding box center [1357, 660] width 224 height 38
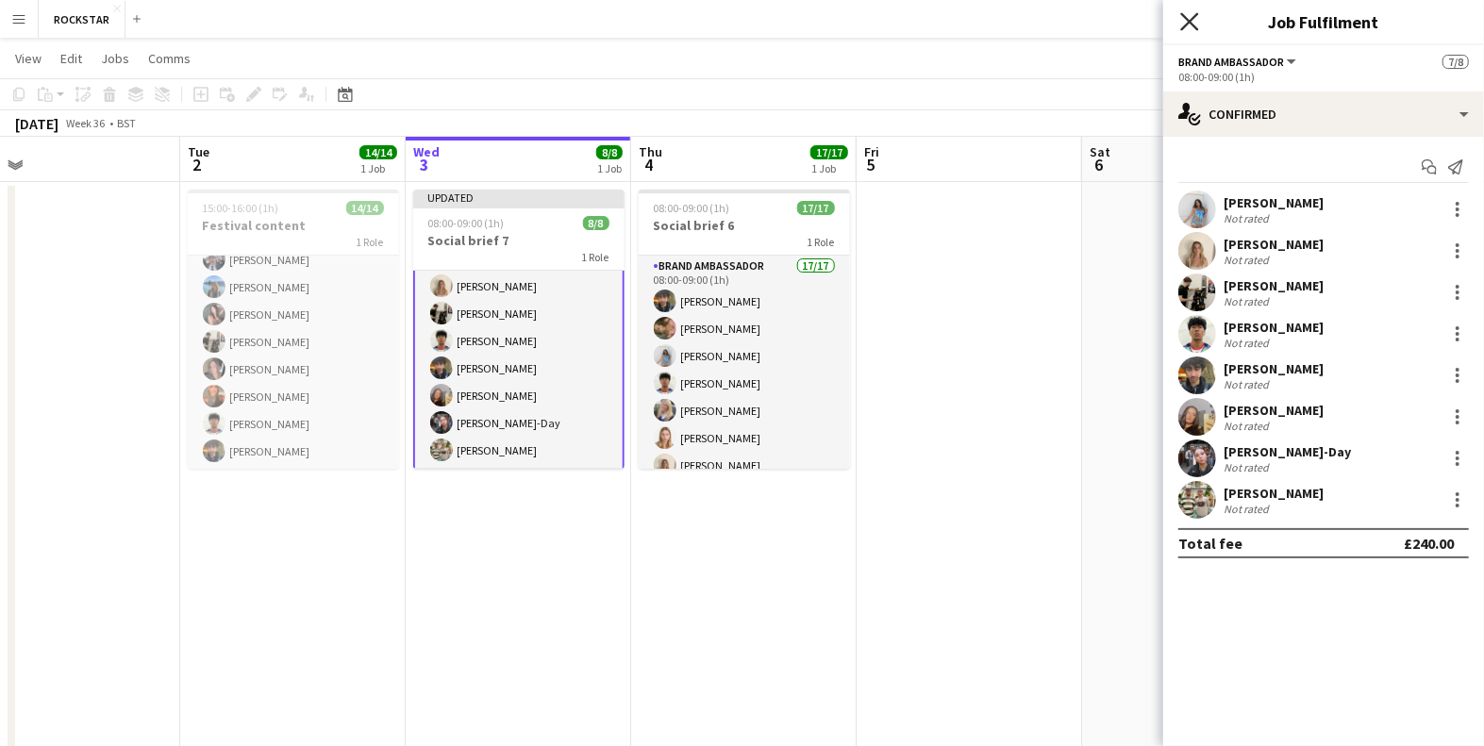
click at [1189, 25] on icon "Close pop-in" at bounding box center [1189, 21] width 18 height 18
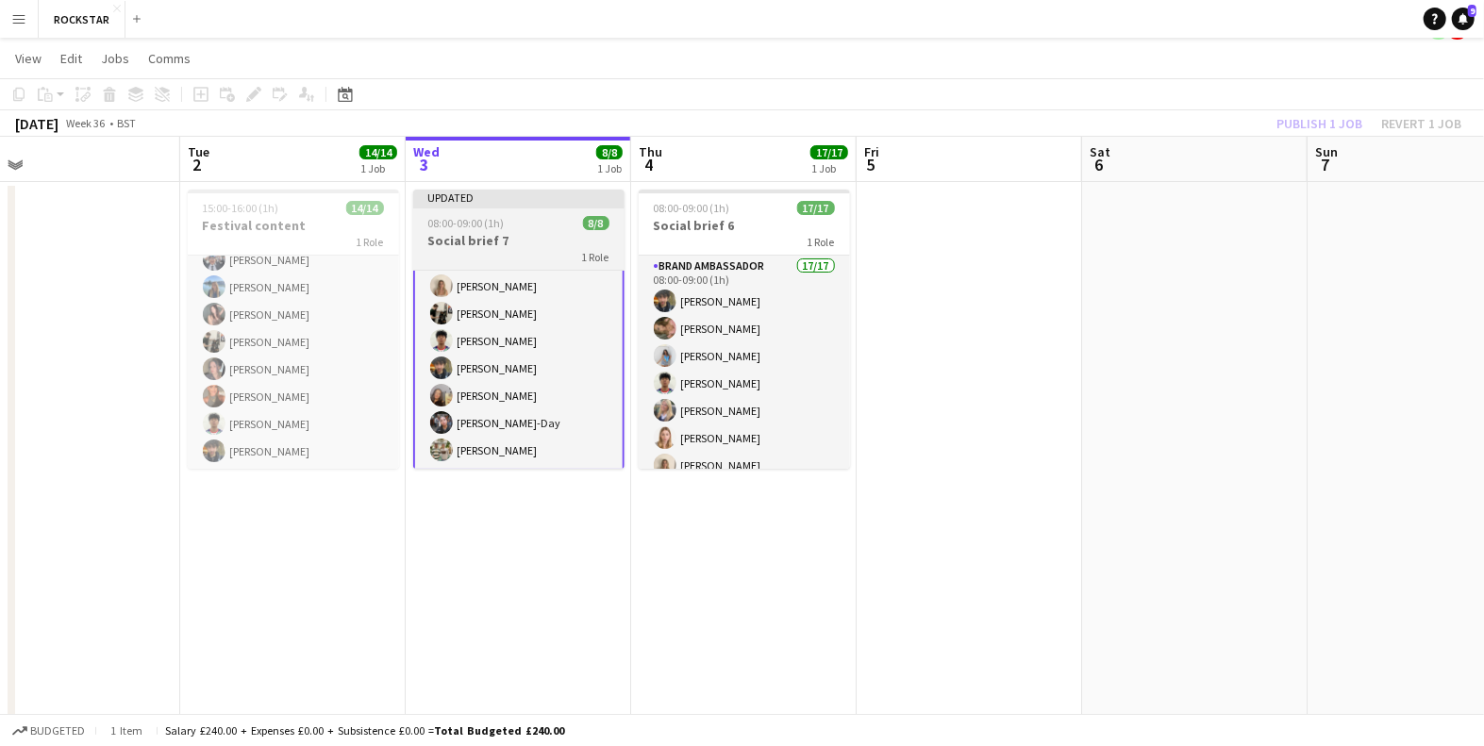
click at [525, 243] on h3 "Social brief 7" at bounding box center [518, 240] width 211 height 17
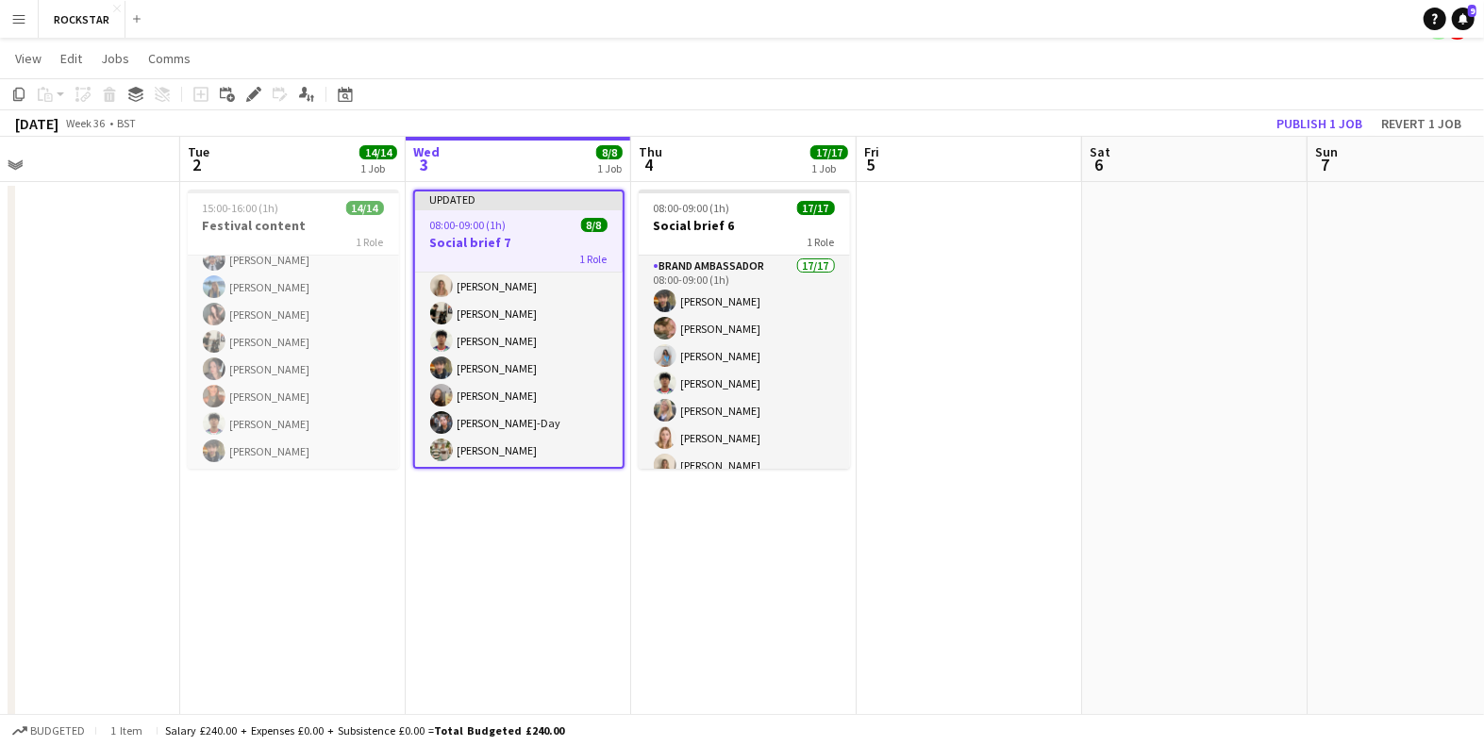
scroll to position [58, 0]
click at [1297, 124] on button "Publish 1 job" at bounding box center [1319, 123] width 101 height 25
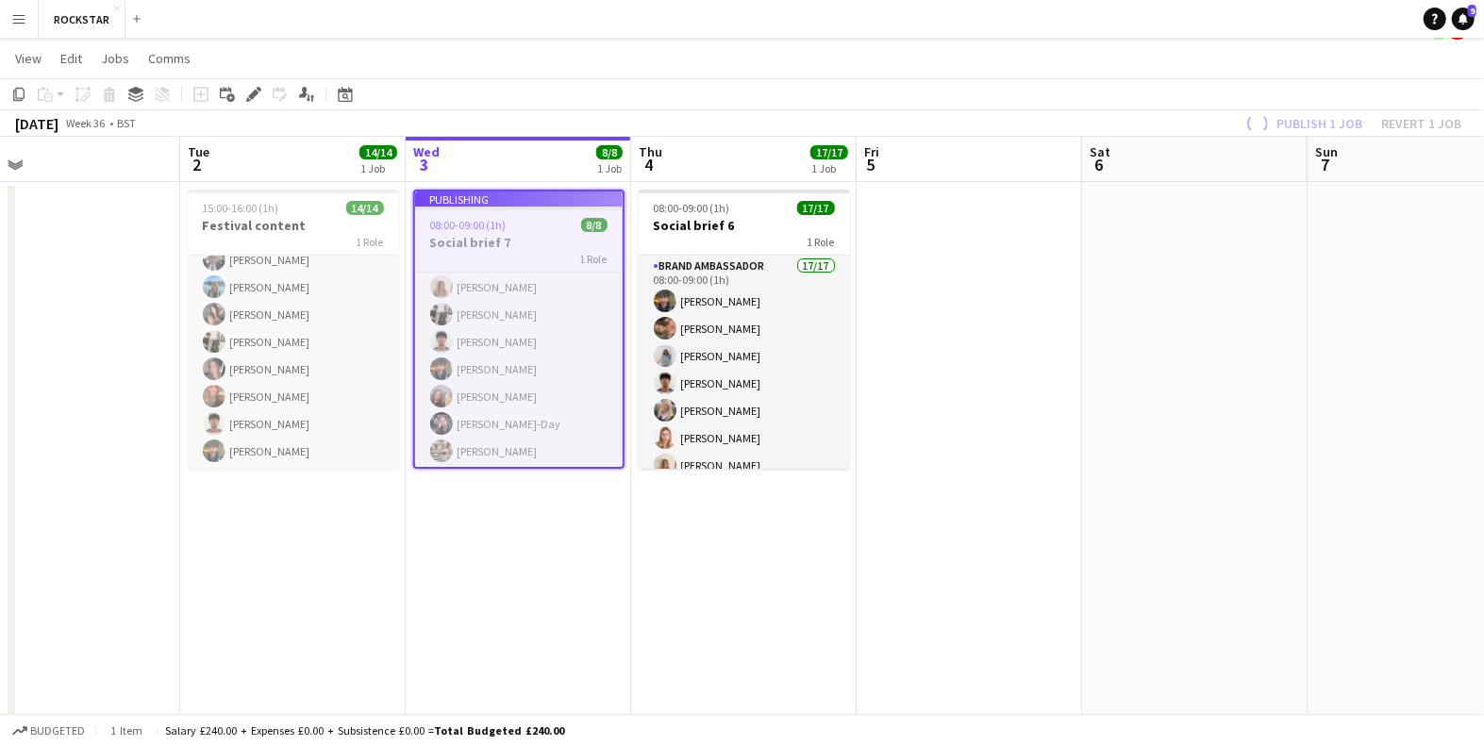
scroll to position [44, 0]
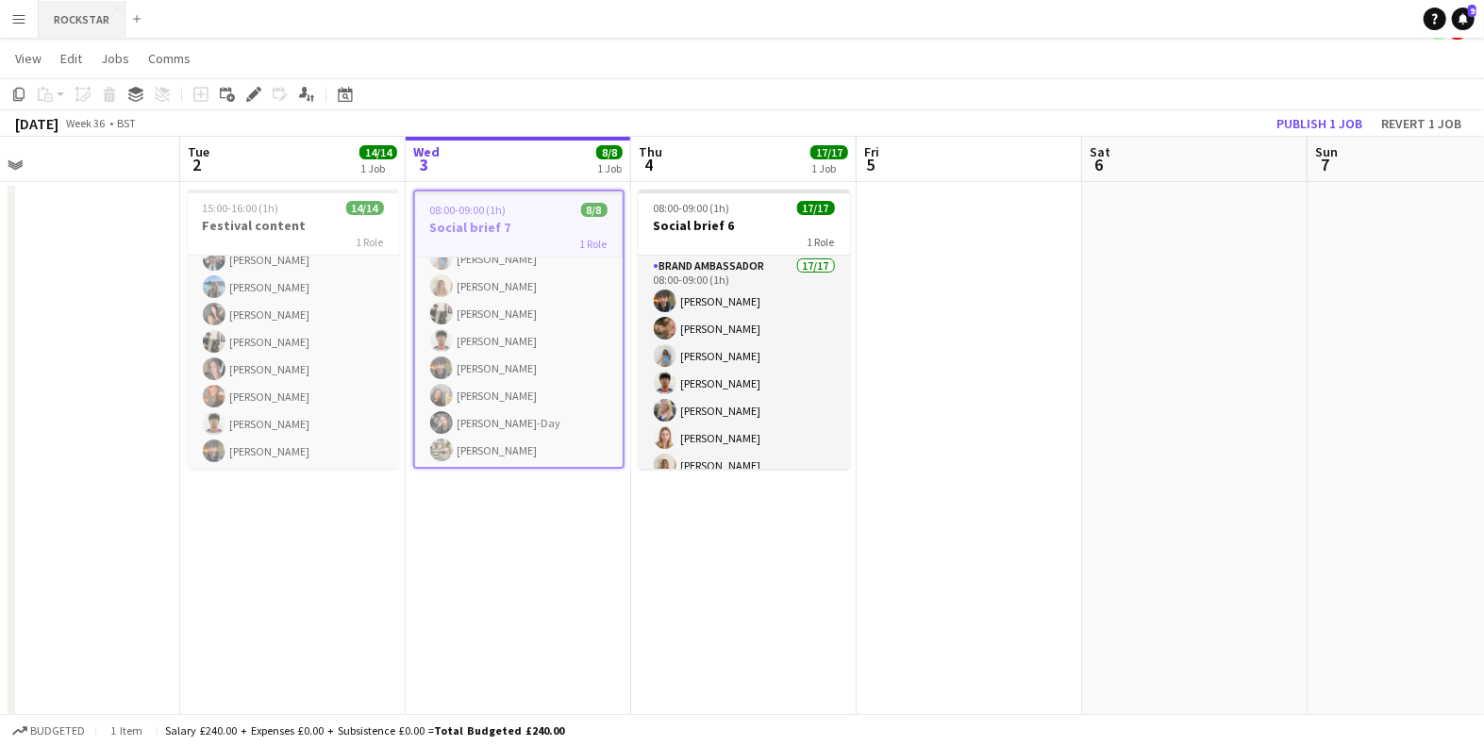
click at [72, 19] on button "ROCKSTAR Close" at bounding box center [82, 19] width 87 height 37
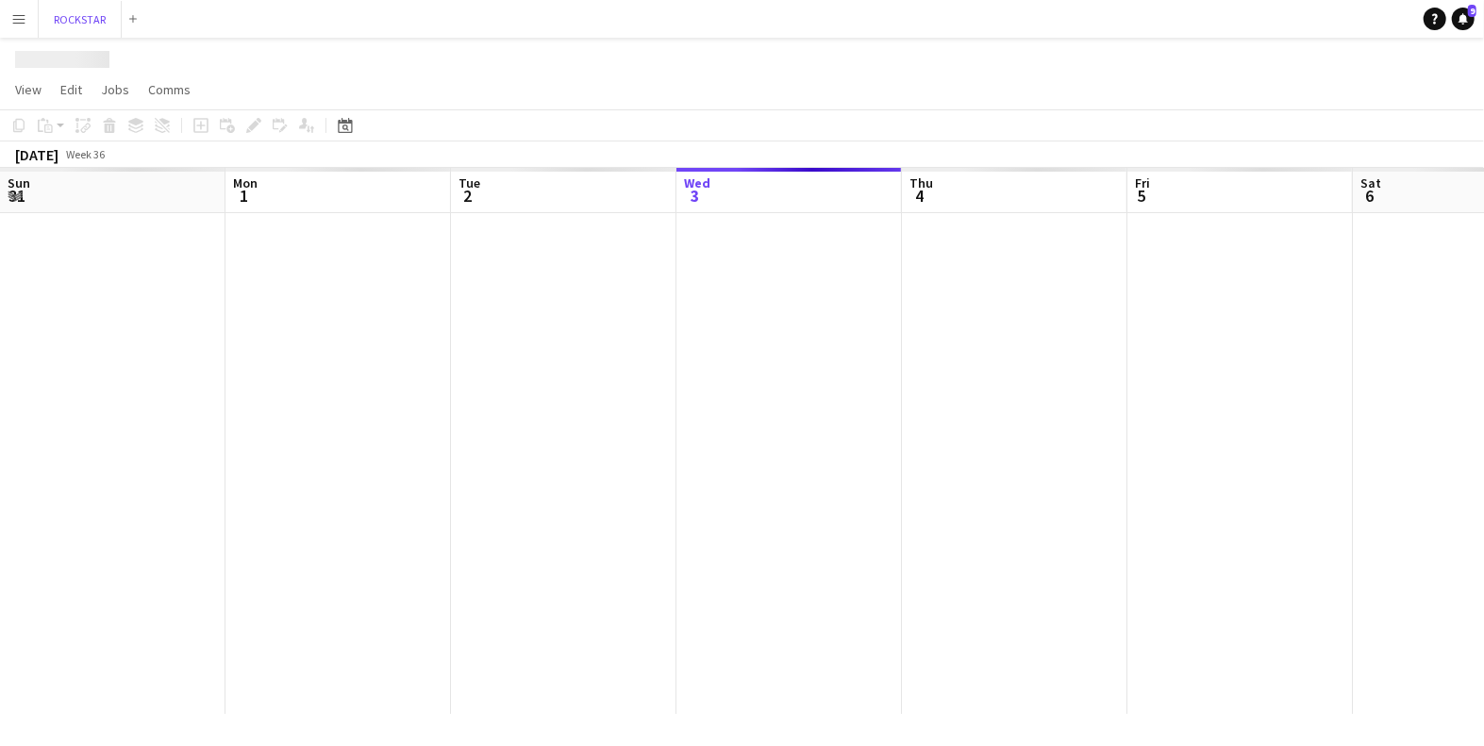
scroll to position [0, 450]
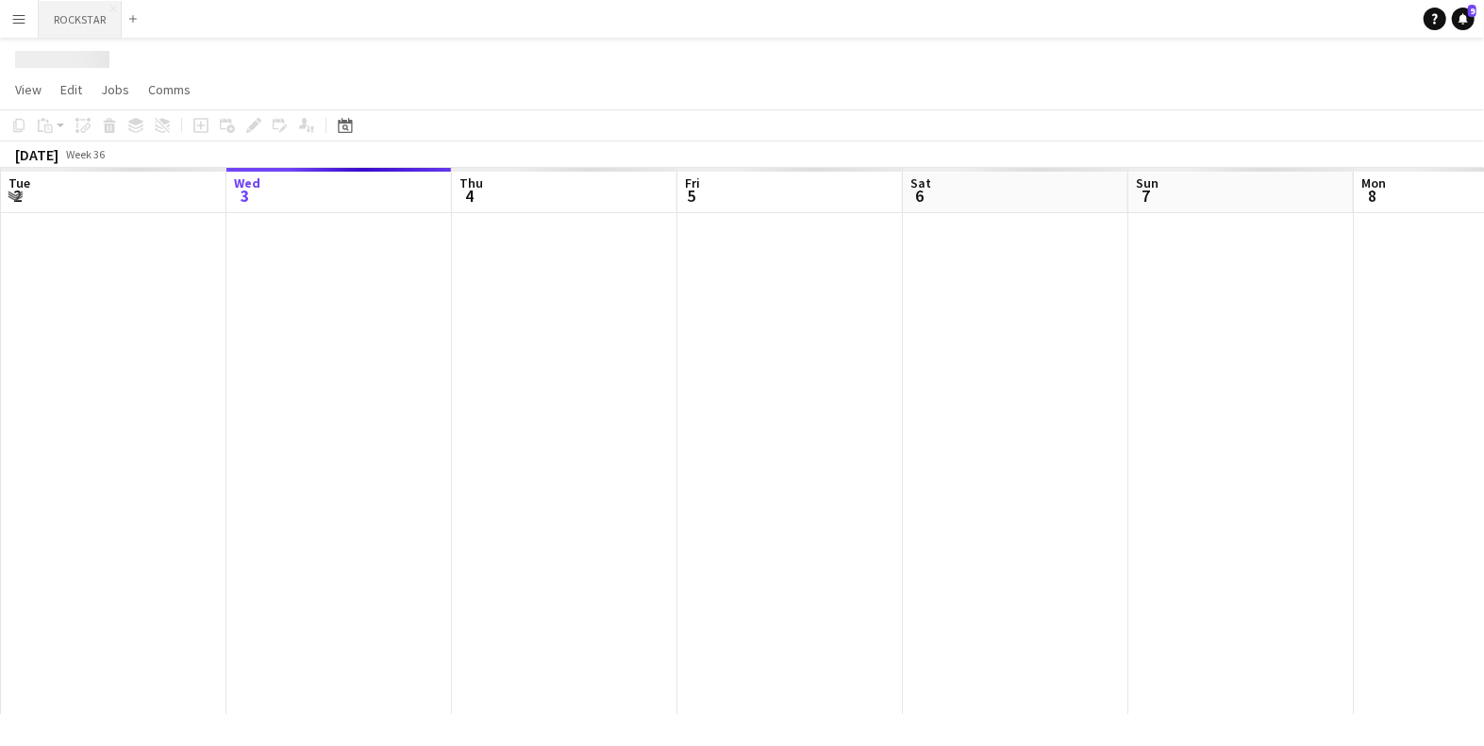
click at [81, 23] on button "ROCKSTAR Close" at bounding box center [80, 19] width 83 height 37
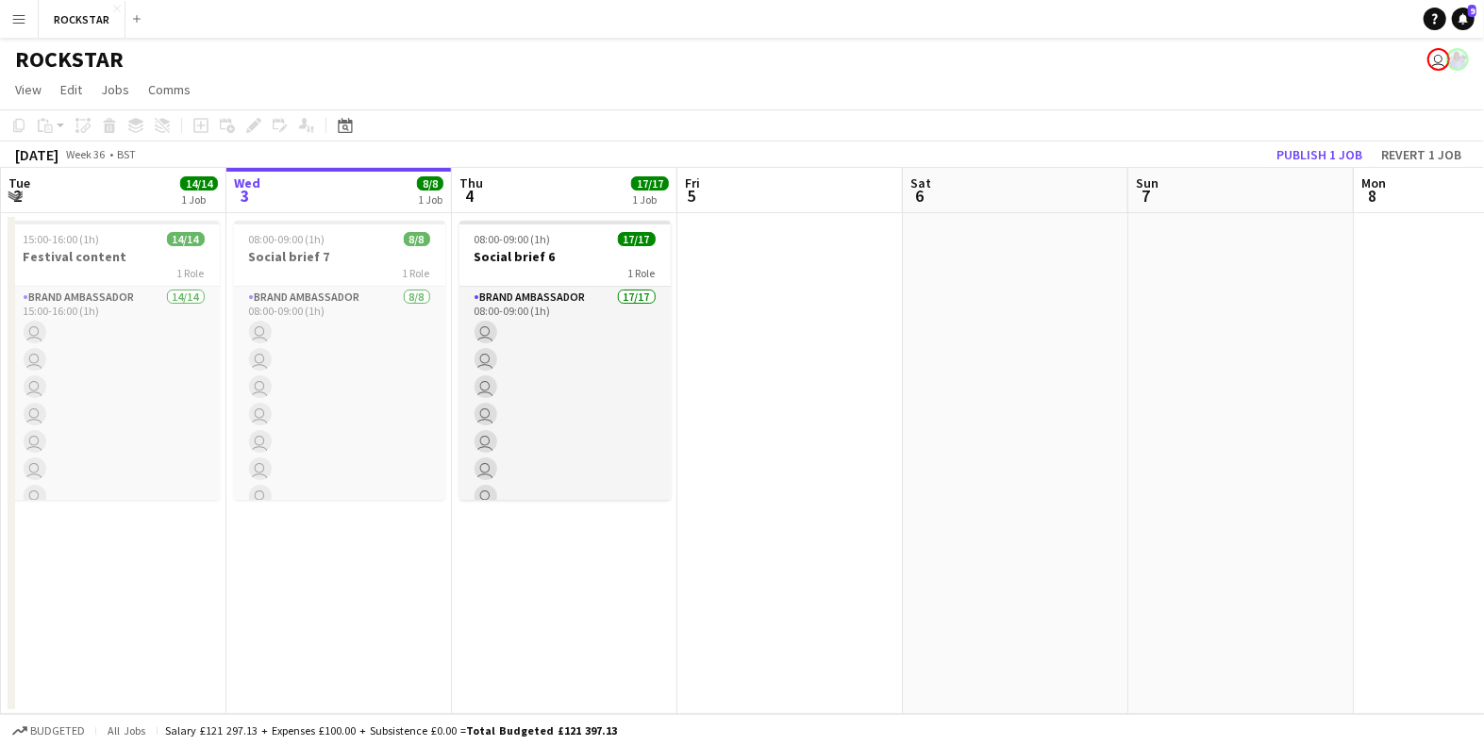
click at [31, 20] on button "Menu" at bounding box center [19, 19] width 38 height 38
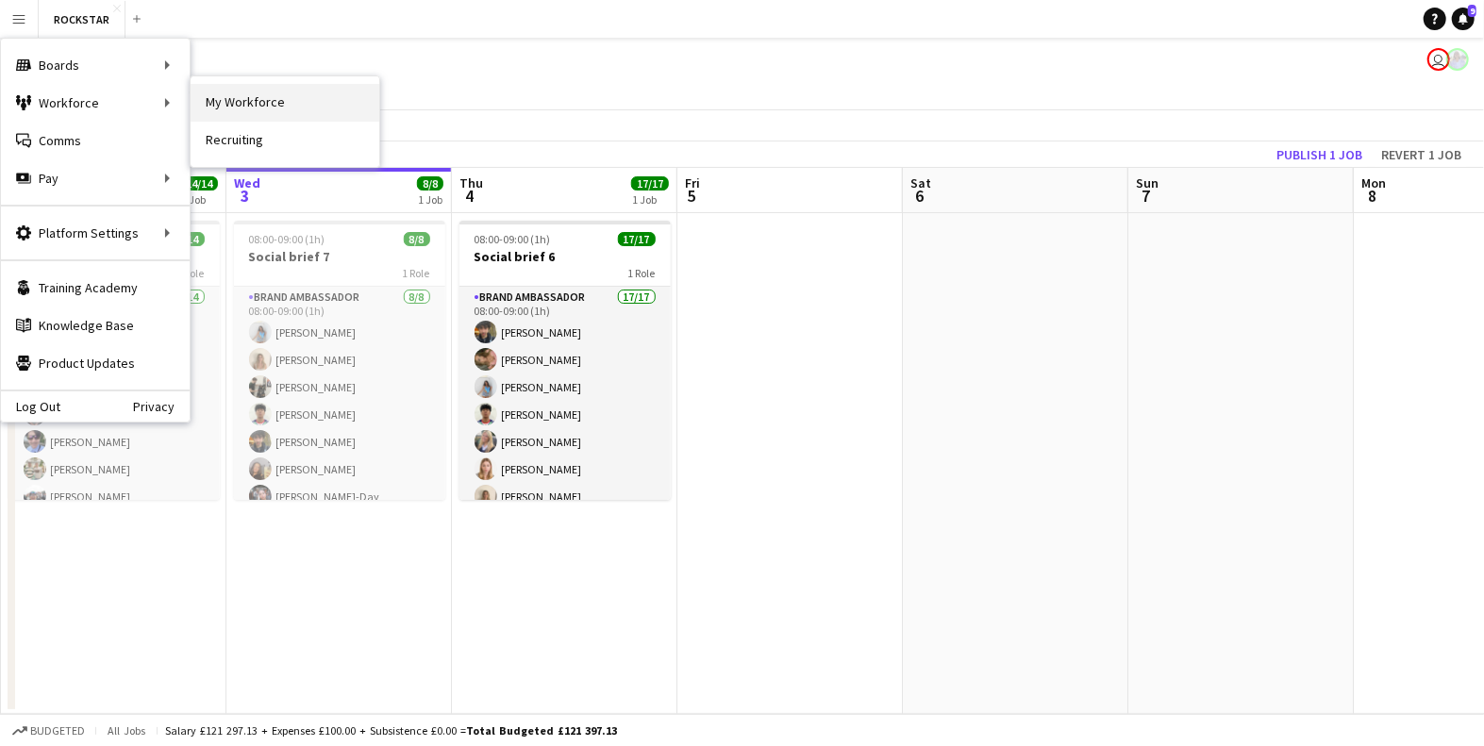
click at [208, 108] on link "My Workforce" at bounding box center [285, 103] width 189 height 38
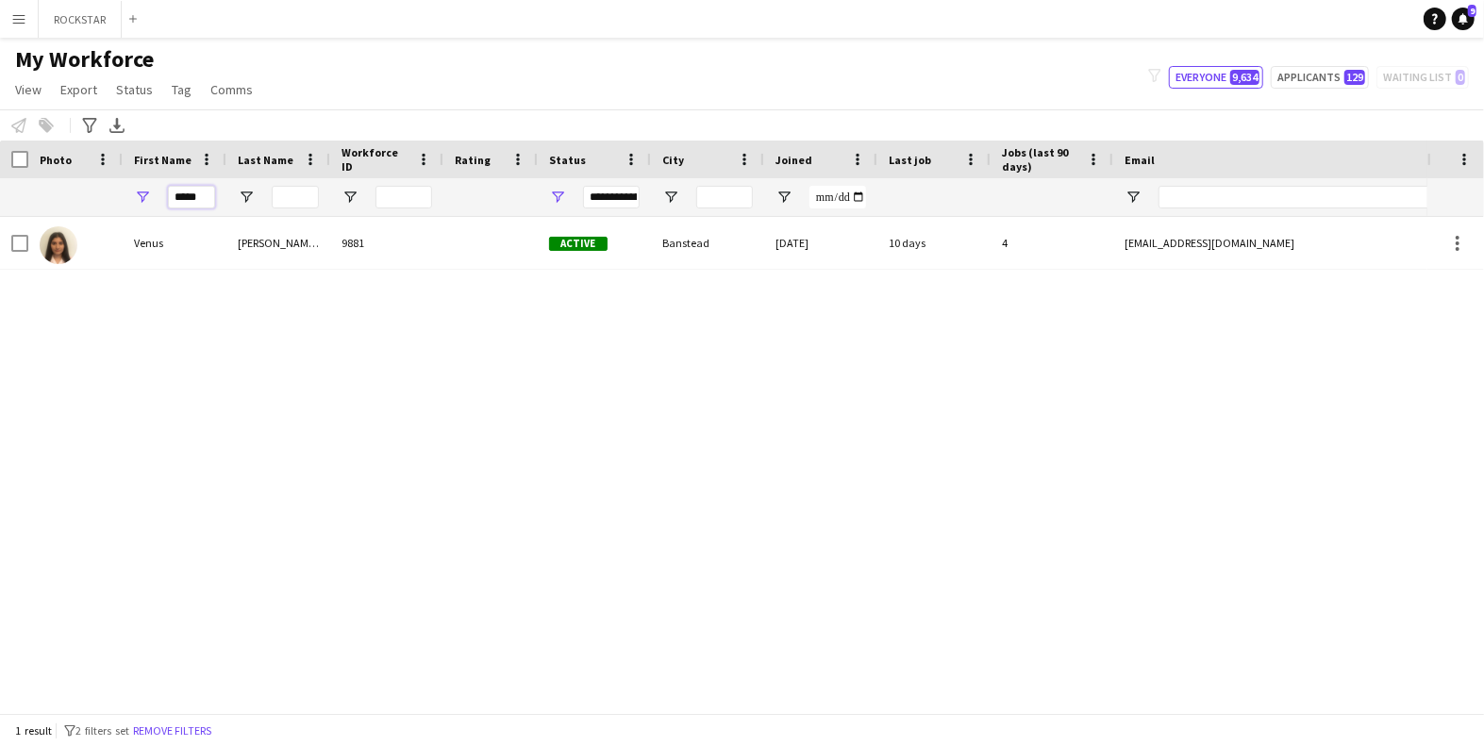
click at [196, 199] on input "*****" at bounding box center [191, 197] width 47 height 23
type input "***"
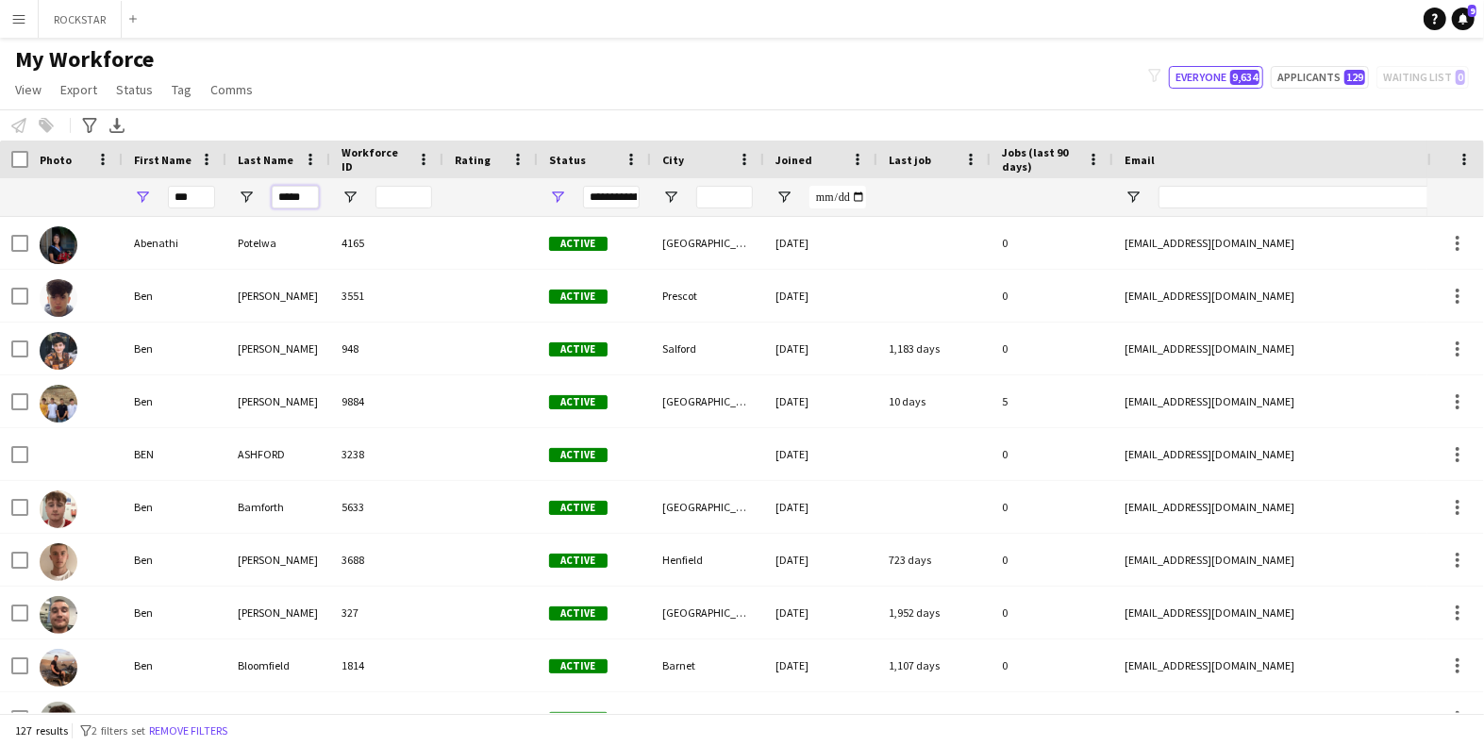
type input "*****"
